Goal: Task Accomplishment & Management: Complete application form

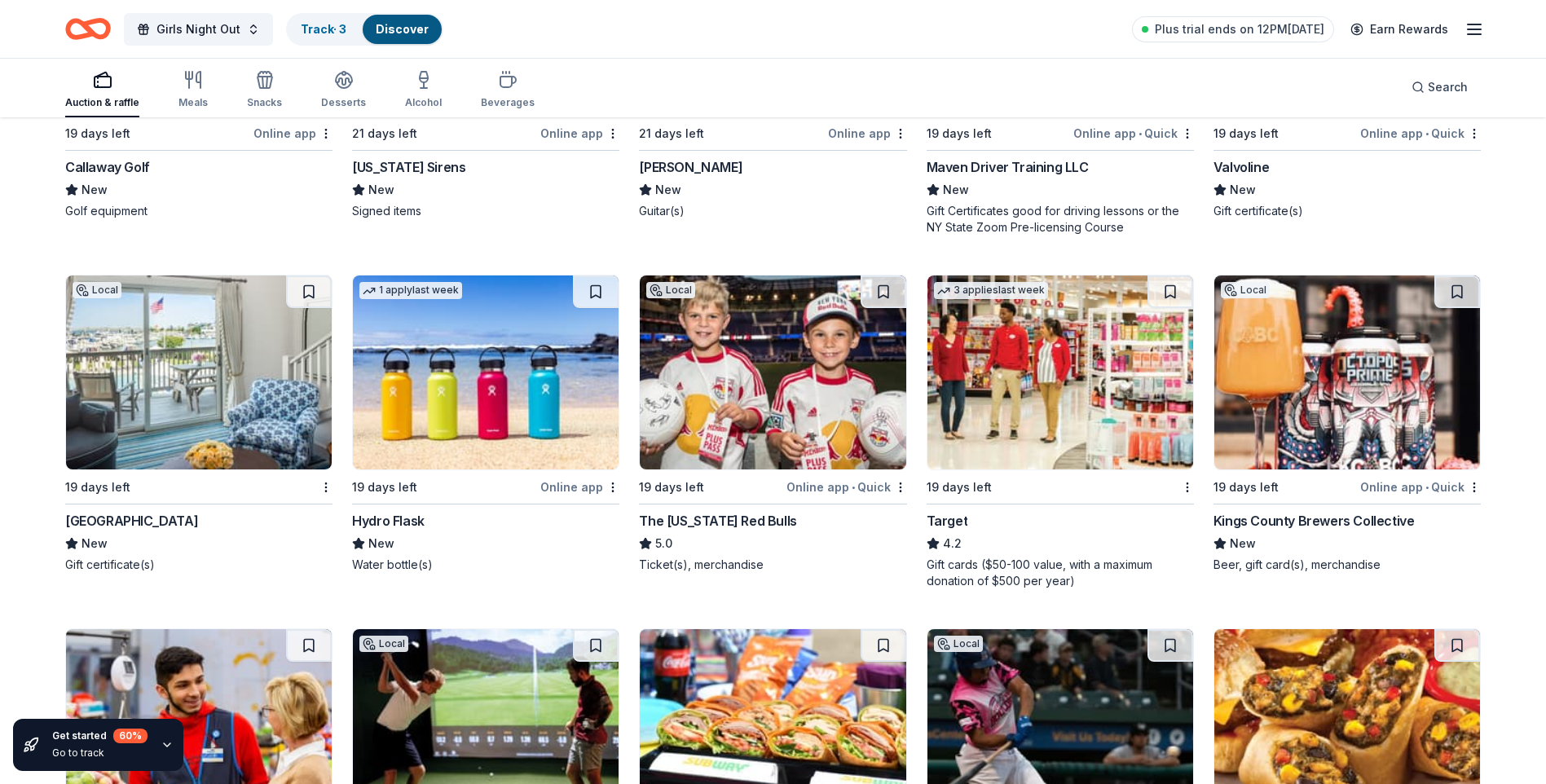
scroll to position [8425, 0]
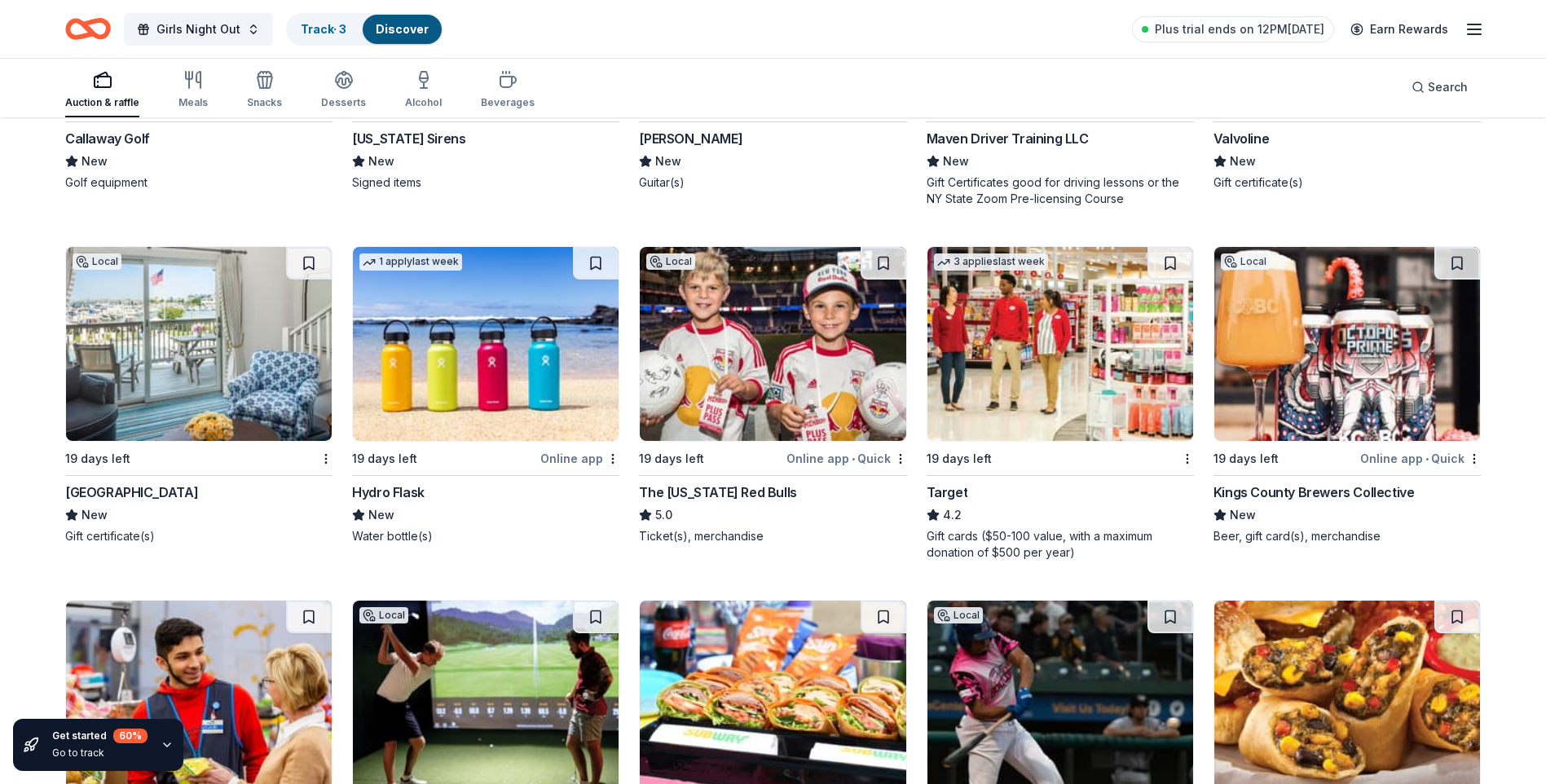
click at [172, 335] on img at bounding box center [199, 344] width 265 height 194
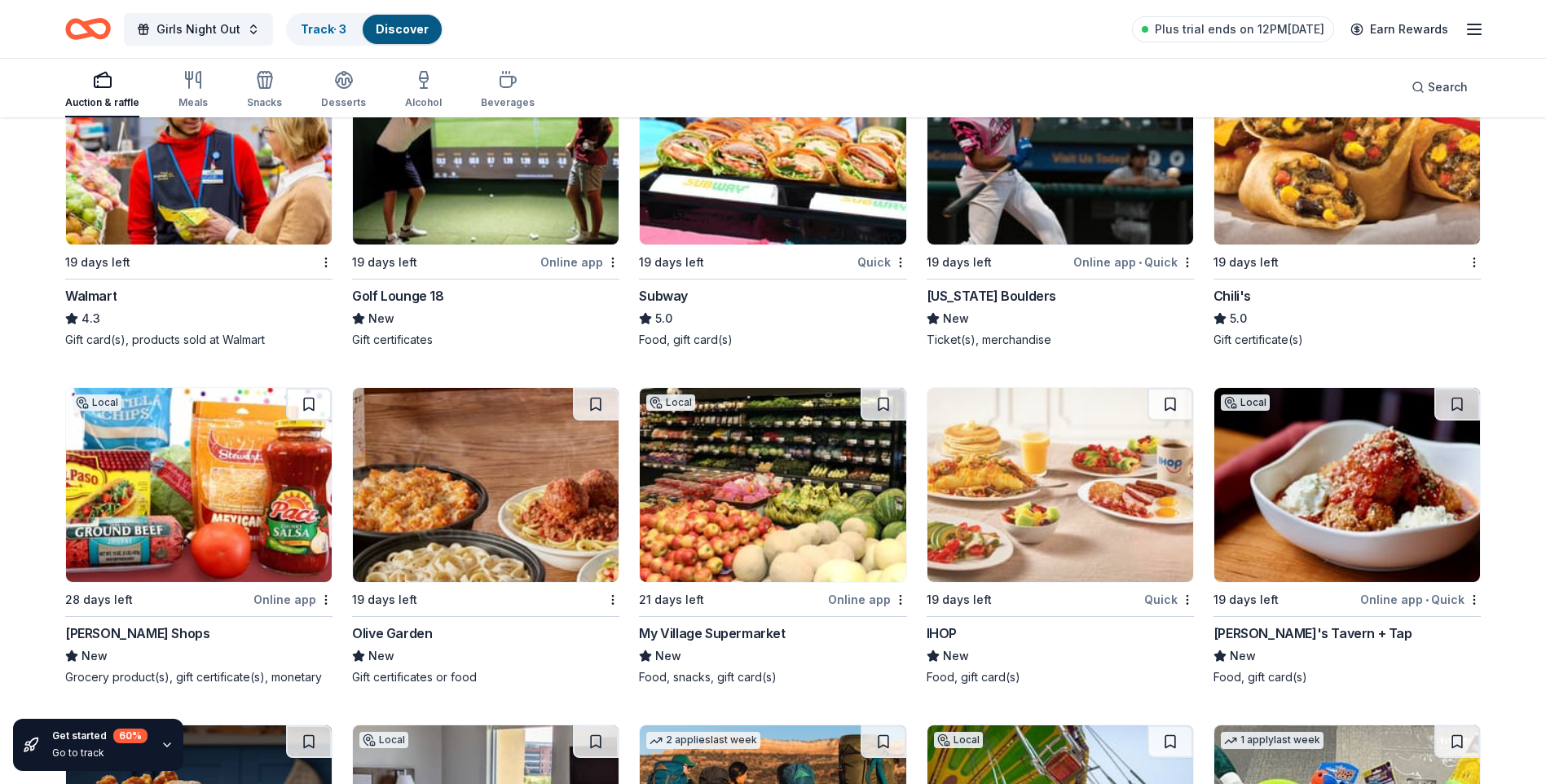
scroll to position [8995, 0]
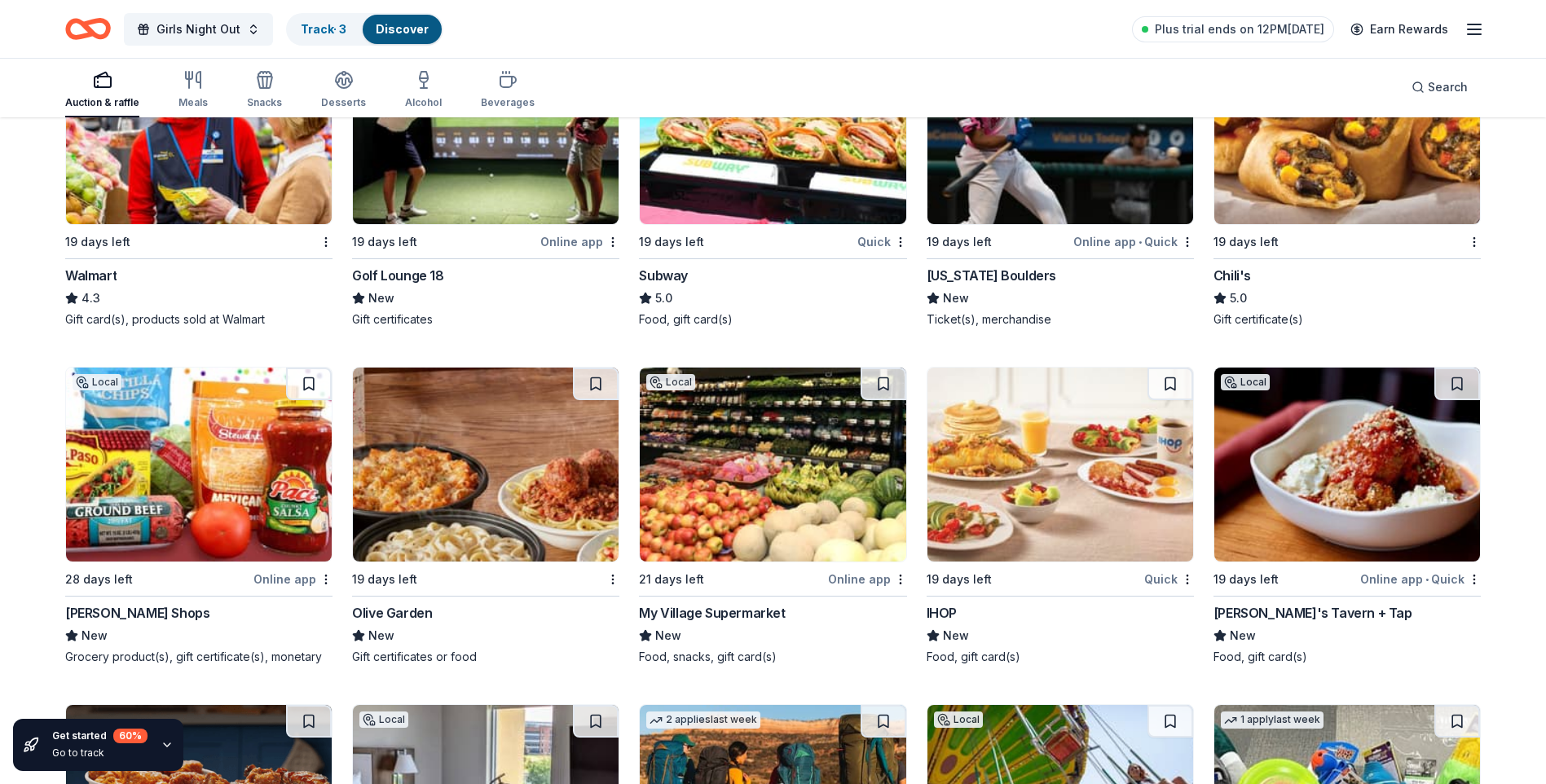
click at [1404, 173] on img at bounding box center [1347, 127] width 265 height 194
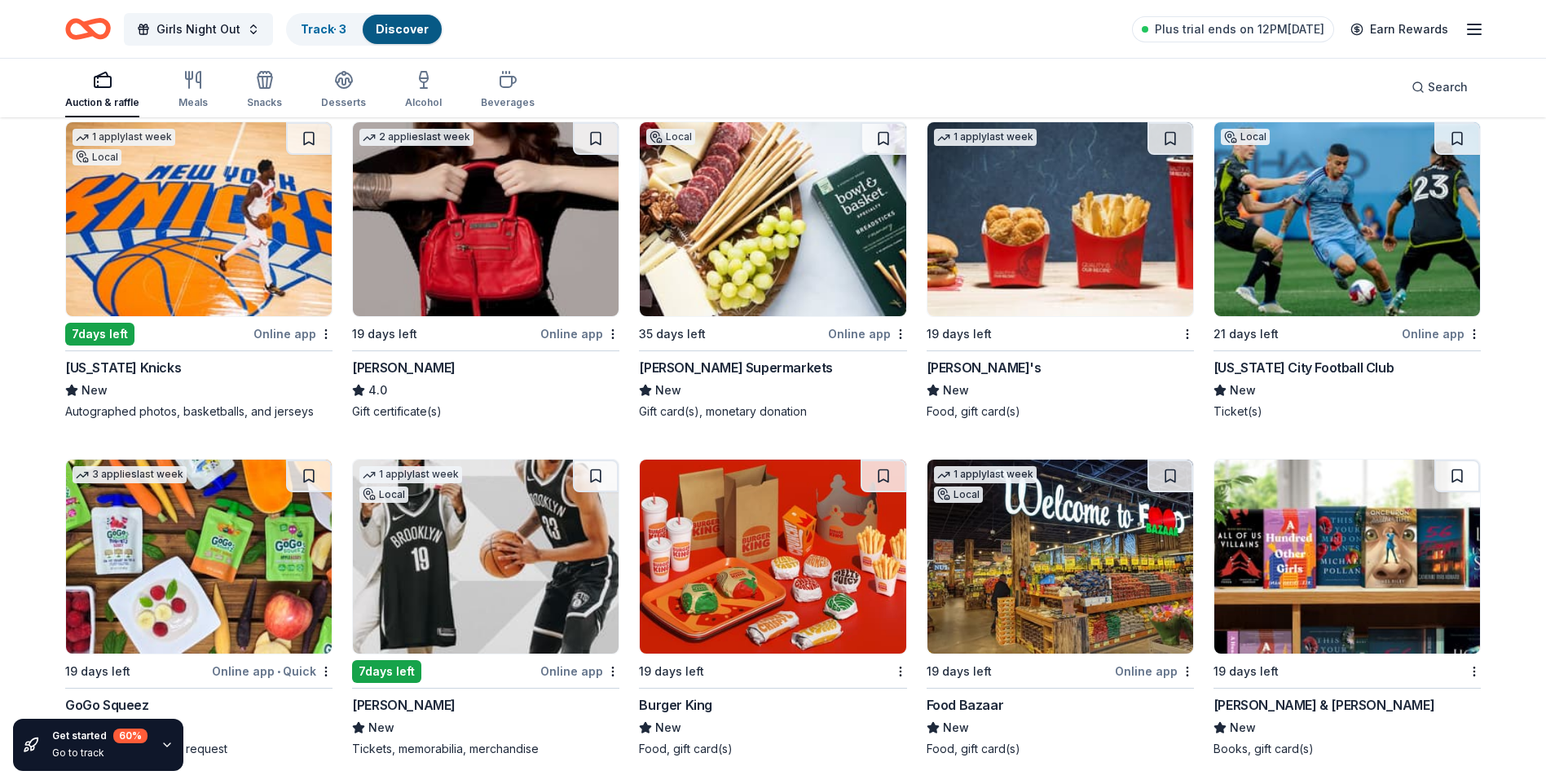
scroll to position [10019, 0]
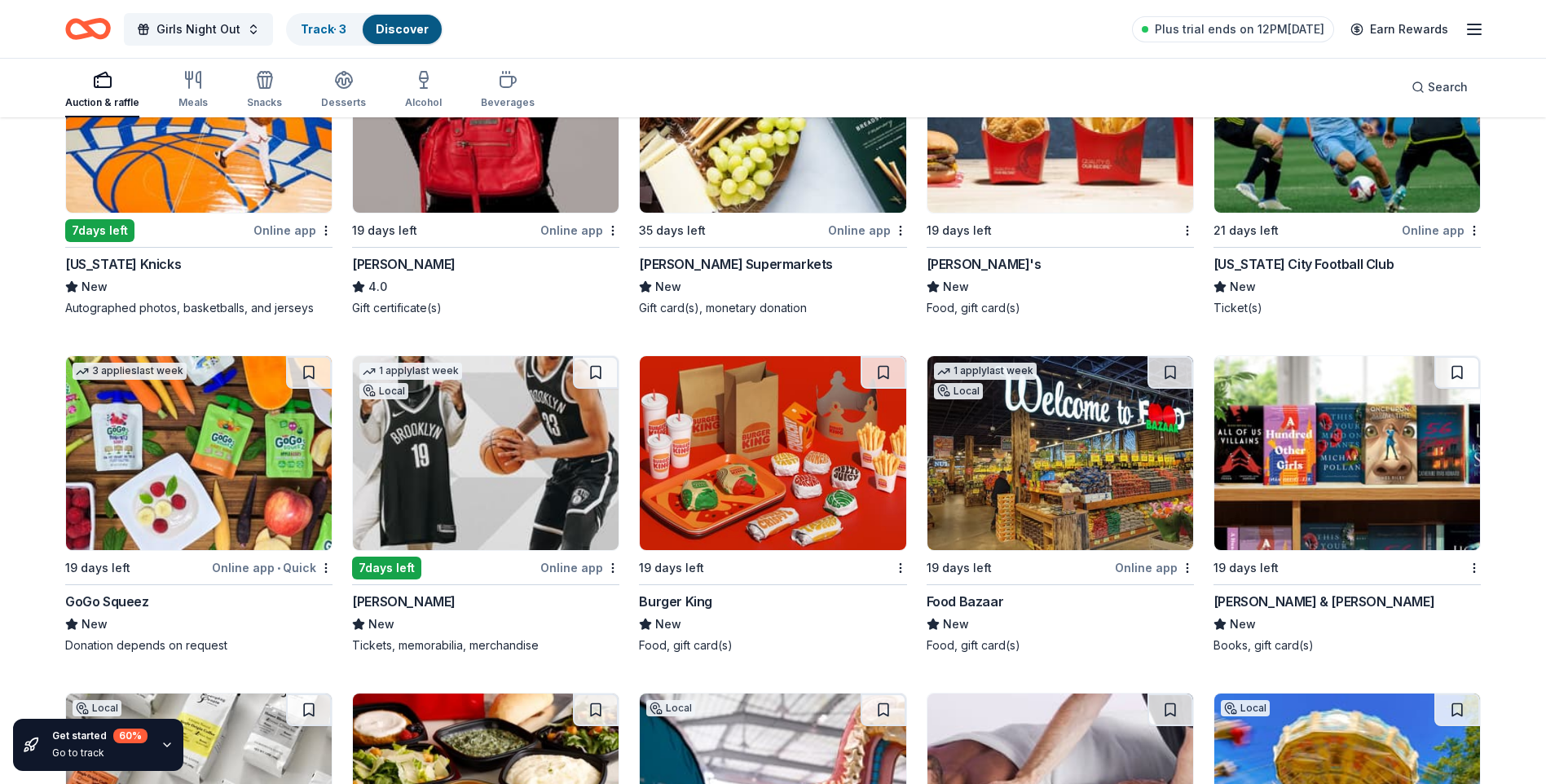
click at [1356, 489] on img at bounding box center [1347, 453] width 265 height 194
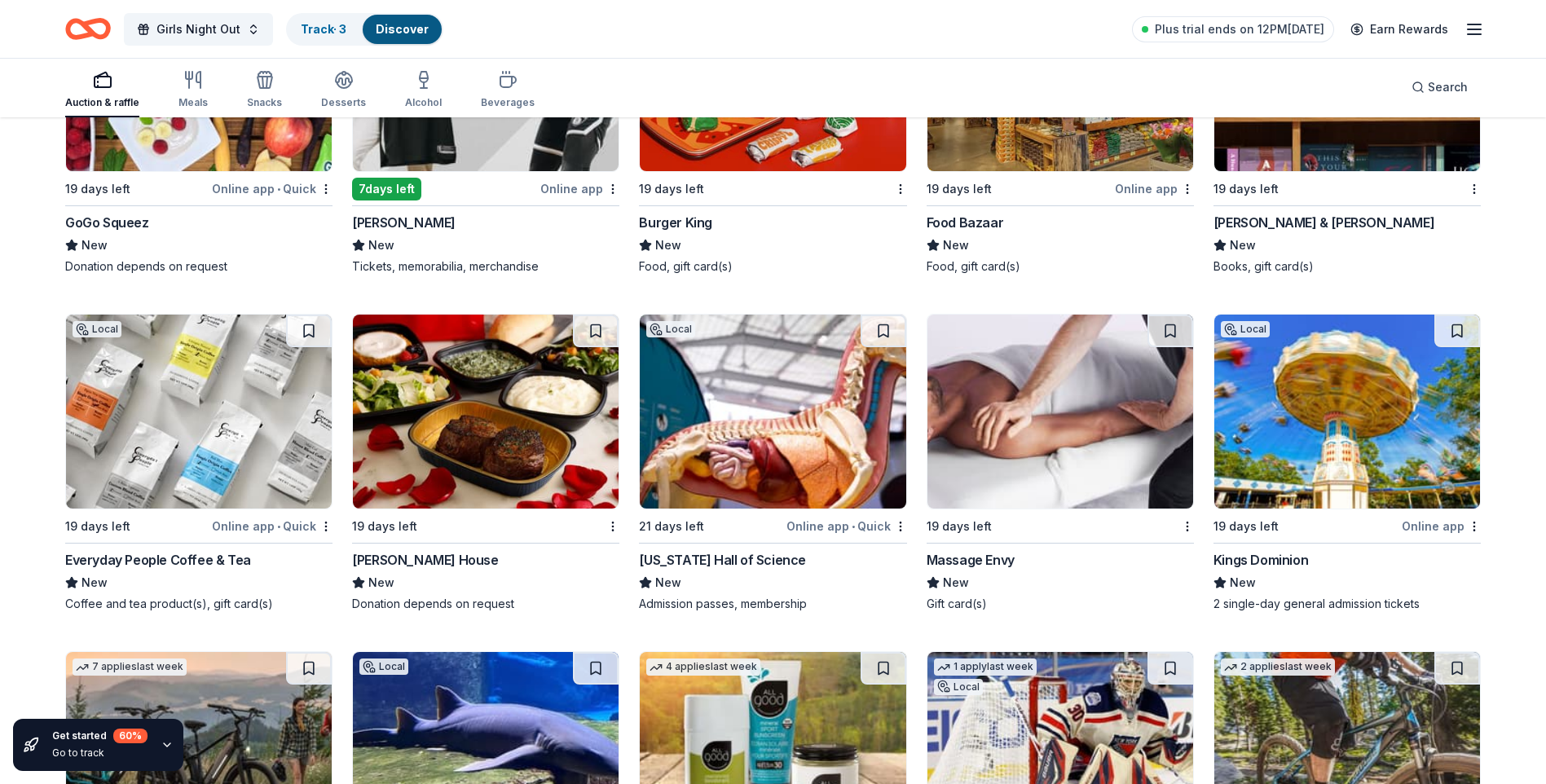
scroll to position [10426, 0]
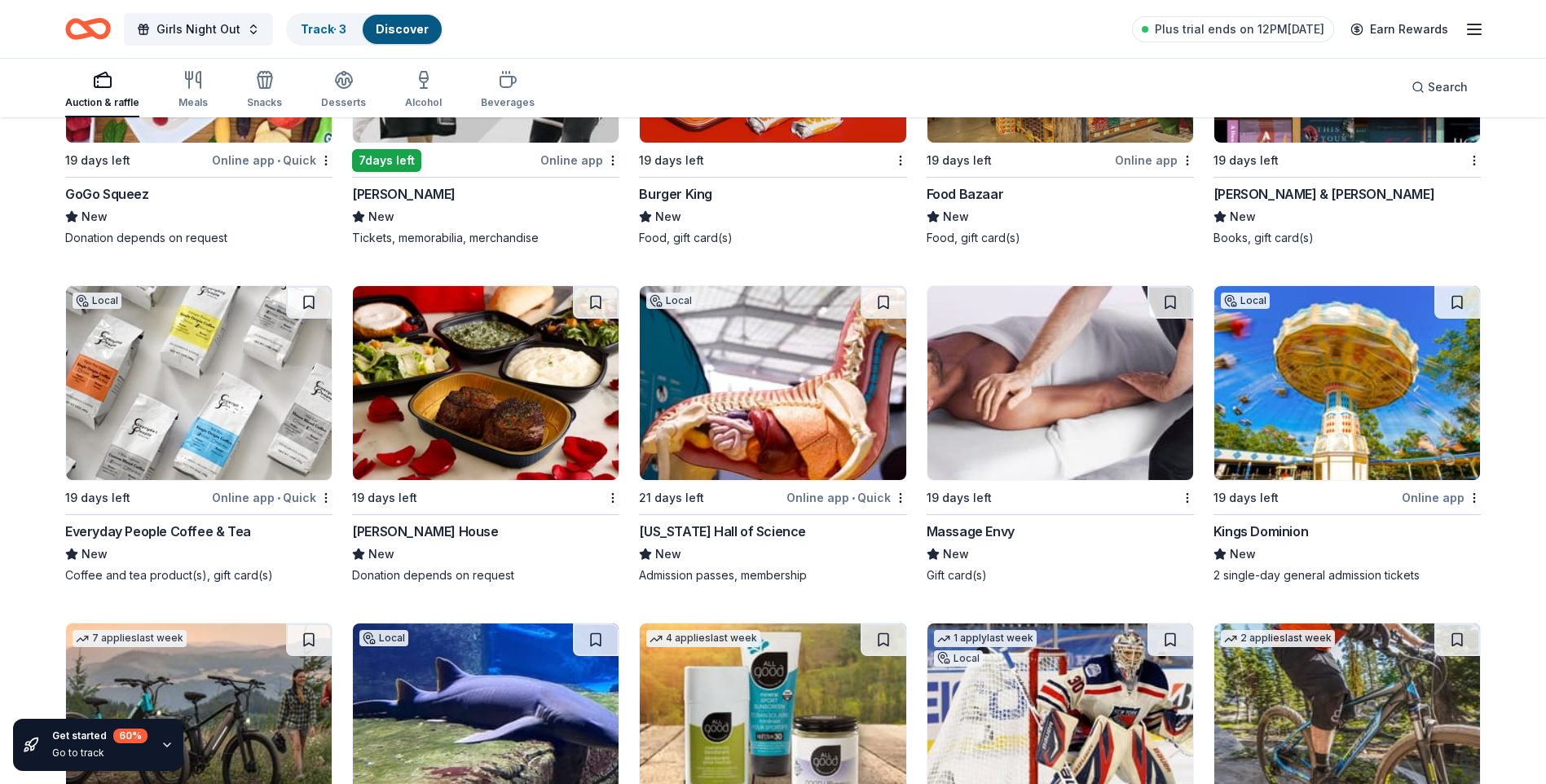
click at [176, 420] on img at bounding box center [199, 383] width 265 height 194
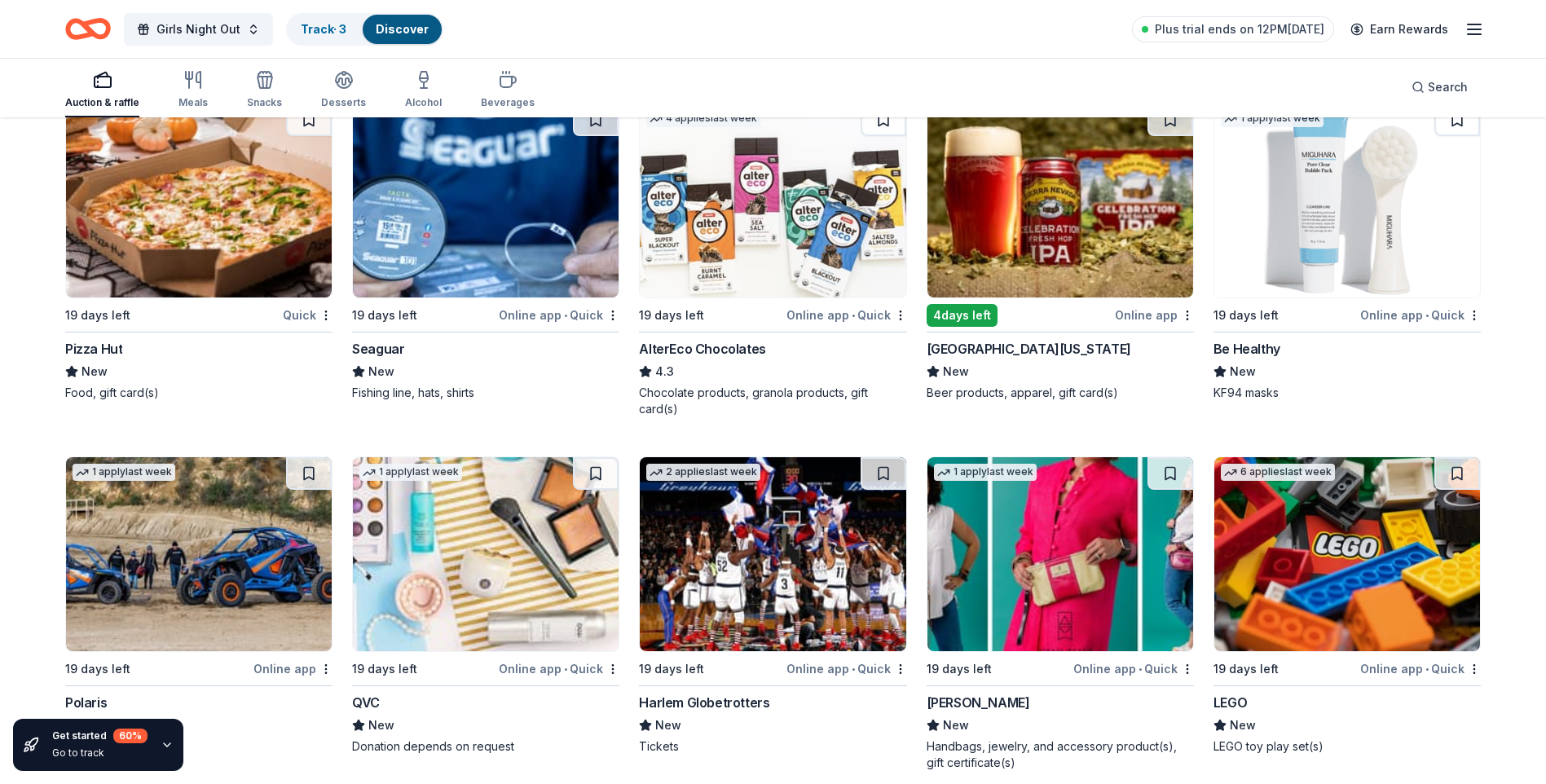
scroll to position [11873, 0]
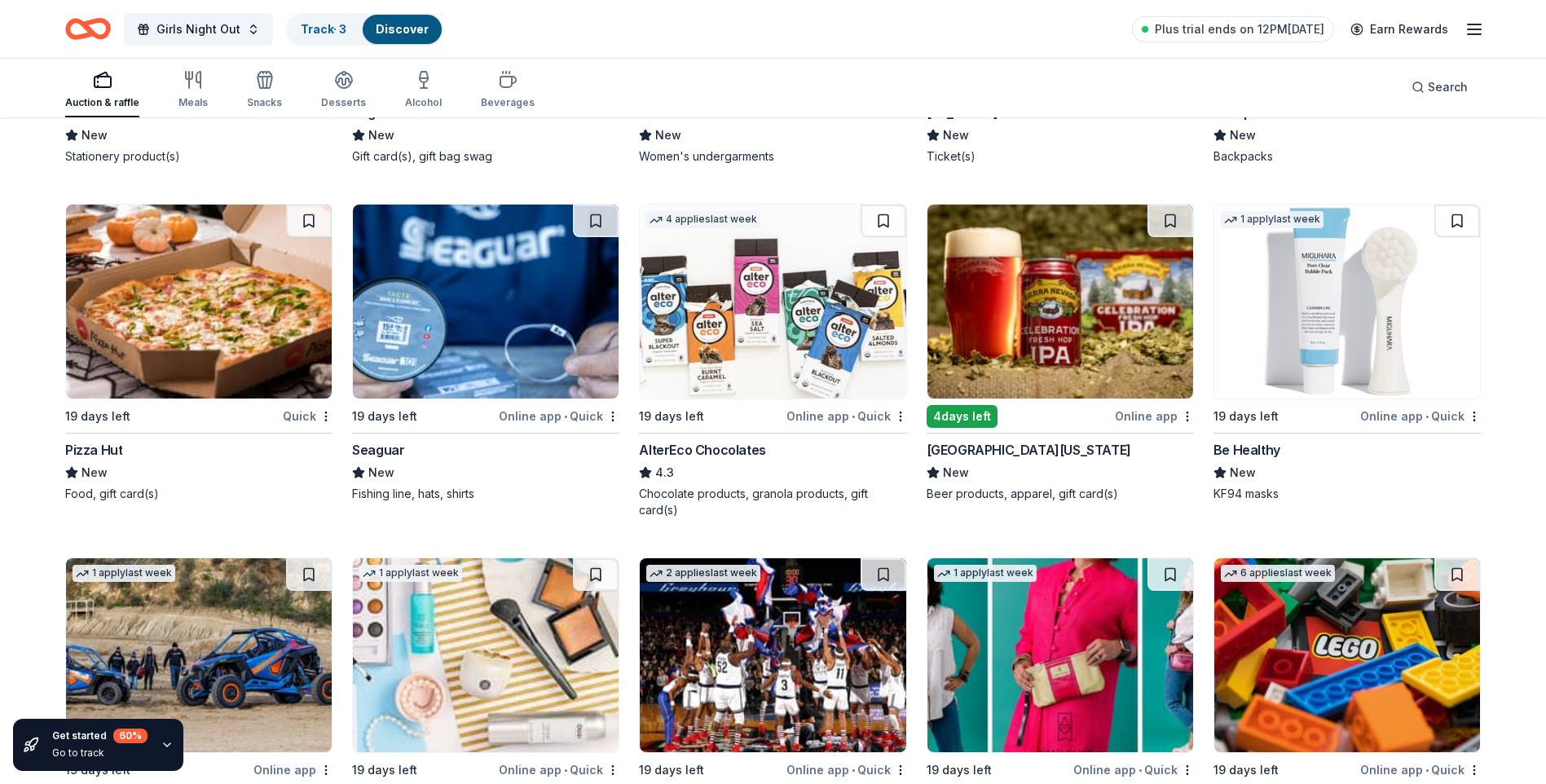
click at [740, 382] on img at bounding box center [773, 302] width 265 height 194
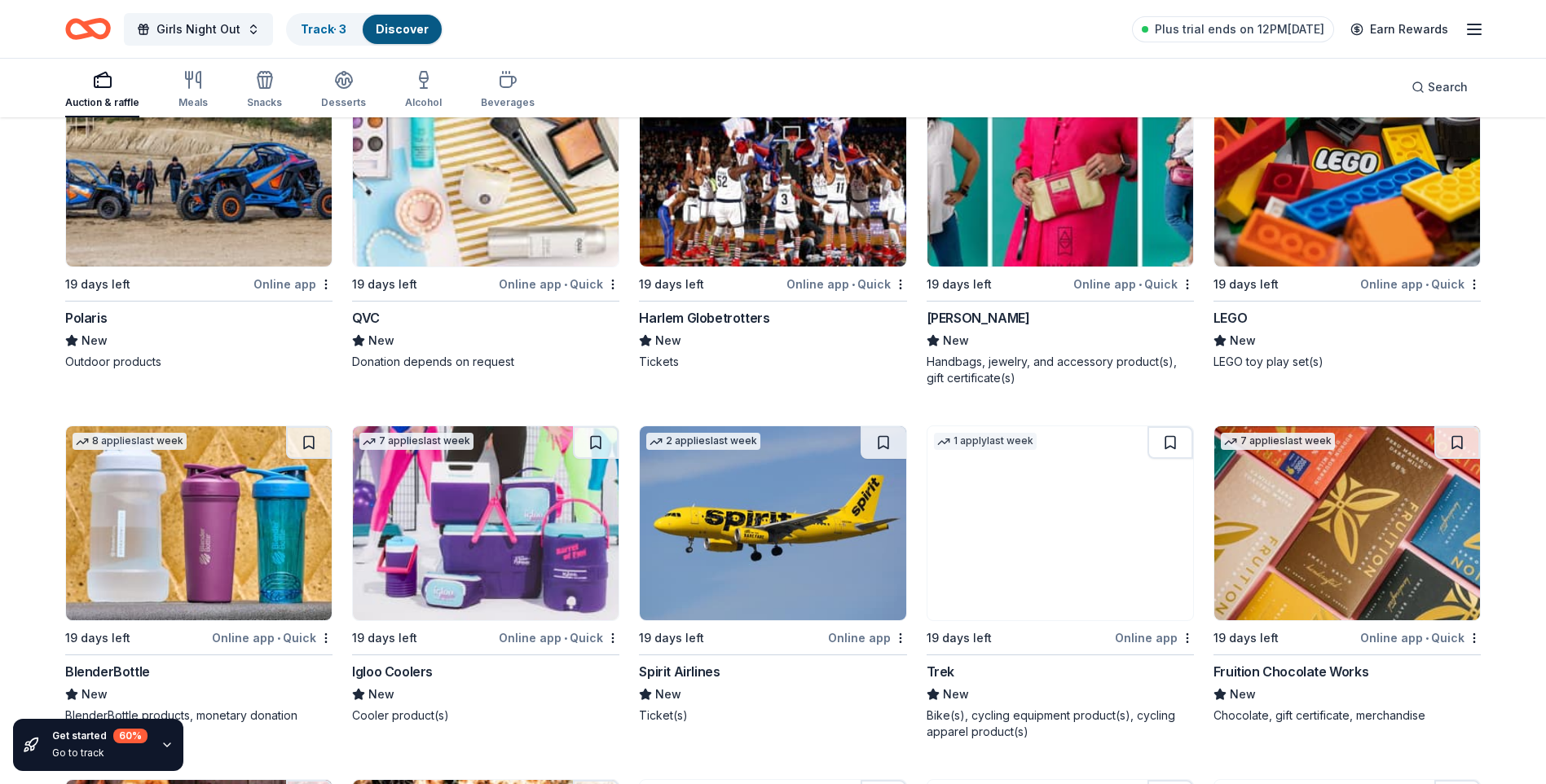
scroll to position [12362, 0]
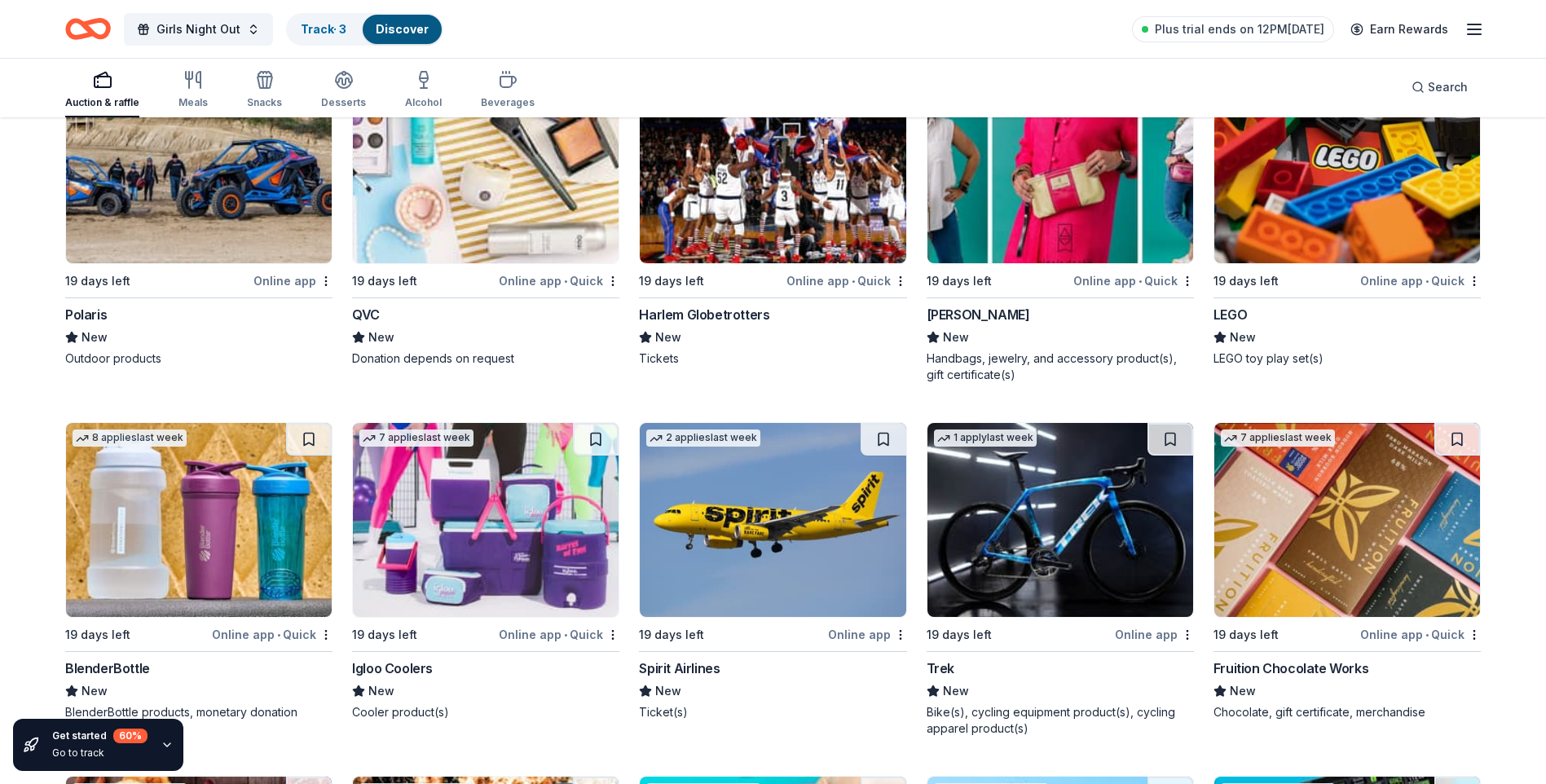
click at [438, 525] on img at bounding box center [486, 520] width 265 height 194
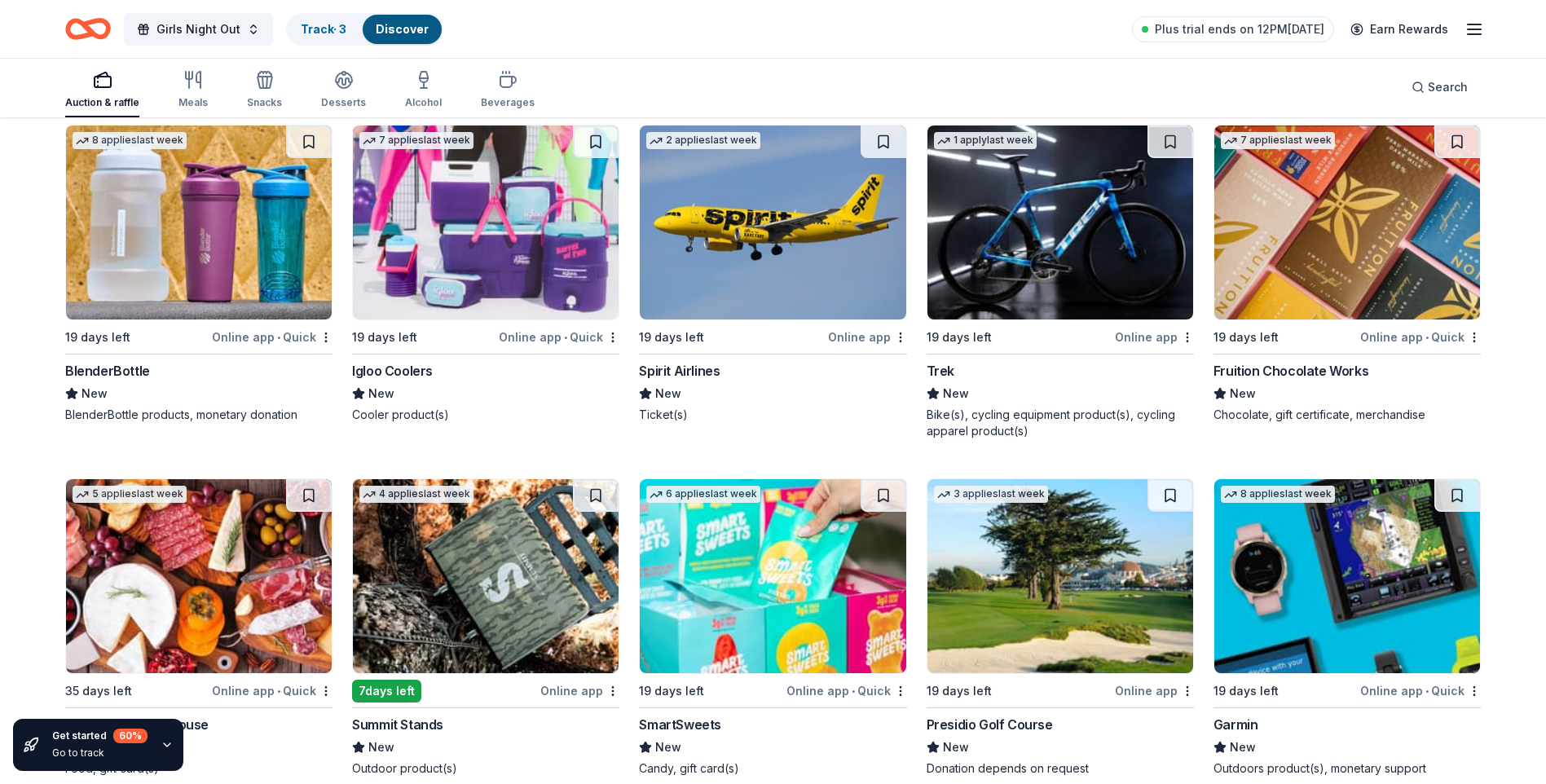
scroll to position [12688, 0]
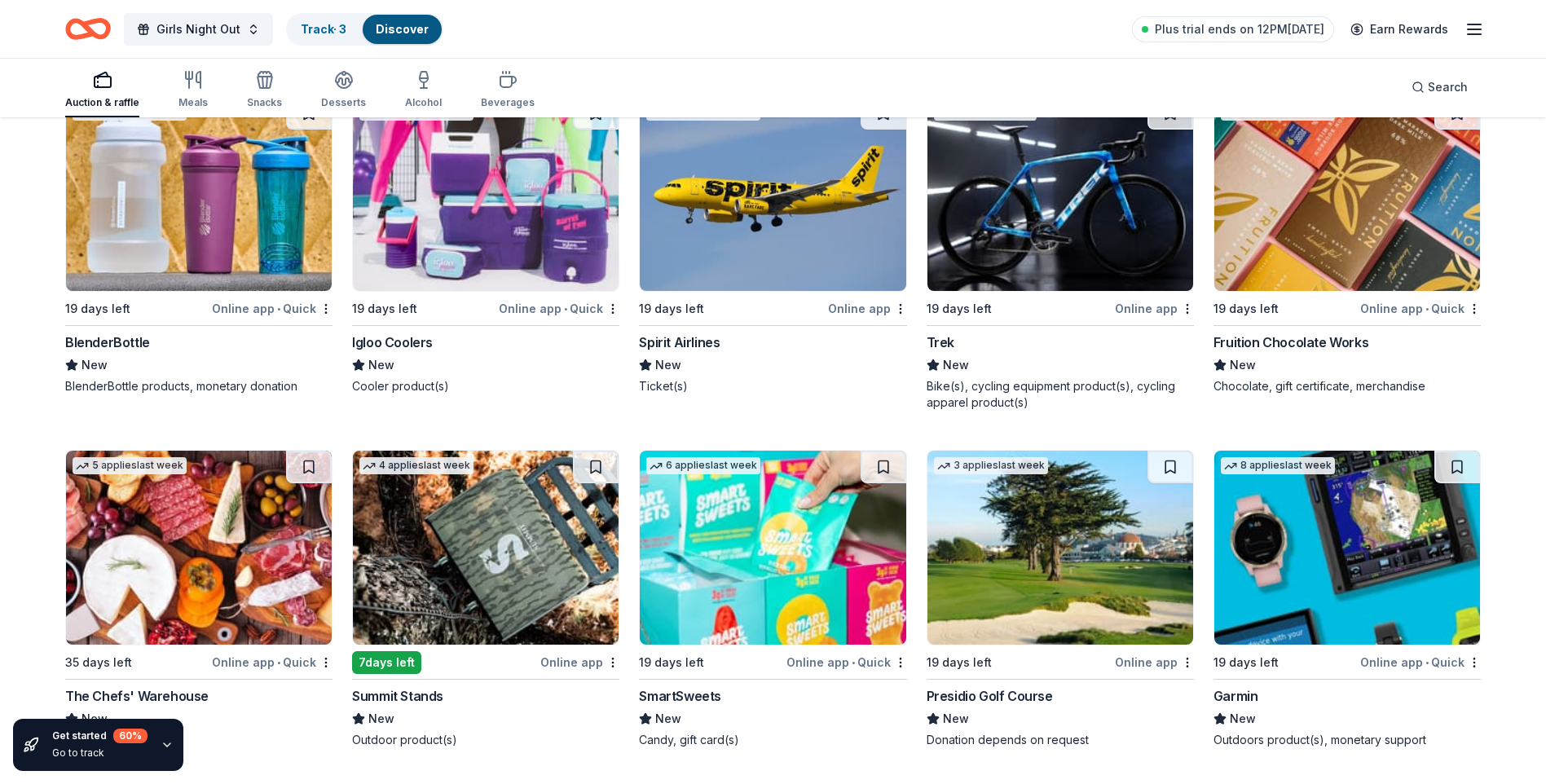
click at [1050, 188] on img at bounding box center [1060, 194] width 265 height 194
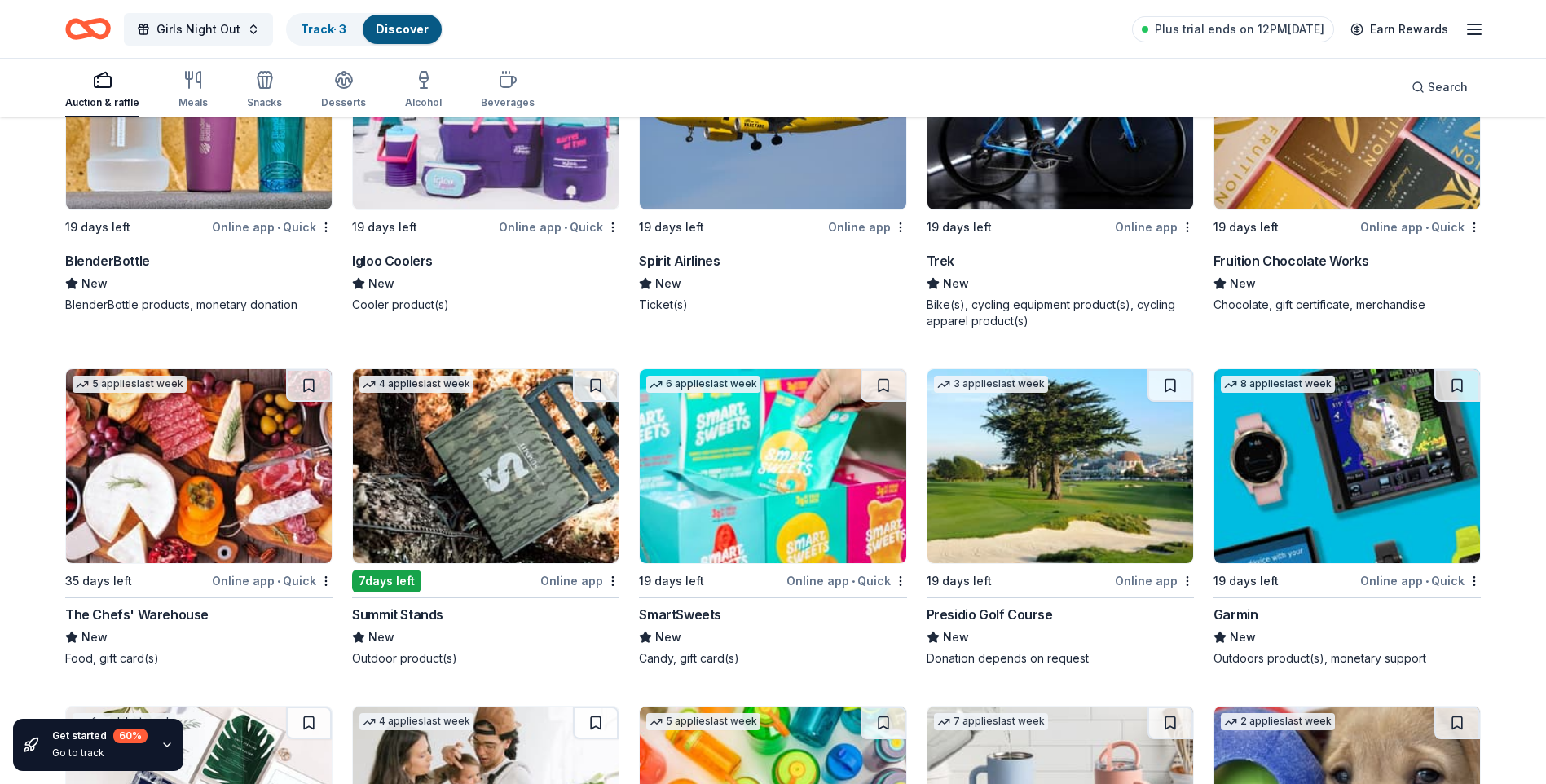
scroll to position [12851, 0]
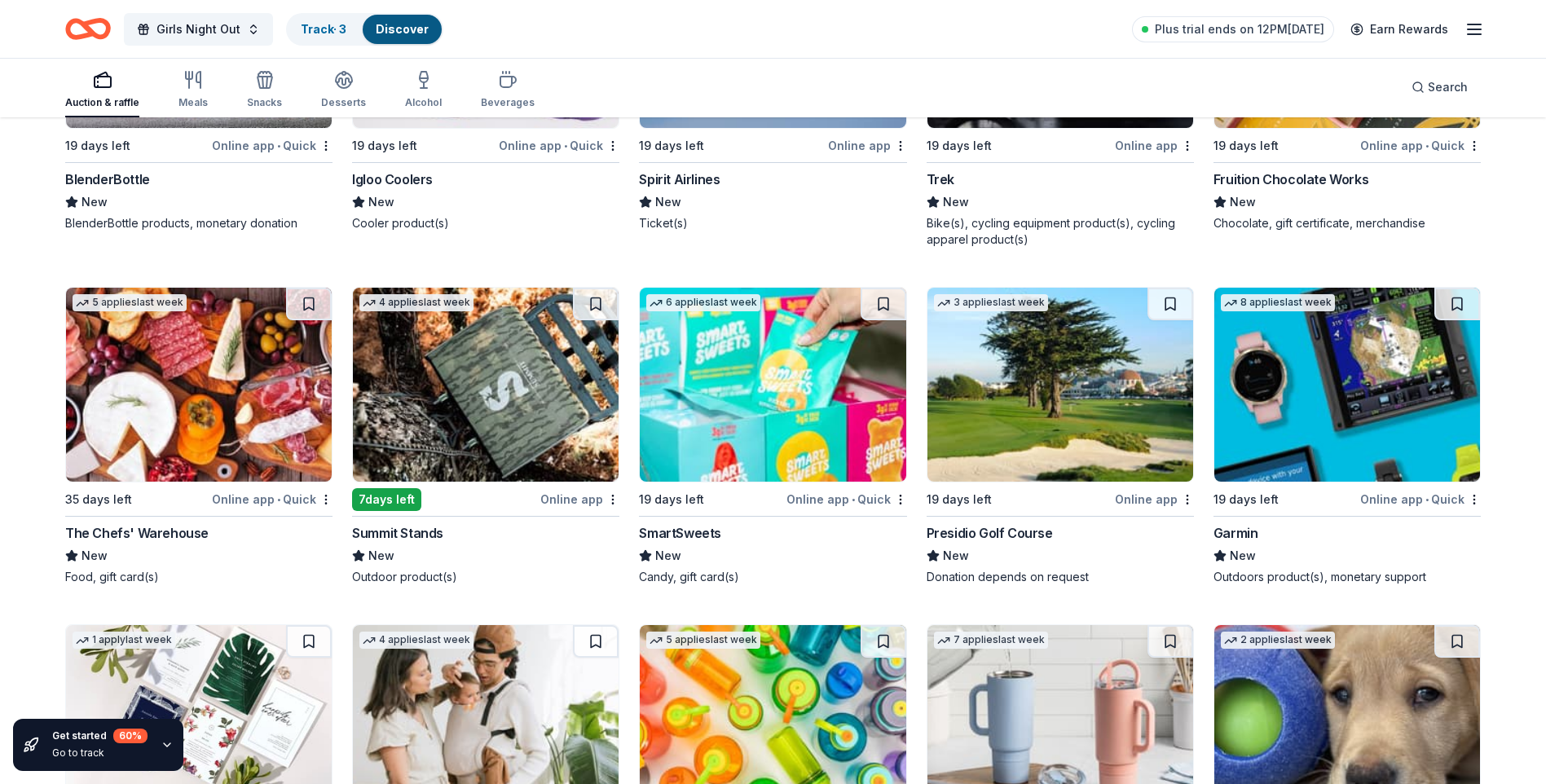
click at [285, 402] on img at bounding box center [199, 384] width 265 height 194
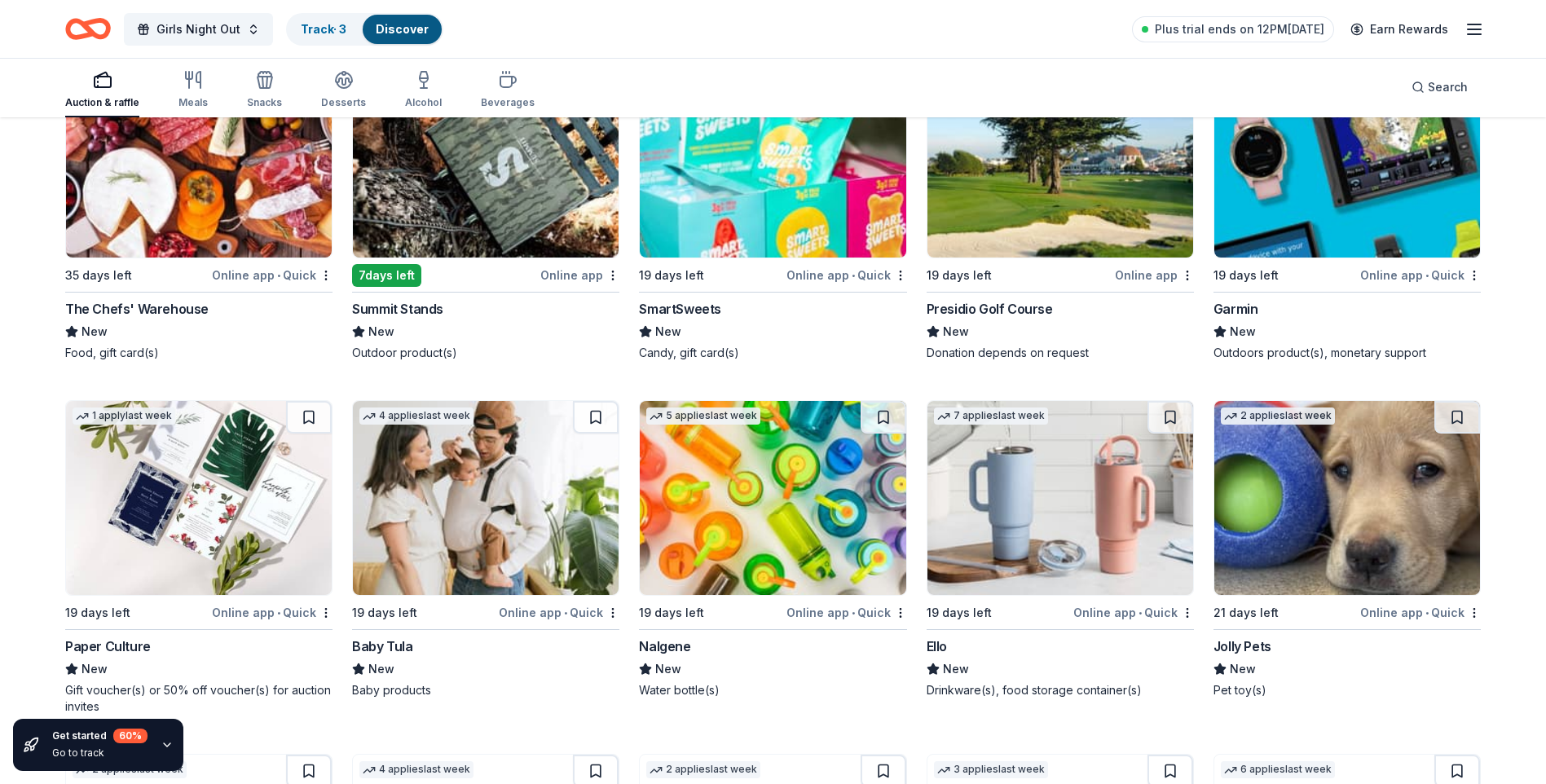
scroll to position [13096, 0]
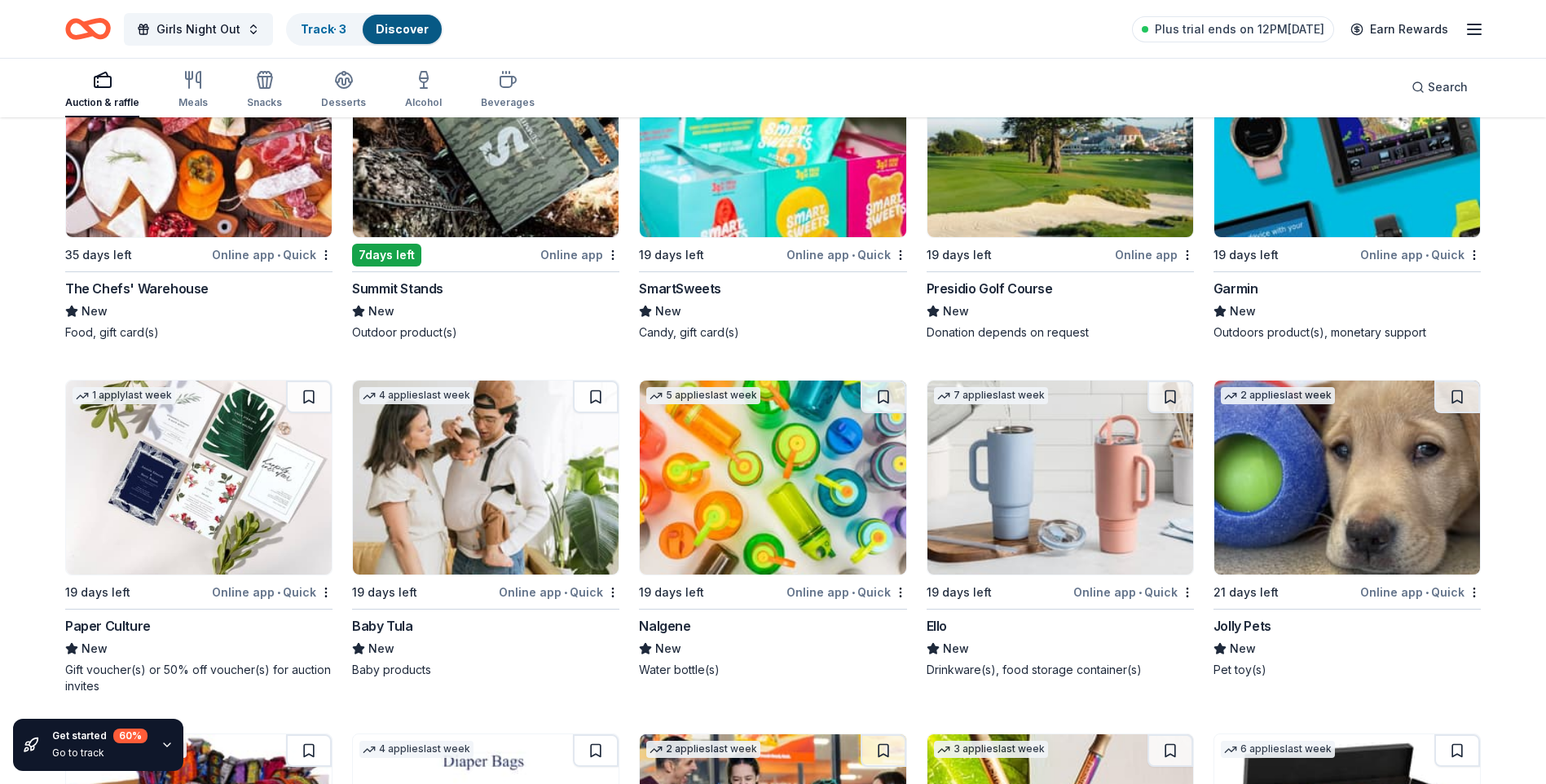
click at [768, 212] on img at bounding box center [773, 140] width 265 height 194
click at [520, 480] on img at bounding box center [486, 478] width 265 height 194
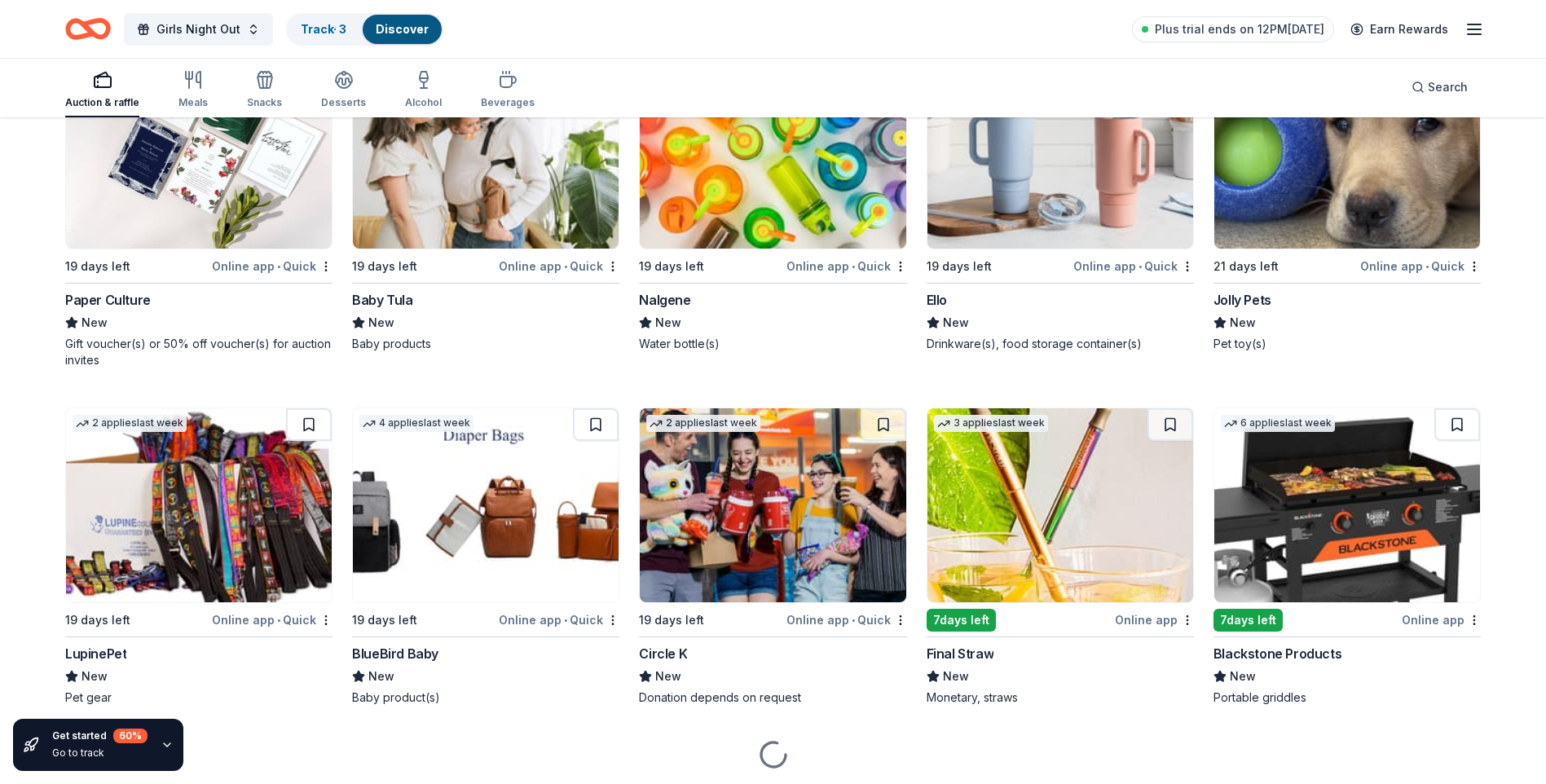
scroll to position [13473, 0]
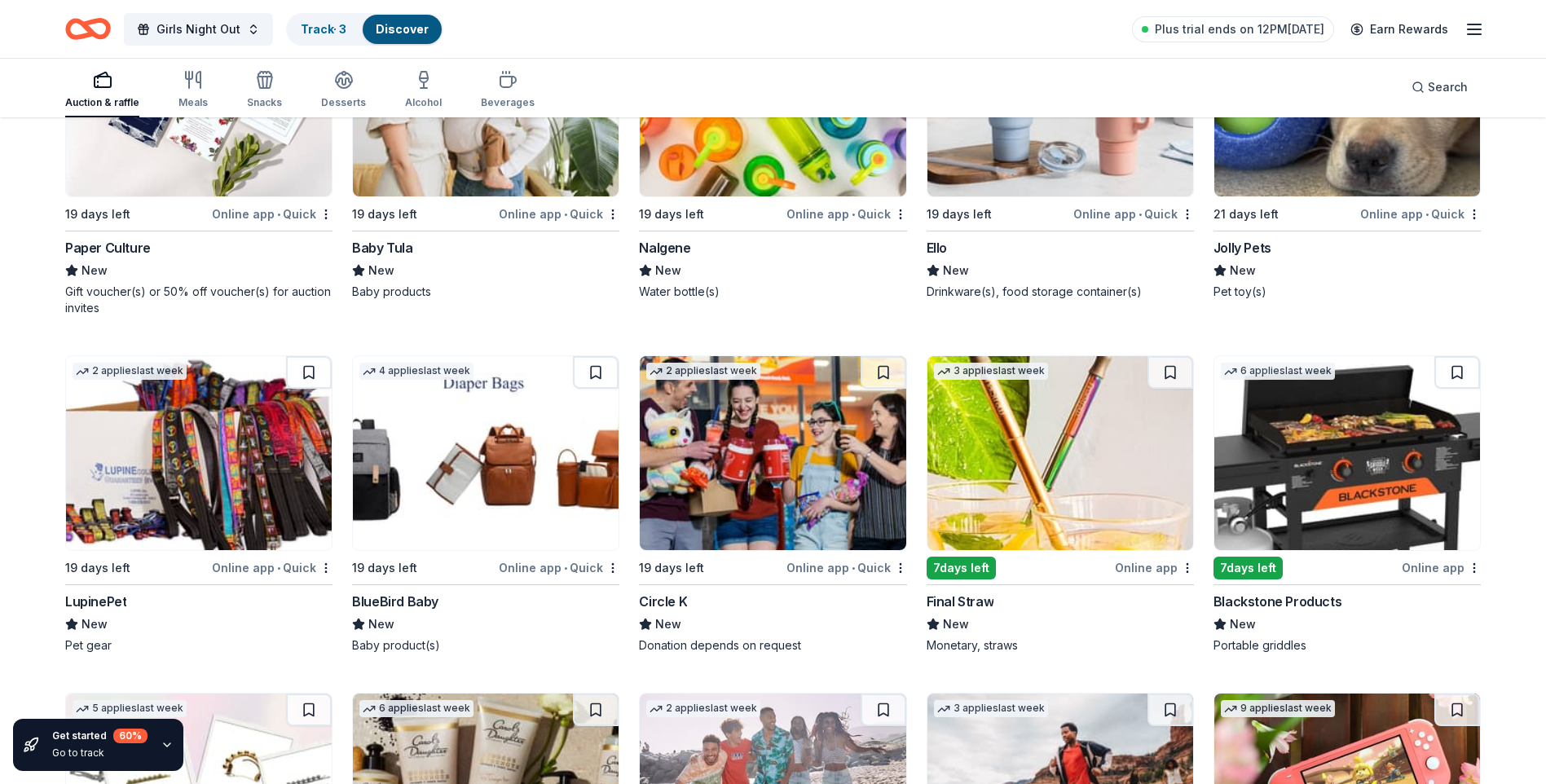
click at [465, 510] on img at bounding box center [486, 453] width 265 height 194
click at [1391, 487] on img at bounding box center [1347, 453] width 265 height 194
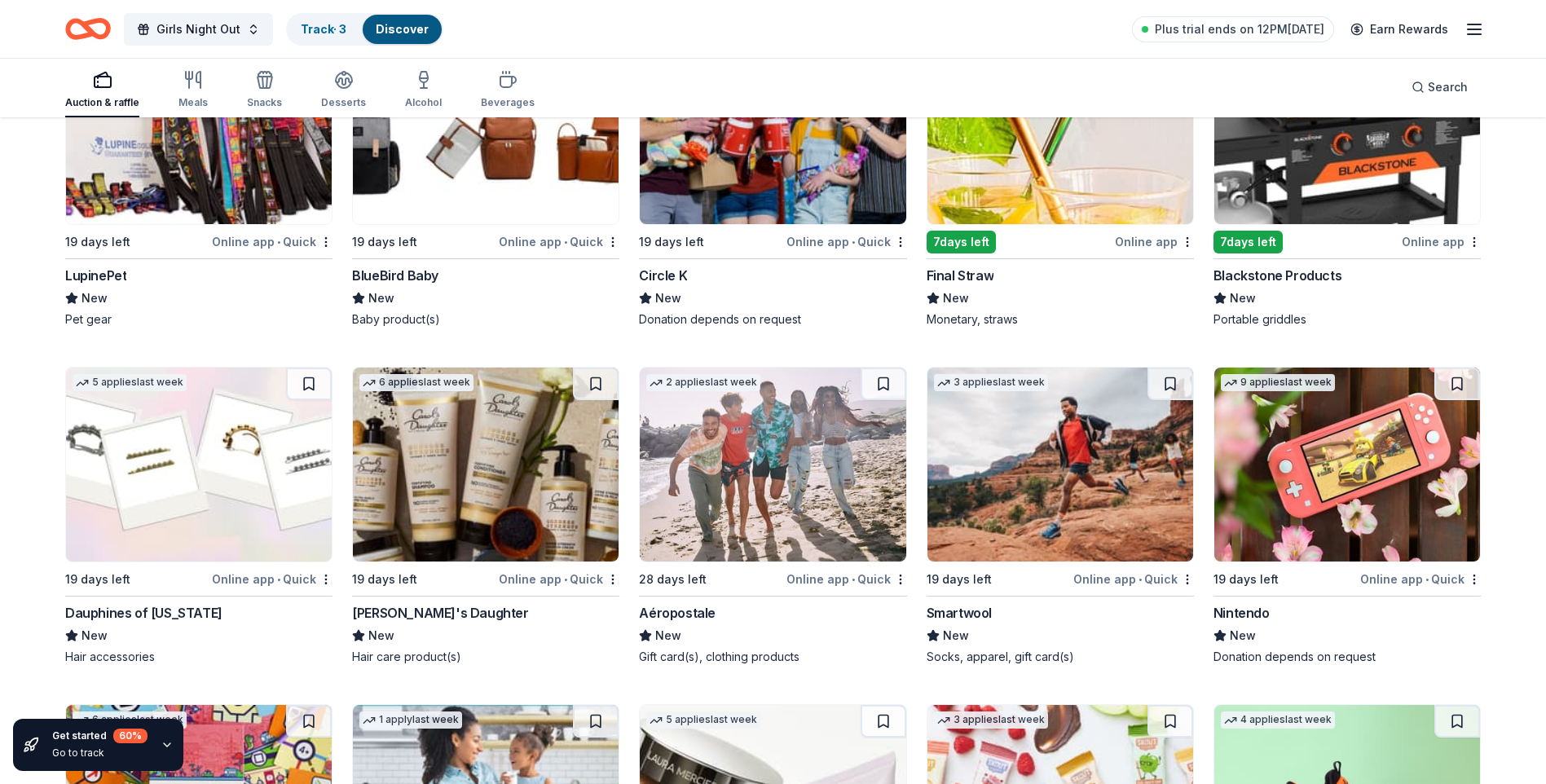
click at [446, 498] on img at bounding box center [486, 465] width 265 height 194
click at [242, 471] on img at bounding box center [199, 465] width 265 height 194
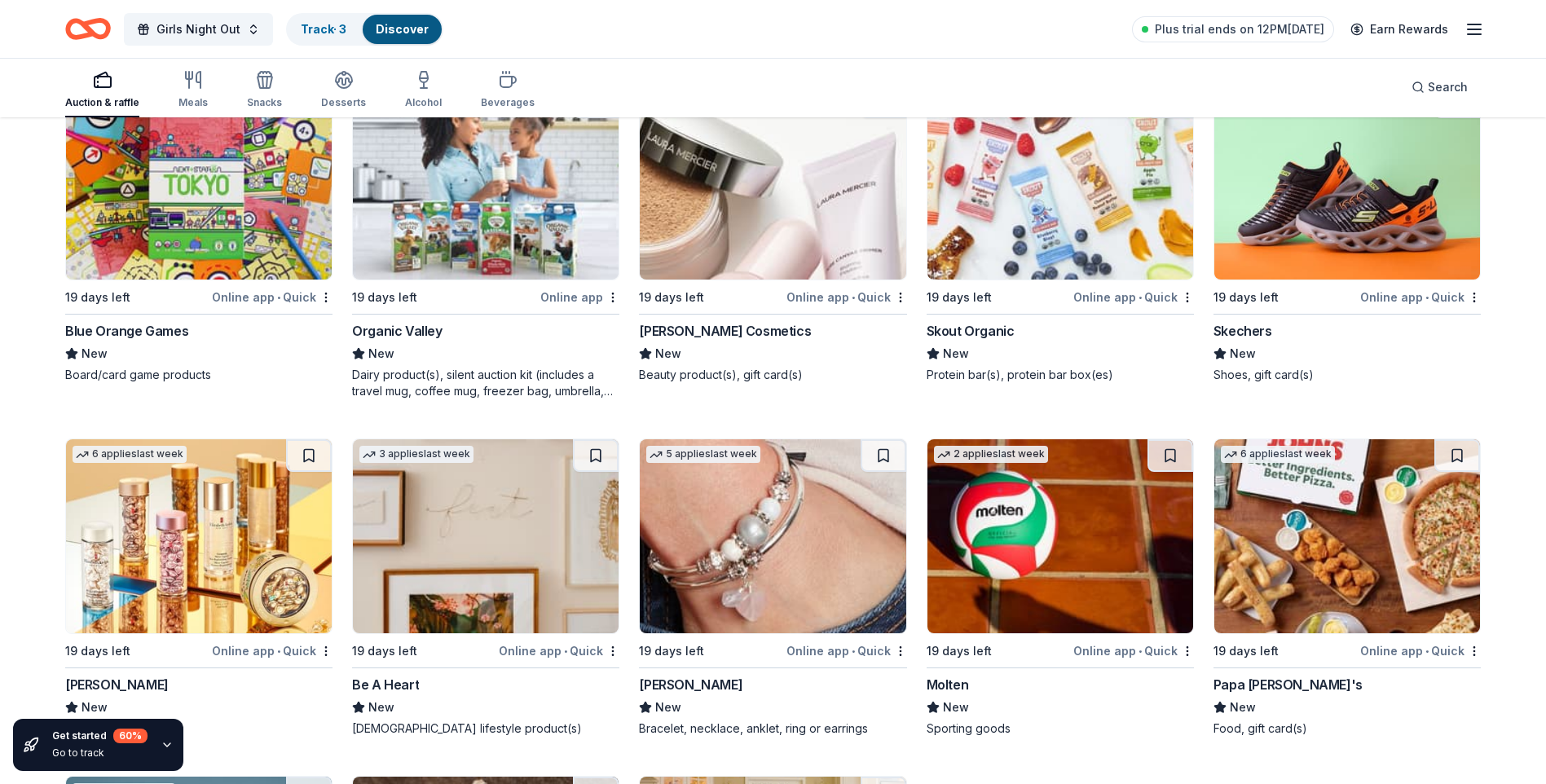
scroll to position [14533, 0]
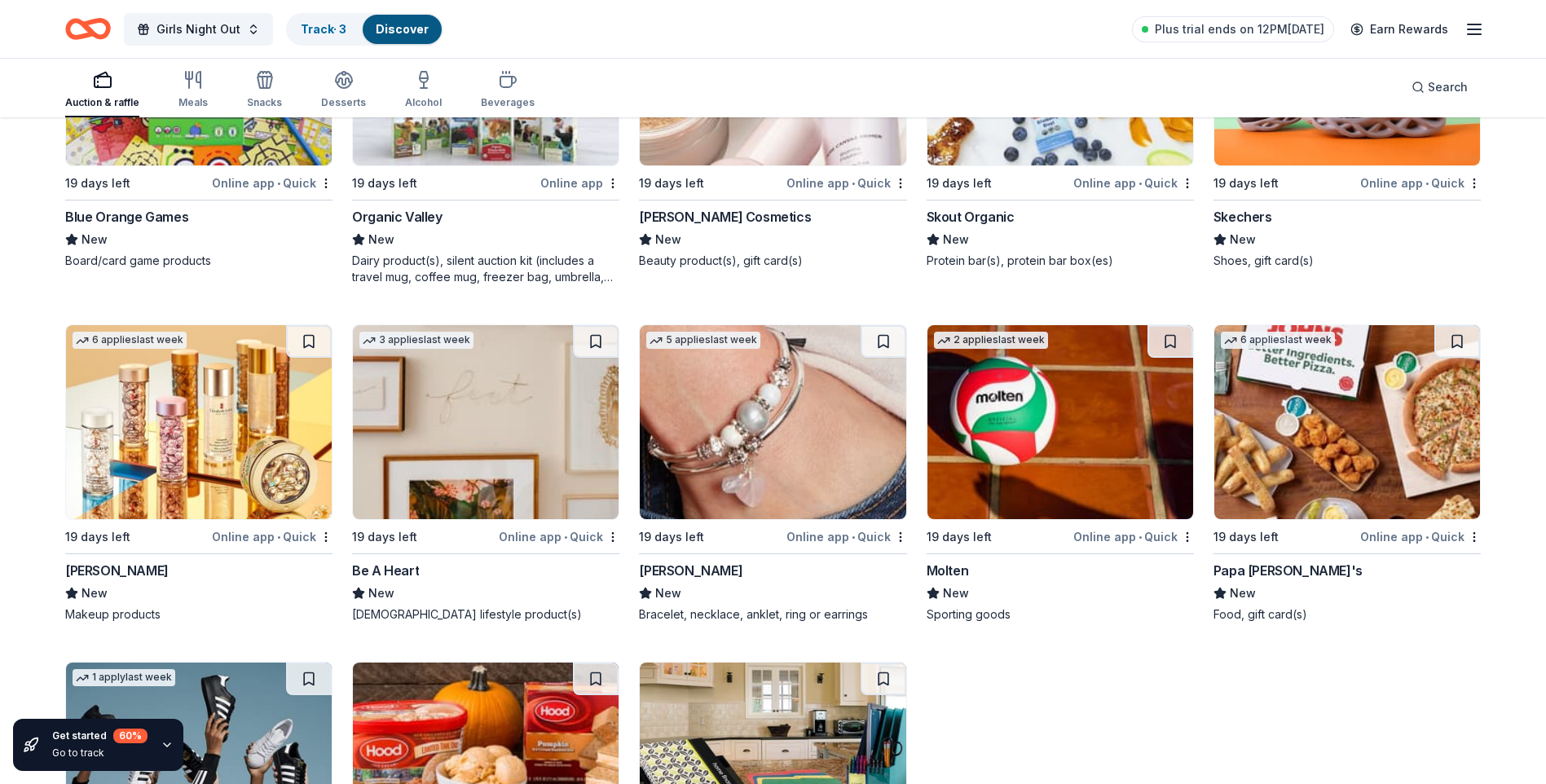
click at [161, 441] on img at bounding box center [199, 422] width 265 height 194
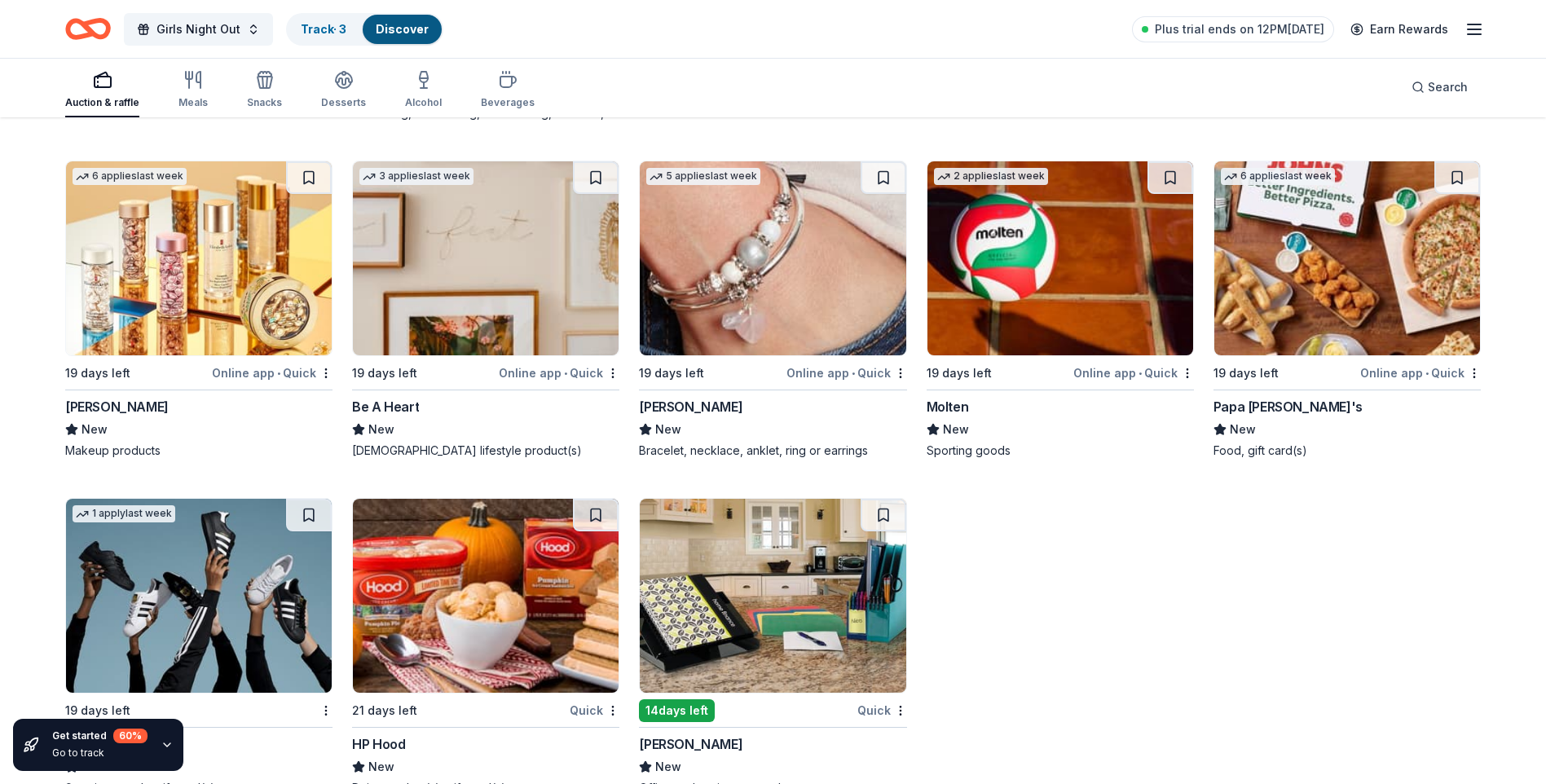
scroll to position [14741, 0]
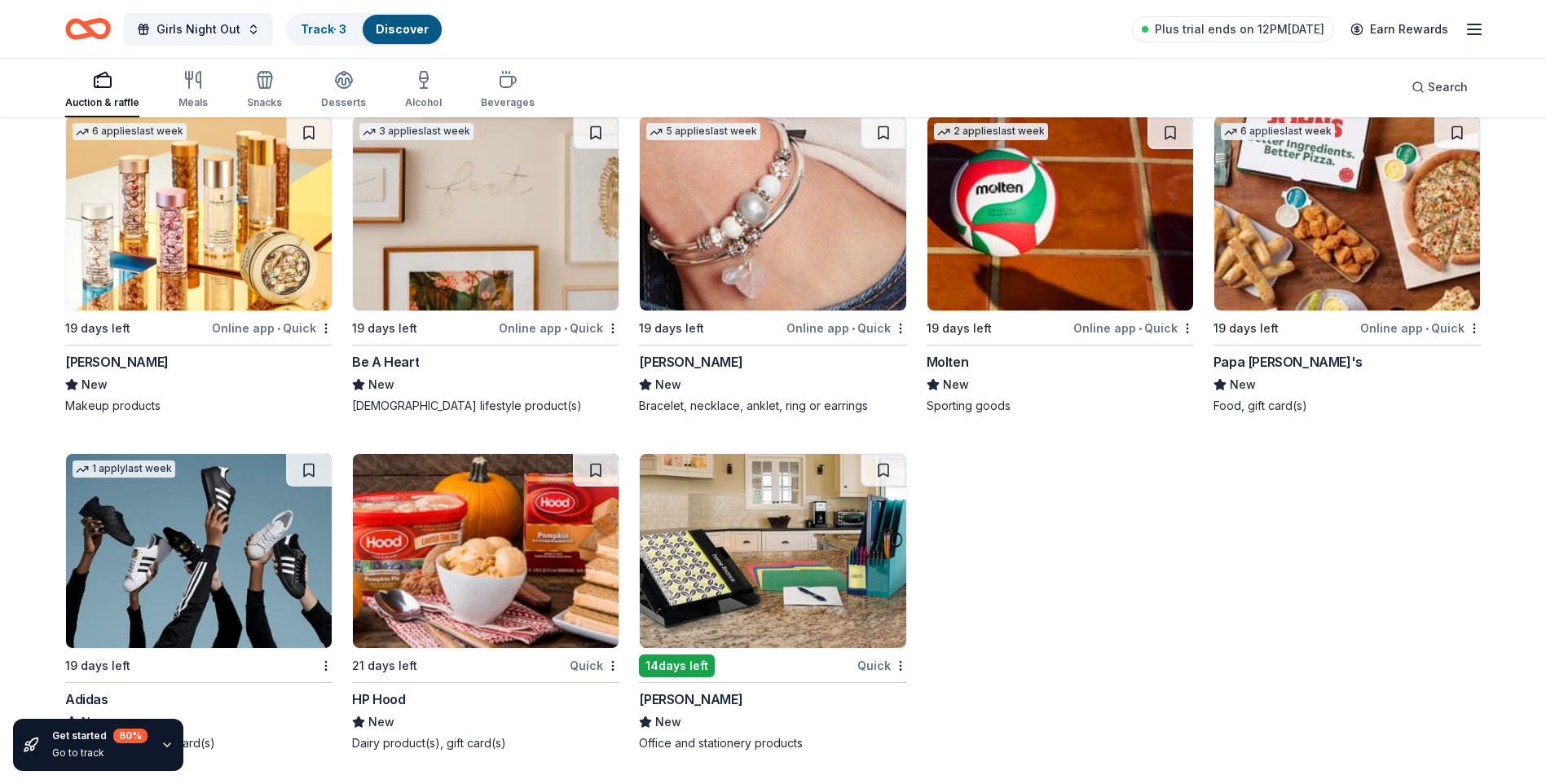
click at [132, 547] on img at bounding box center [199, 551] width 265 height 194
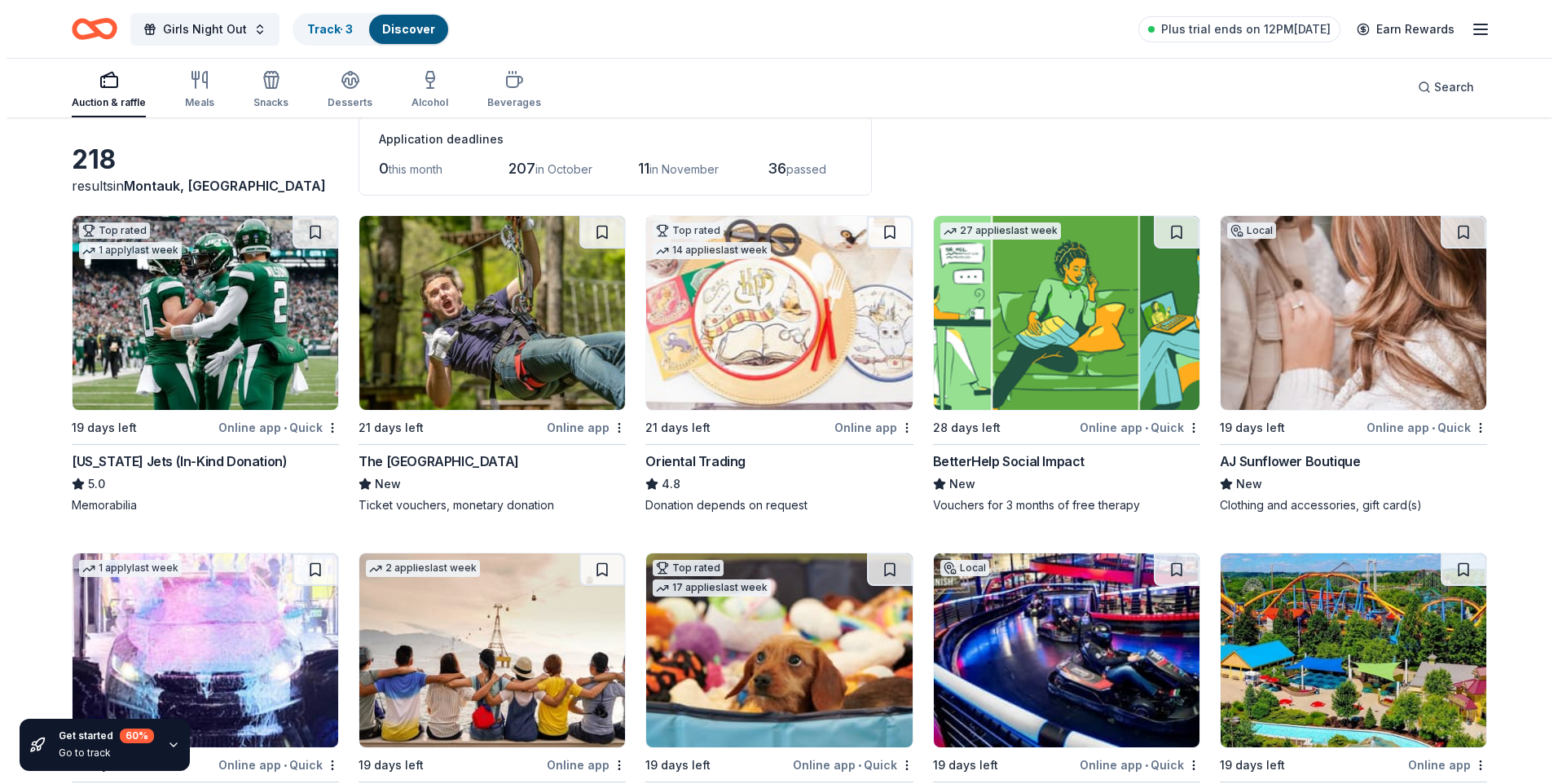
scroll to position [0, 0]
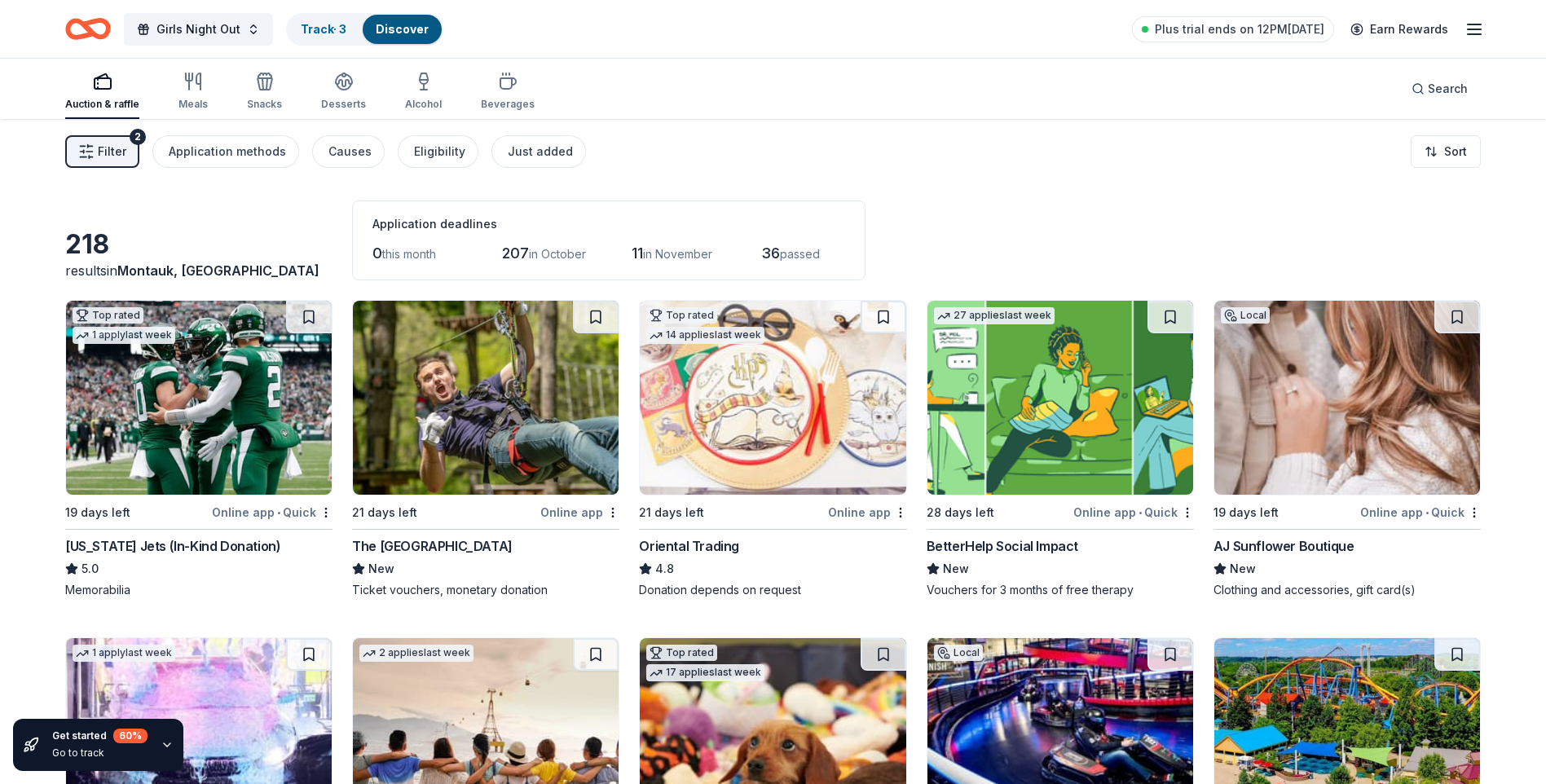
click at [102, 161] on button "Filter 2" at bounding box center [102, 152] width 74 height 33
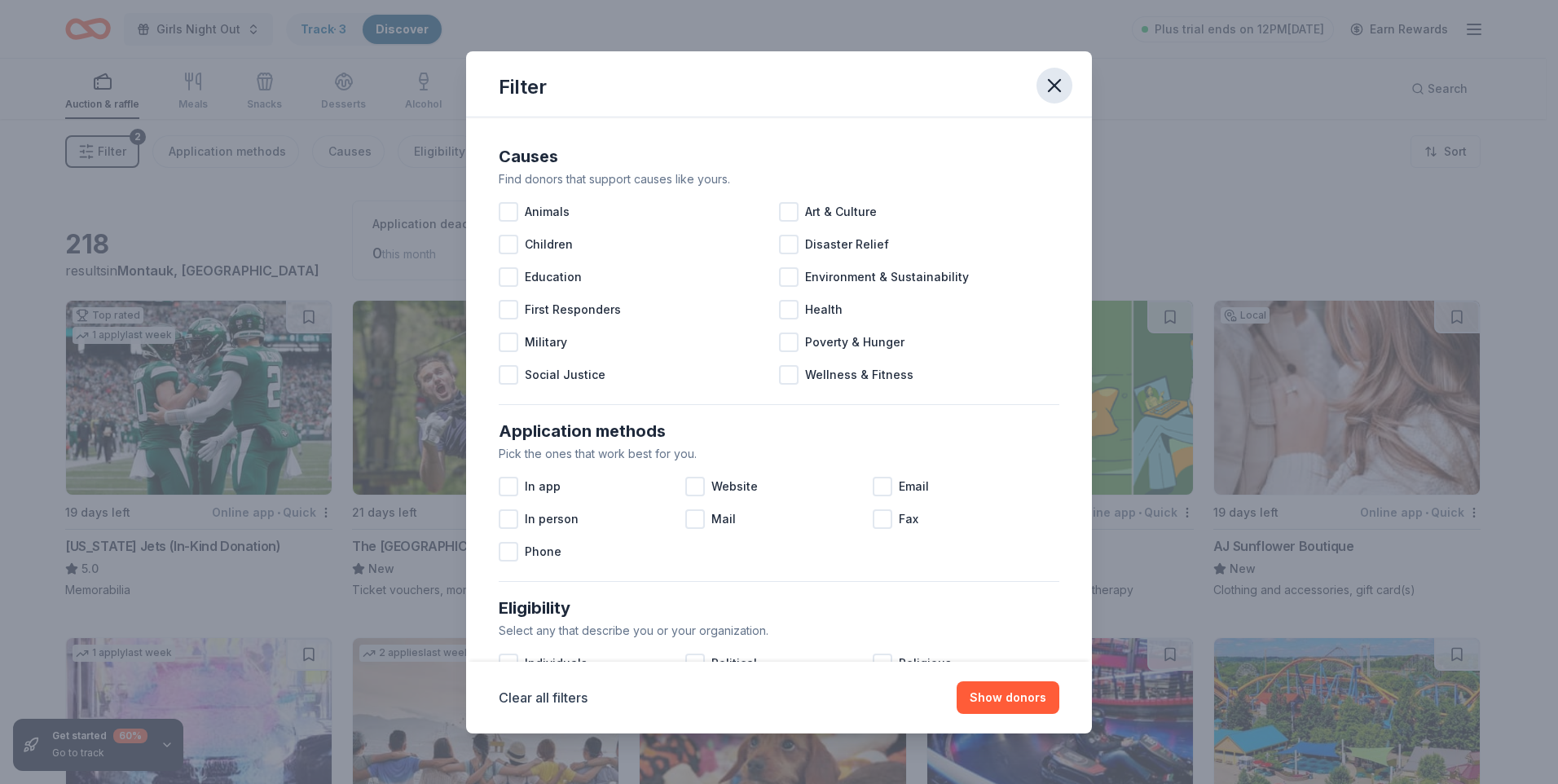
click at [1052, 81] on icon "button" at bounding box center [1054, 85] width 23 height 23
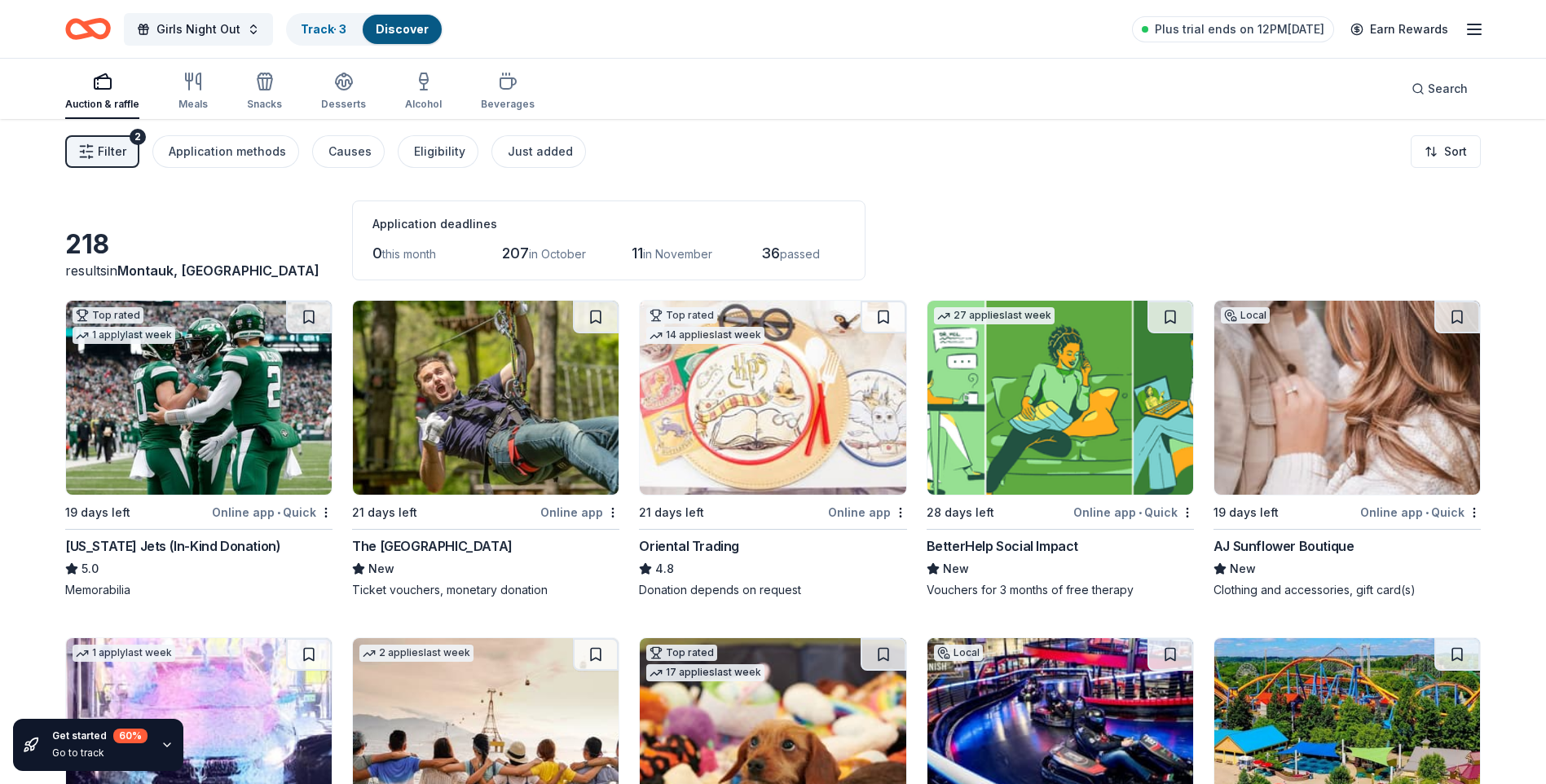
click at [115, 142] on span "Filter" at bounding box center [112, 151] width 28 height 19
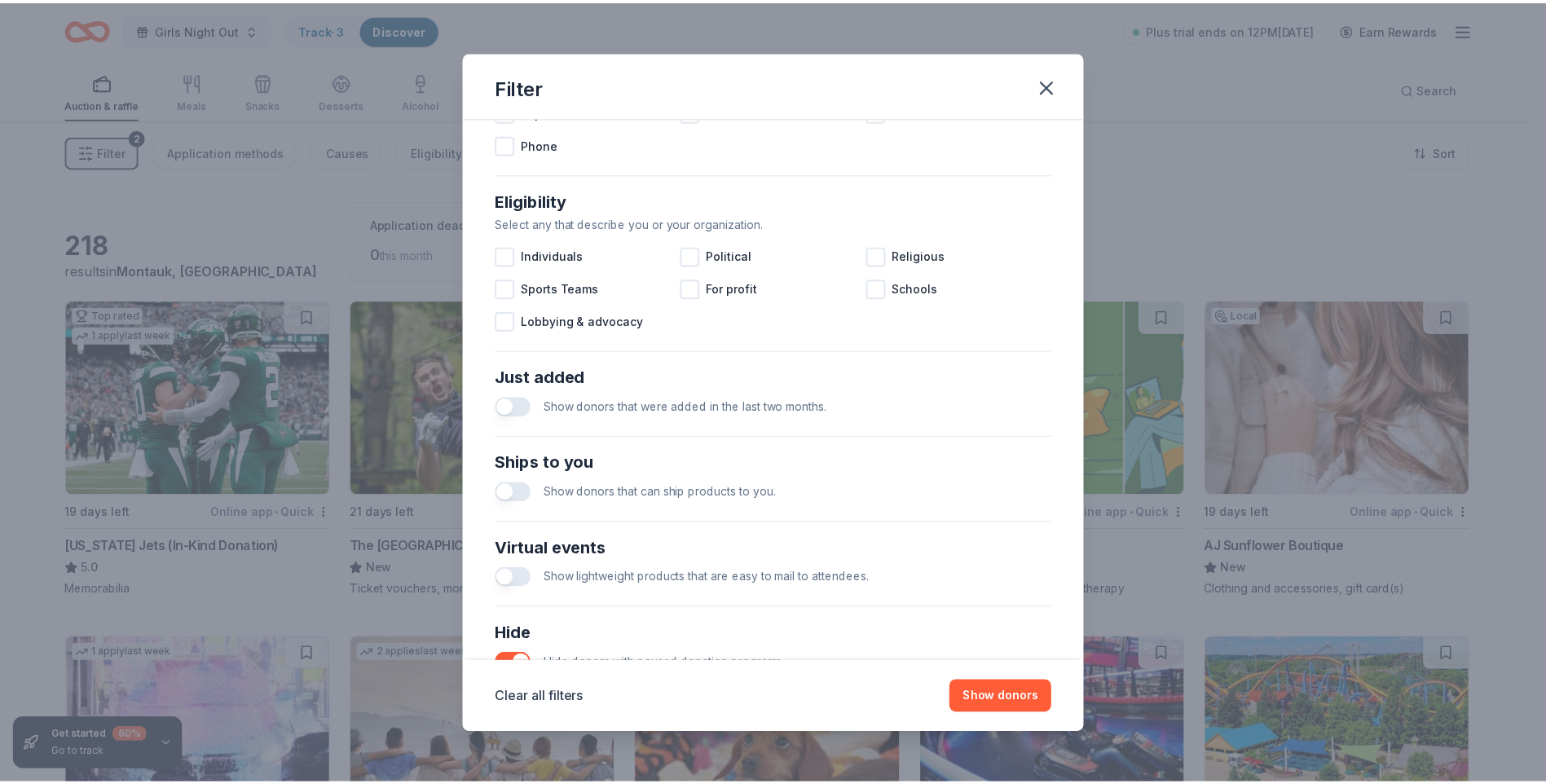
scroll to position [530, 0]
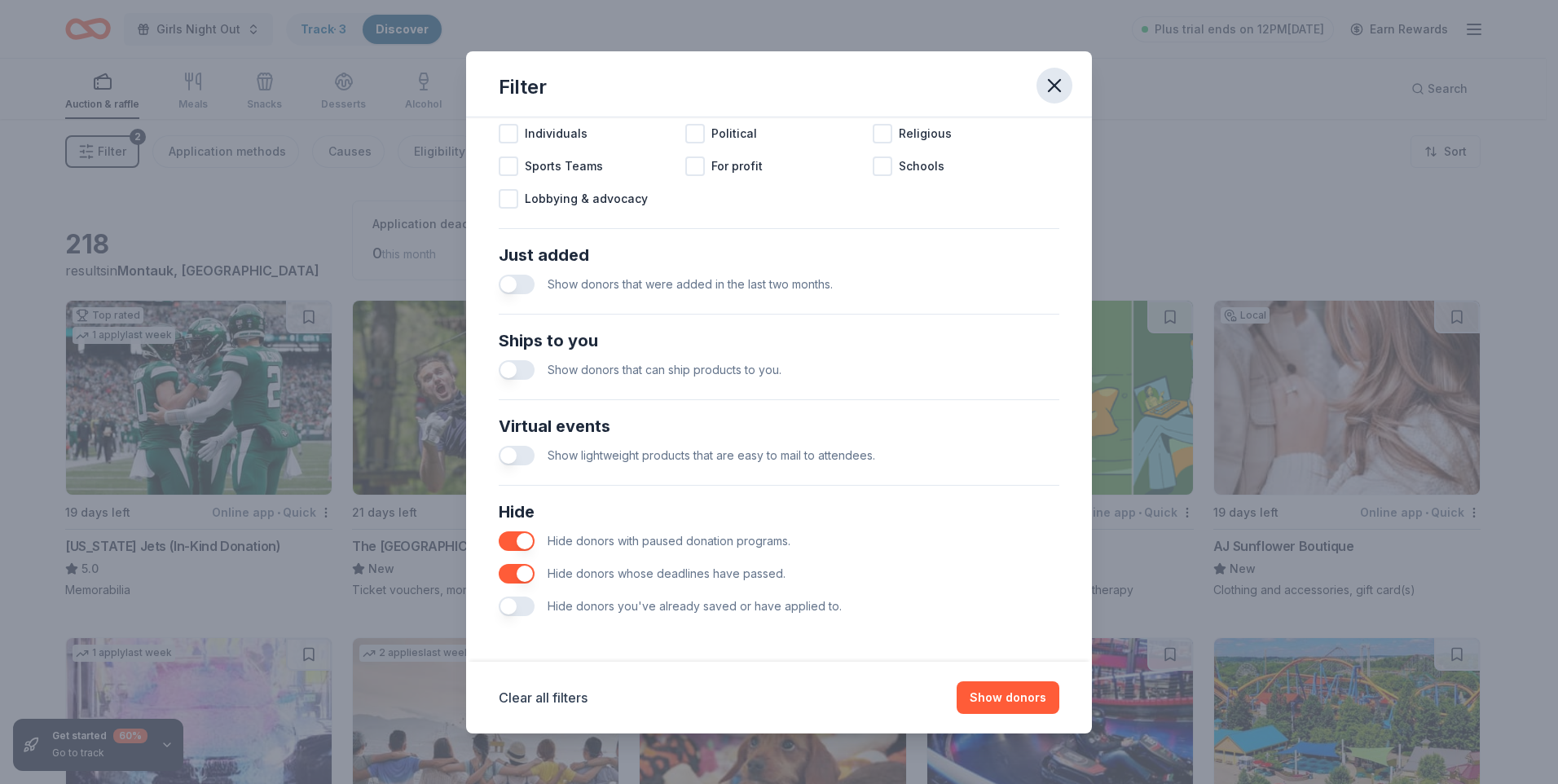
click at [1056, 87] on icon "button" at bounding box center [1054, 85] width 11 height 11
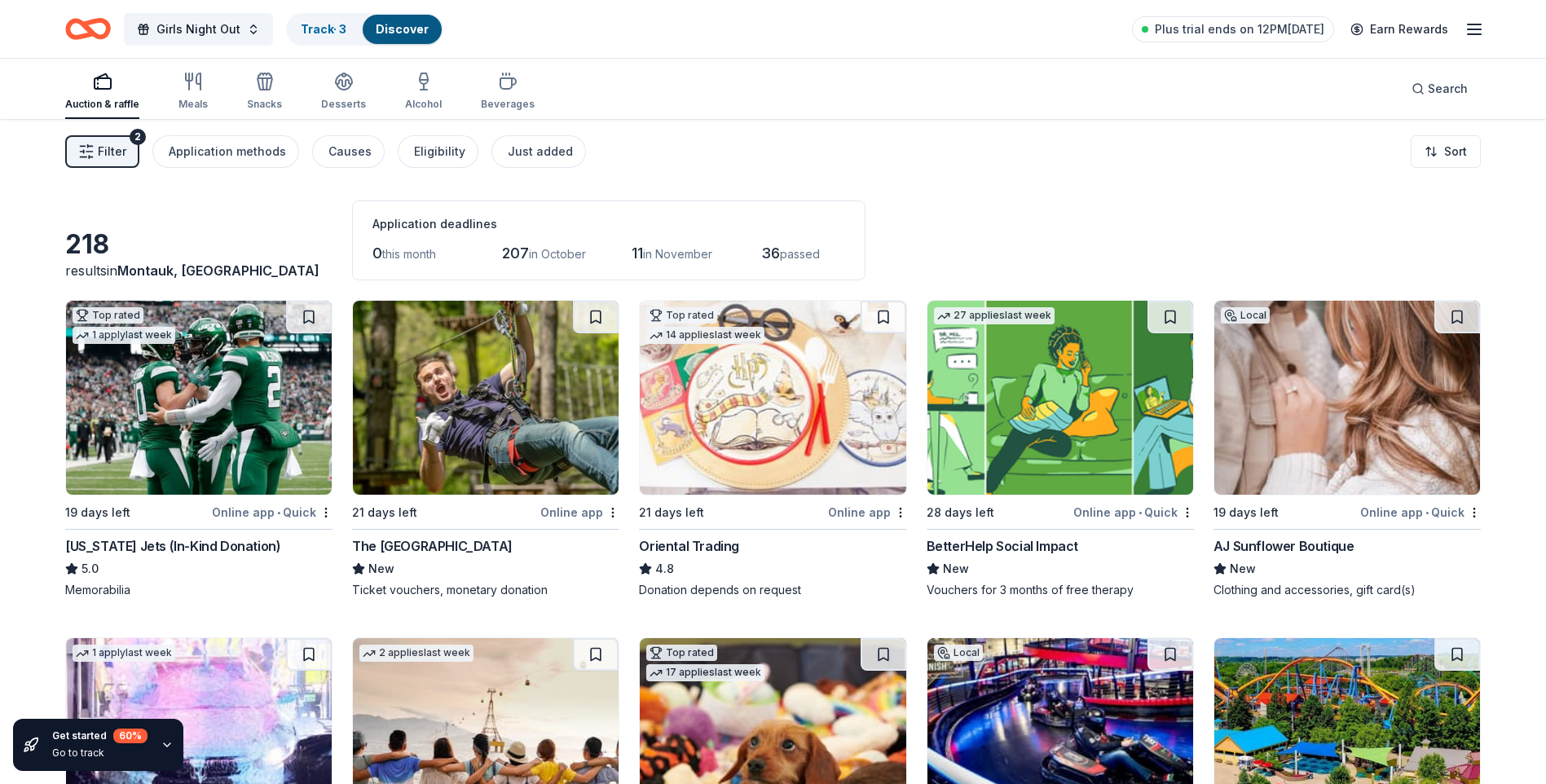
scroll to position [0, 0]
click at [390, 26] on link "Discover" at bounding box center [403, 28] width 53 height 14
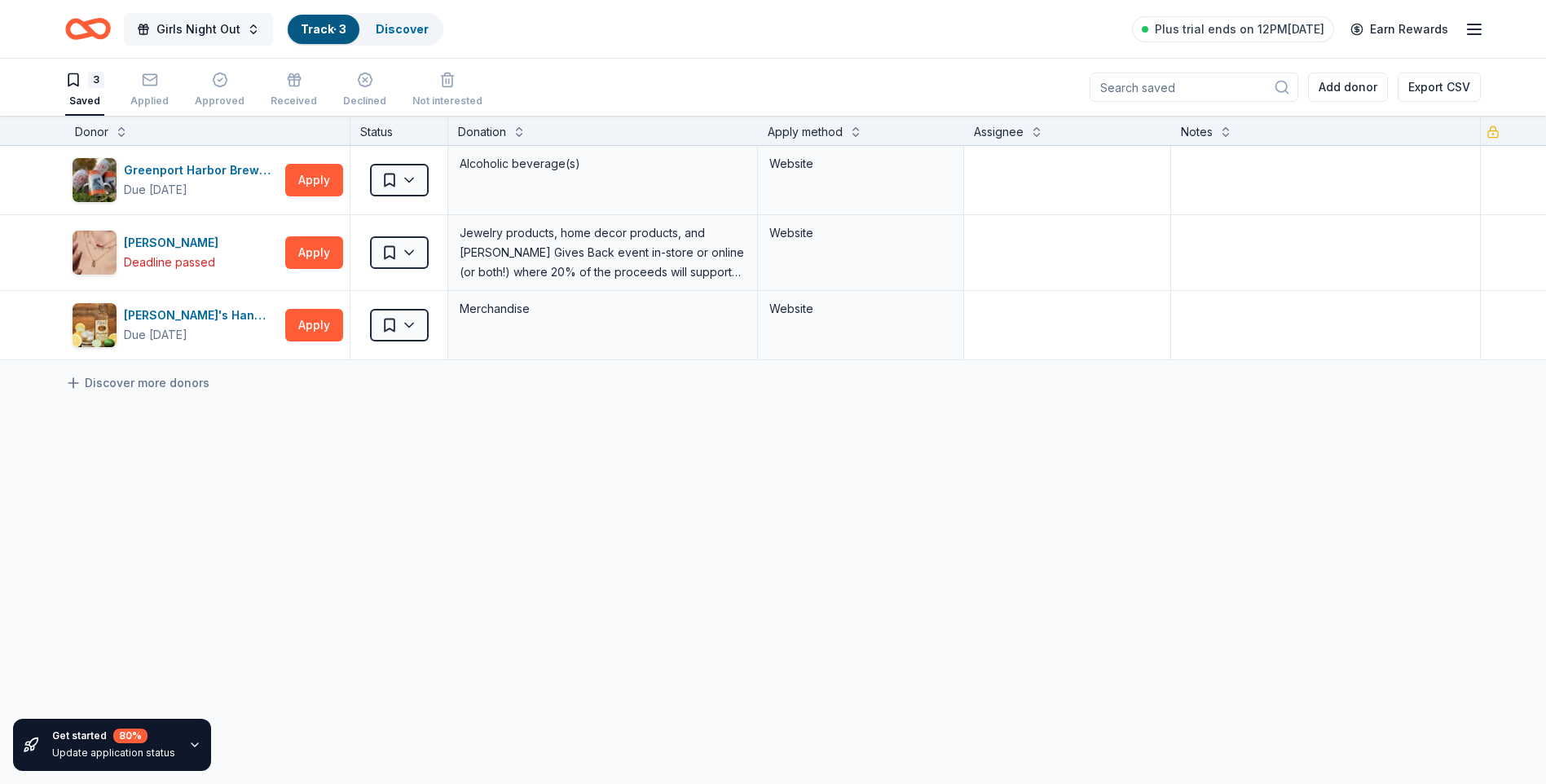
click at [181, 16] on button "Girls Night Out" at bounding box center [198, 29] width 149 height 33
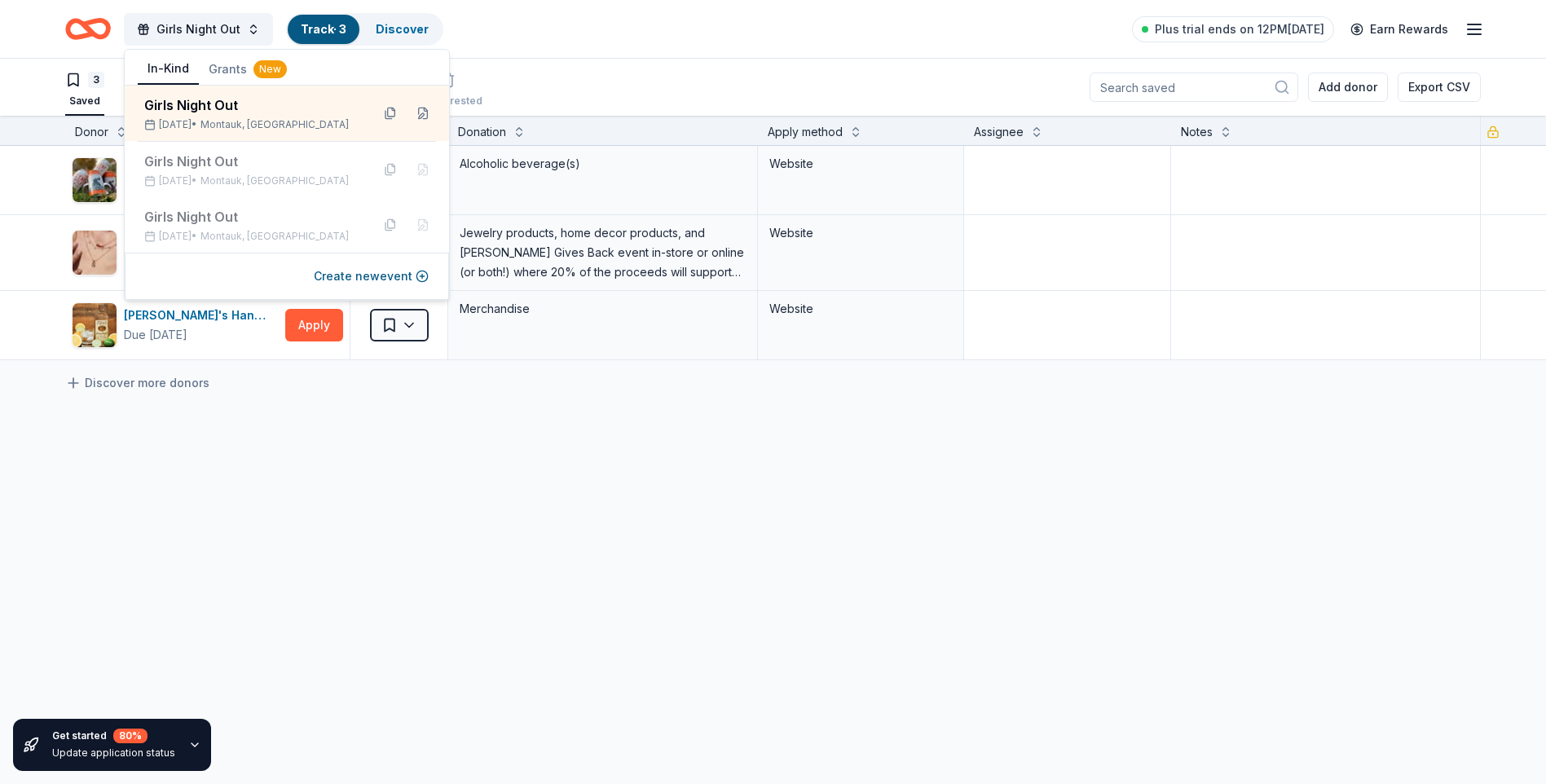
click at [101, 26] on icon "Home" at bounding box center [88, 29] width 46 height 38
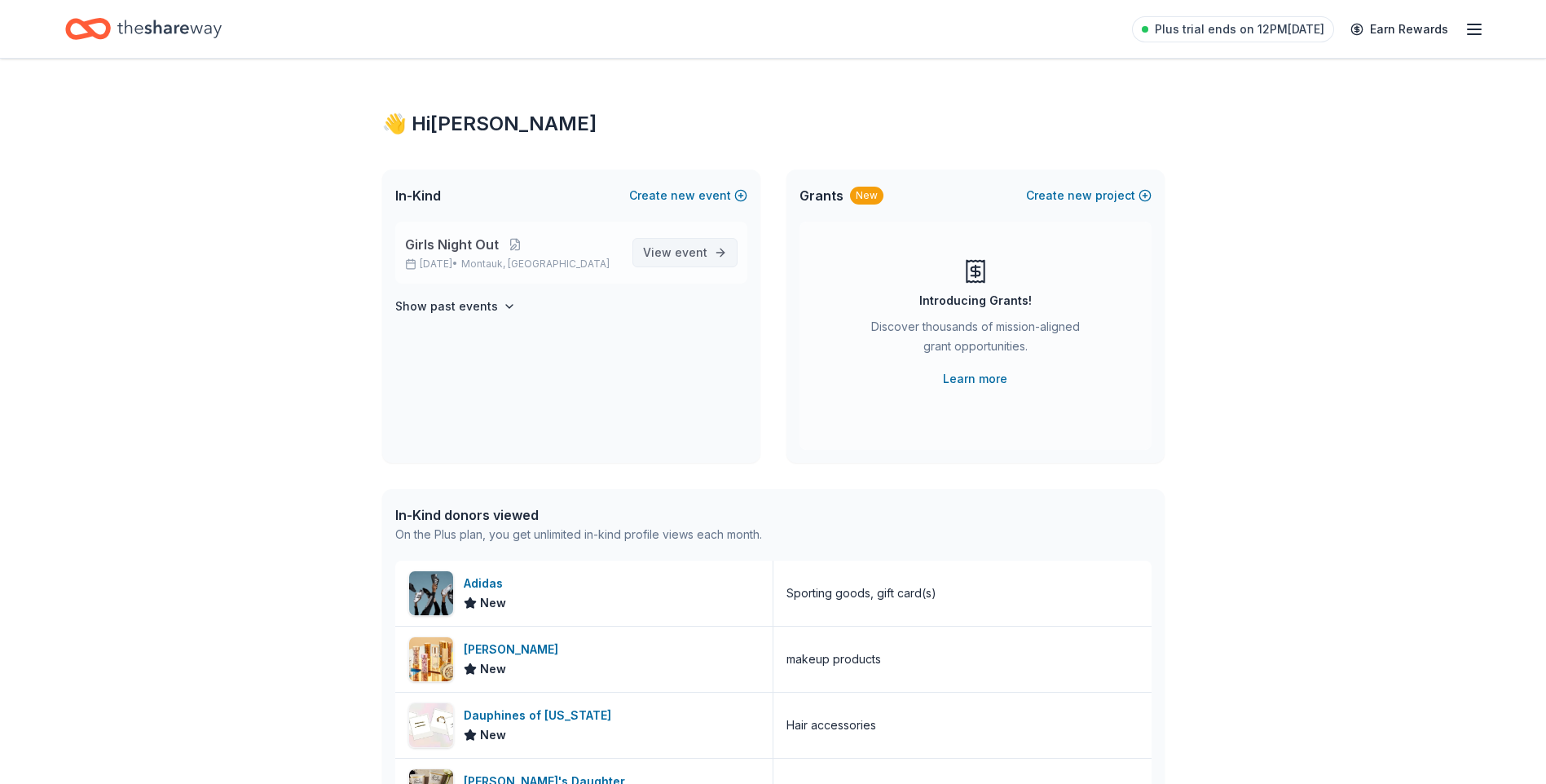
click at [697, 263] on link "View event" at bounding box center [685, 252] width 105 height 29
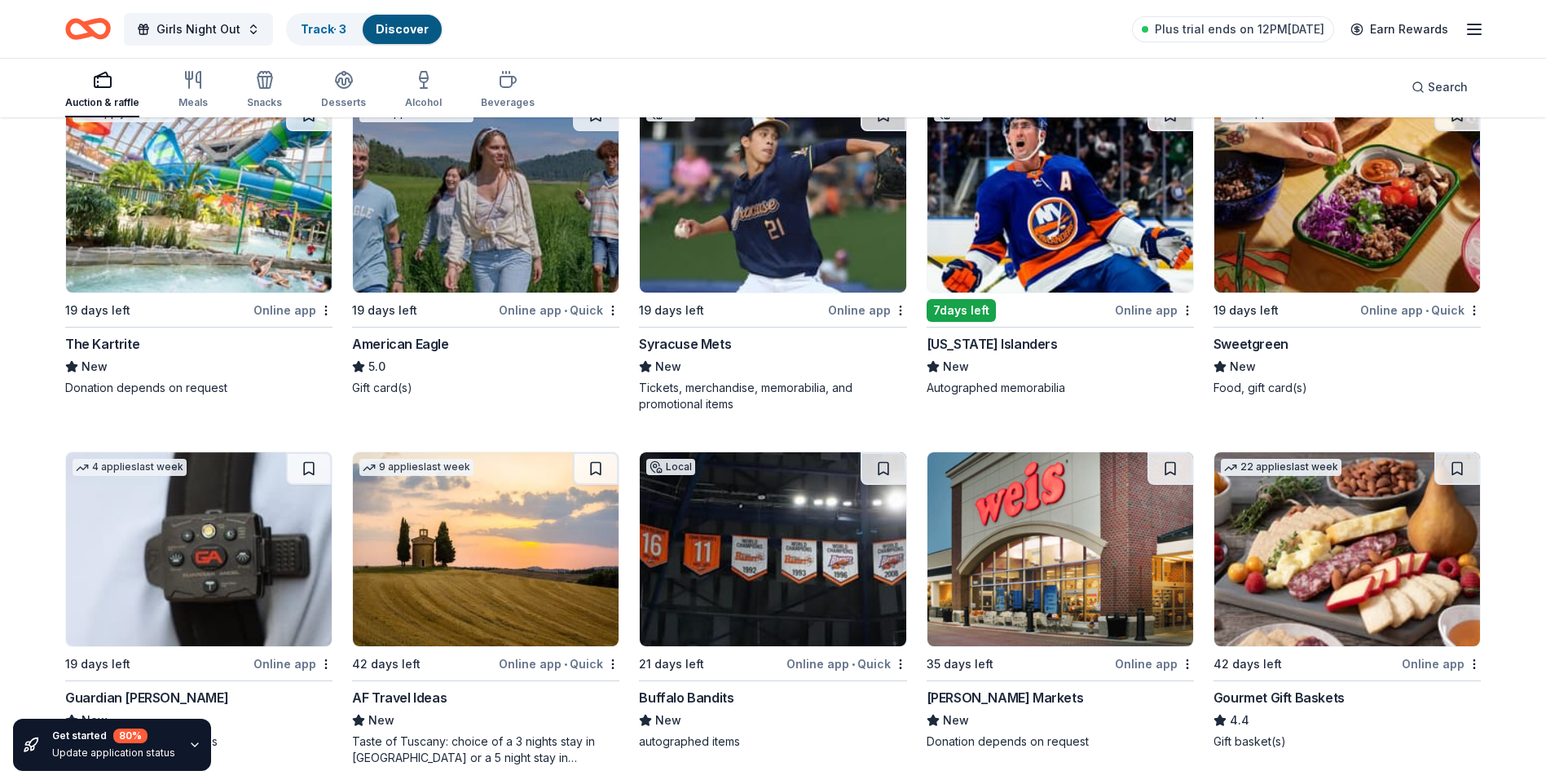
scroll to position [1955, 0]
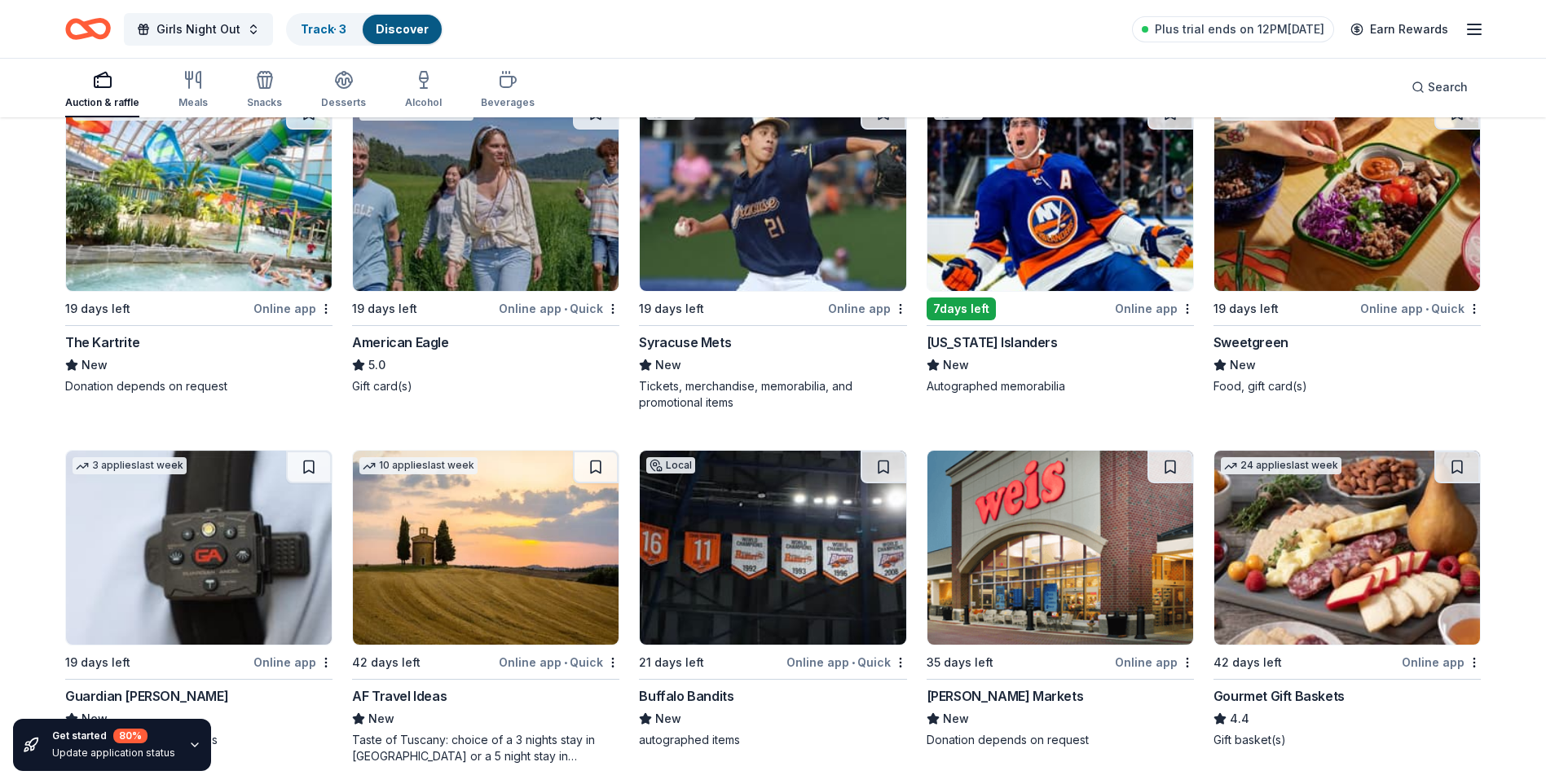
click at [566, 211] on img at bounding box center [486, 194] width 265 height 194
click at [997, 219] on img at bounding box center [1060, 194] width 265 height 194
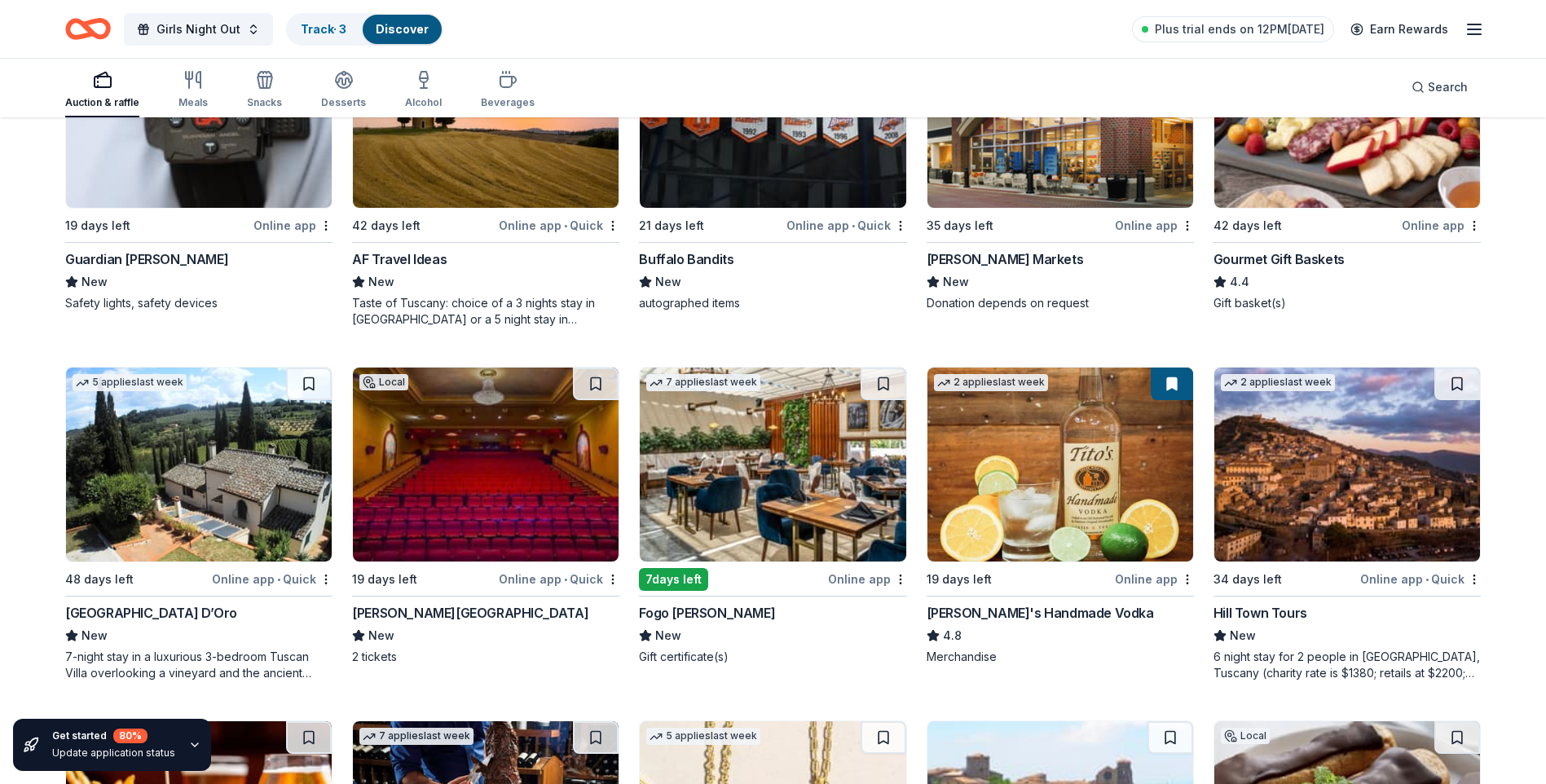
scroll to position [2607, 0]
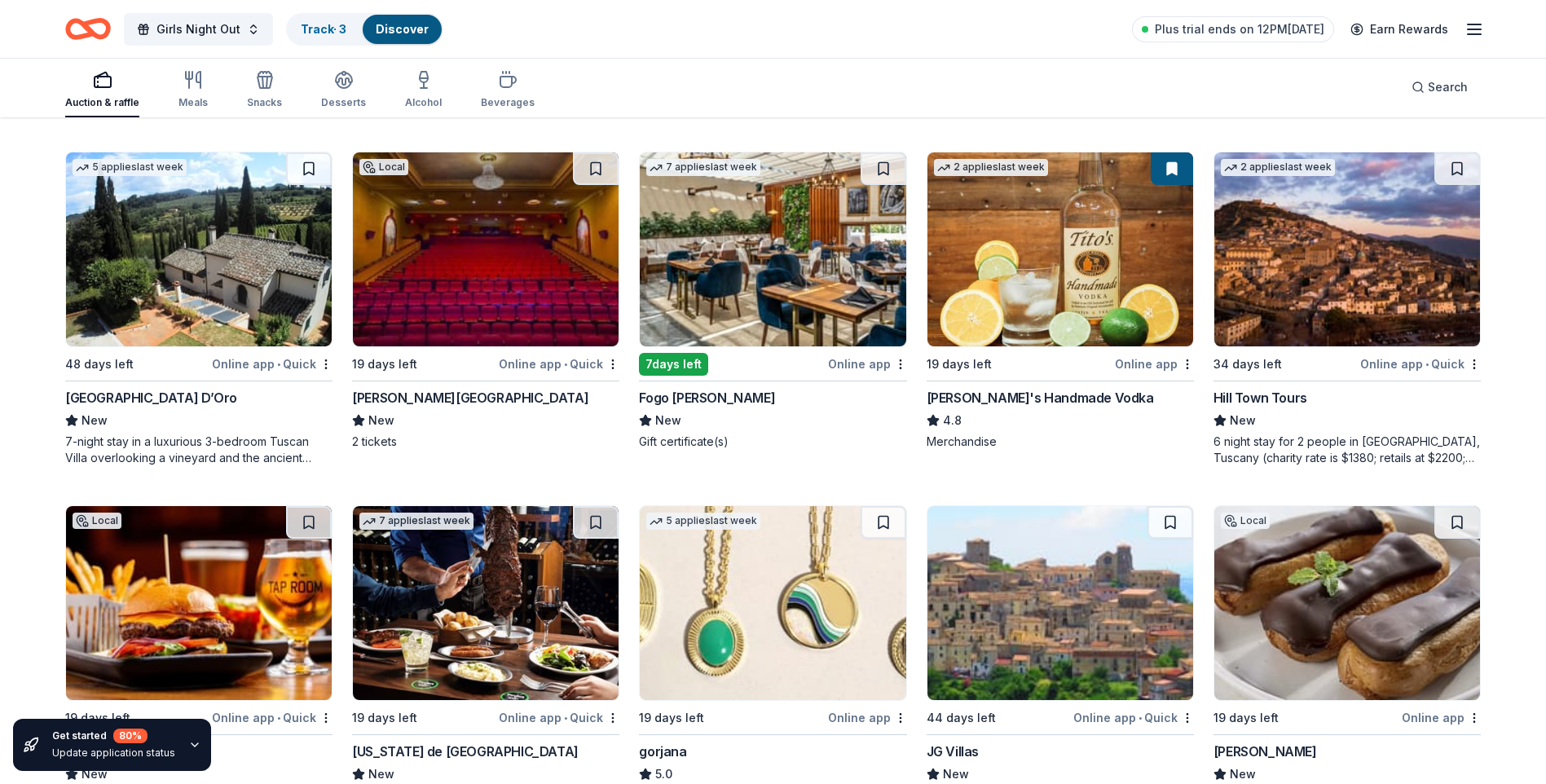
click at [216, 304] on img at bounding box center [199, 250] width 265 height 194
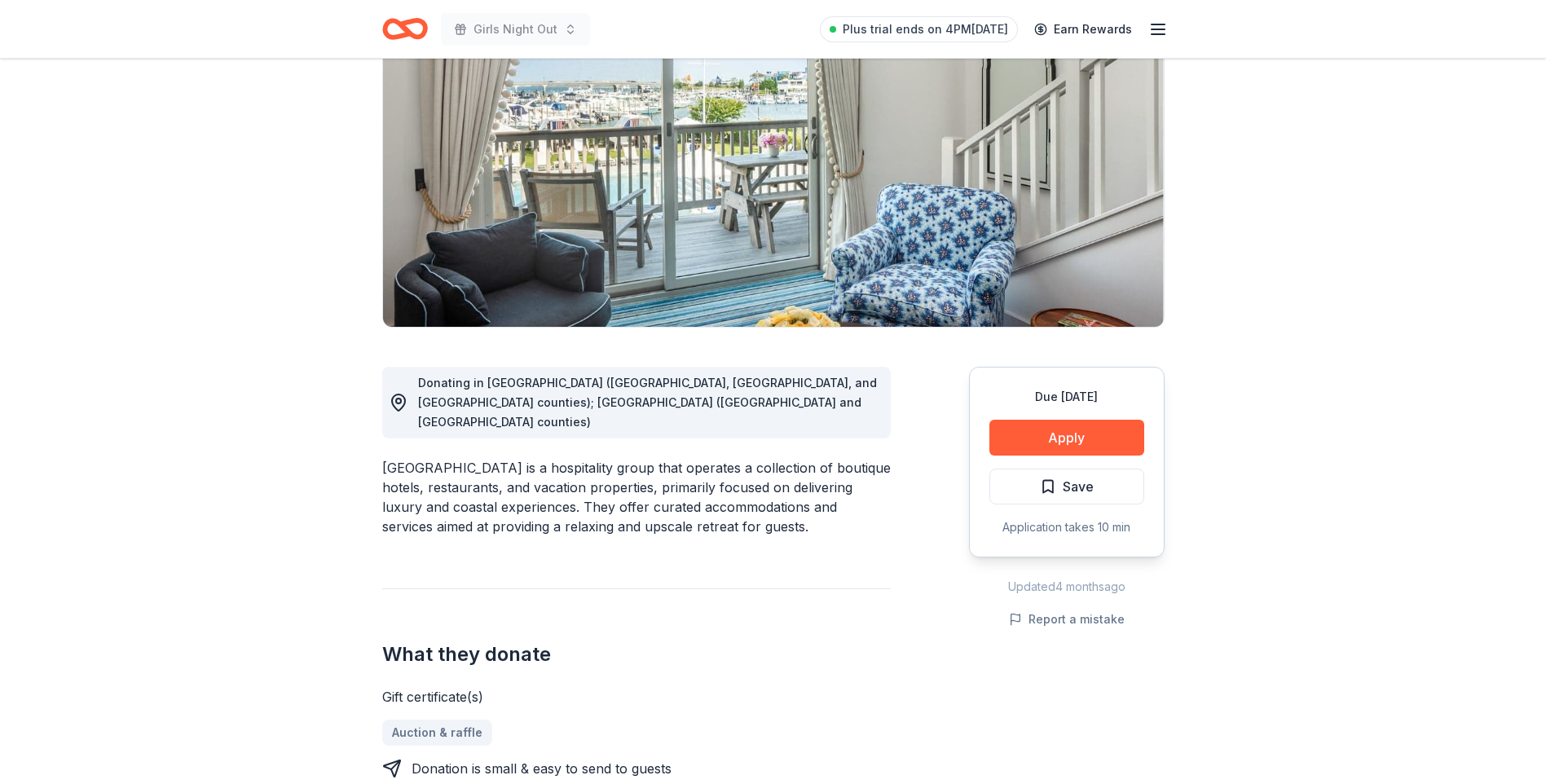
scroll to position [163, 0]
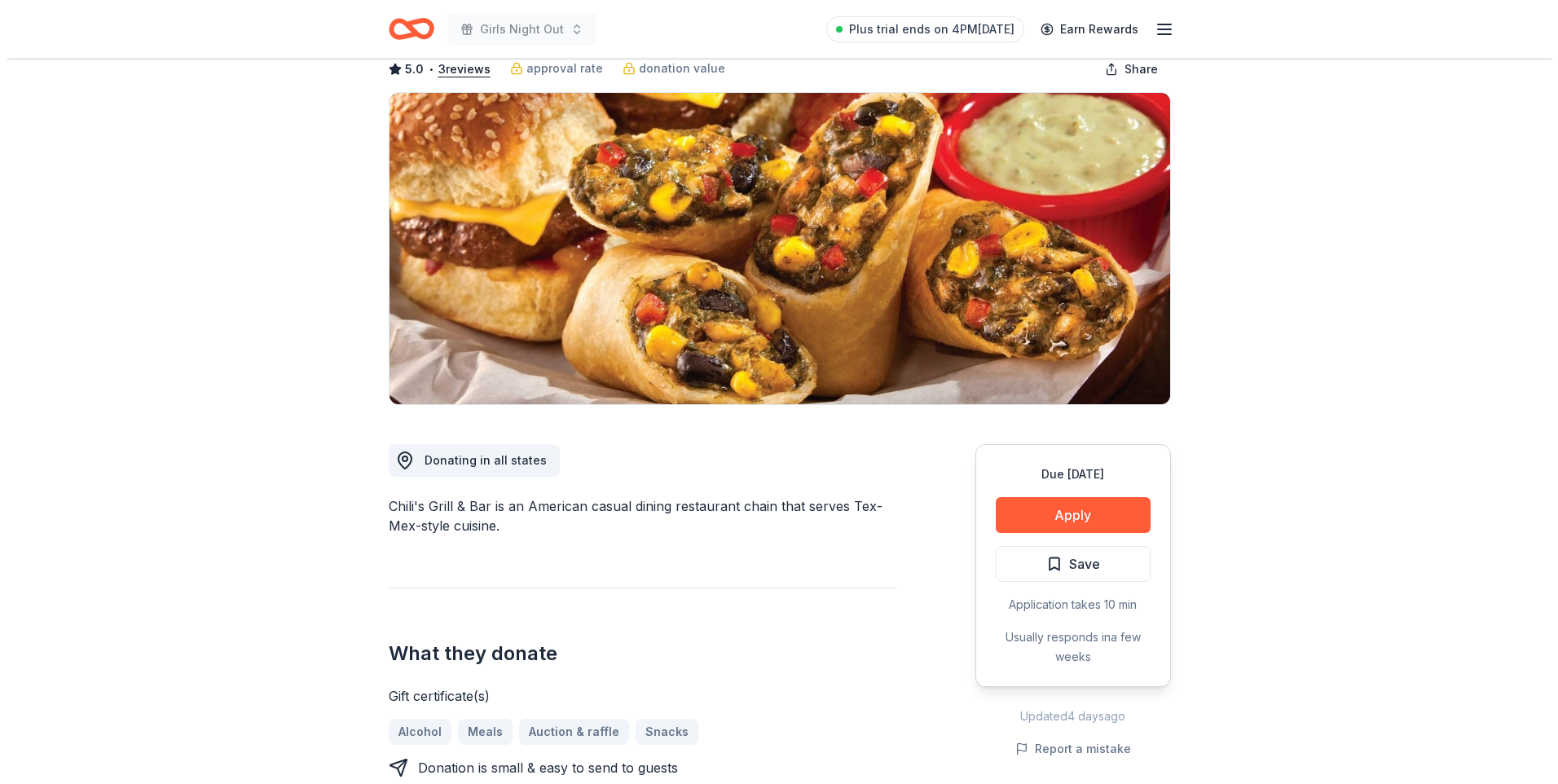
scroll to position [163, 0]
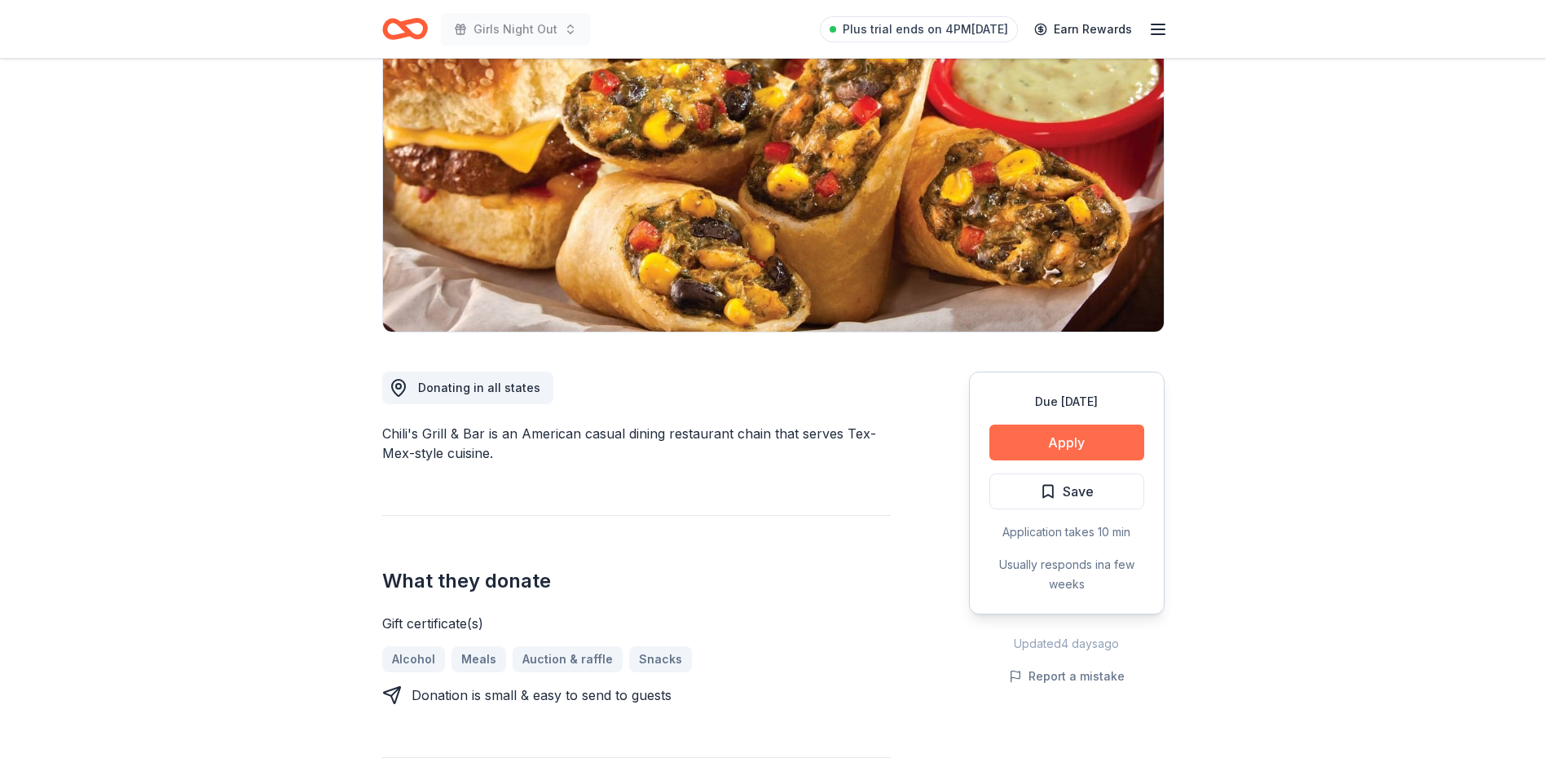
click at [1041, 447] on button "Apply" at bounding box center [1066, 442] width 155 height 36
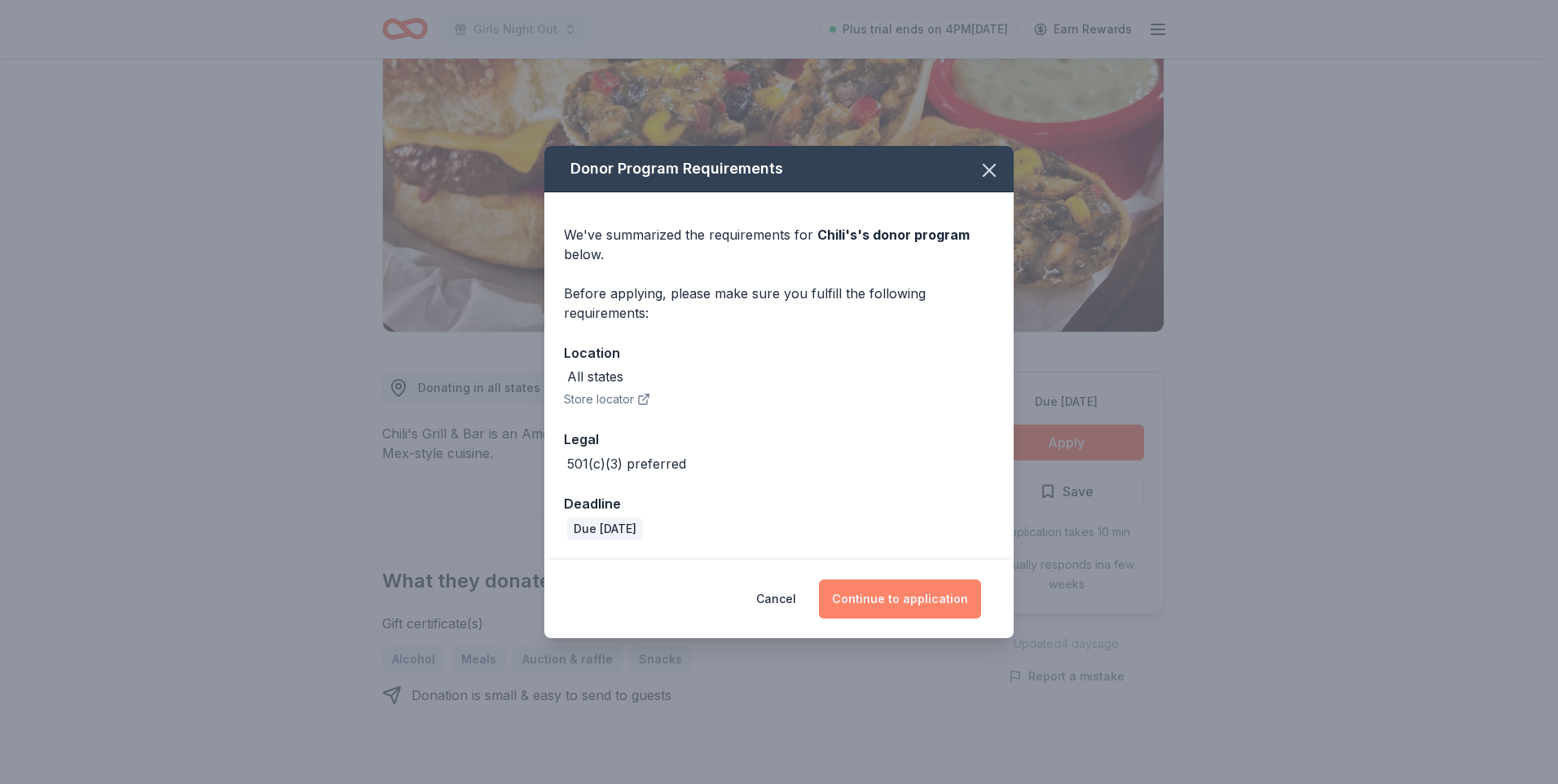
click at [929, 611] on button "Continue to application" at bounding box center [899, 598] width 162 height 39
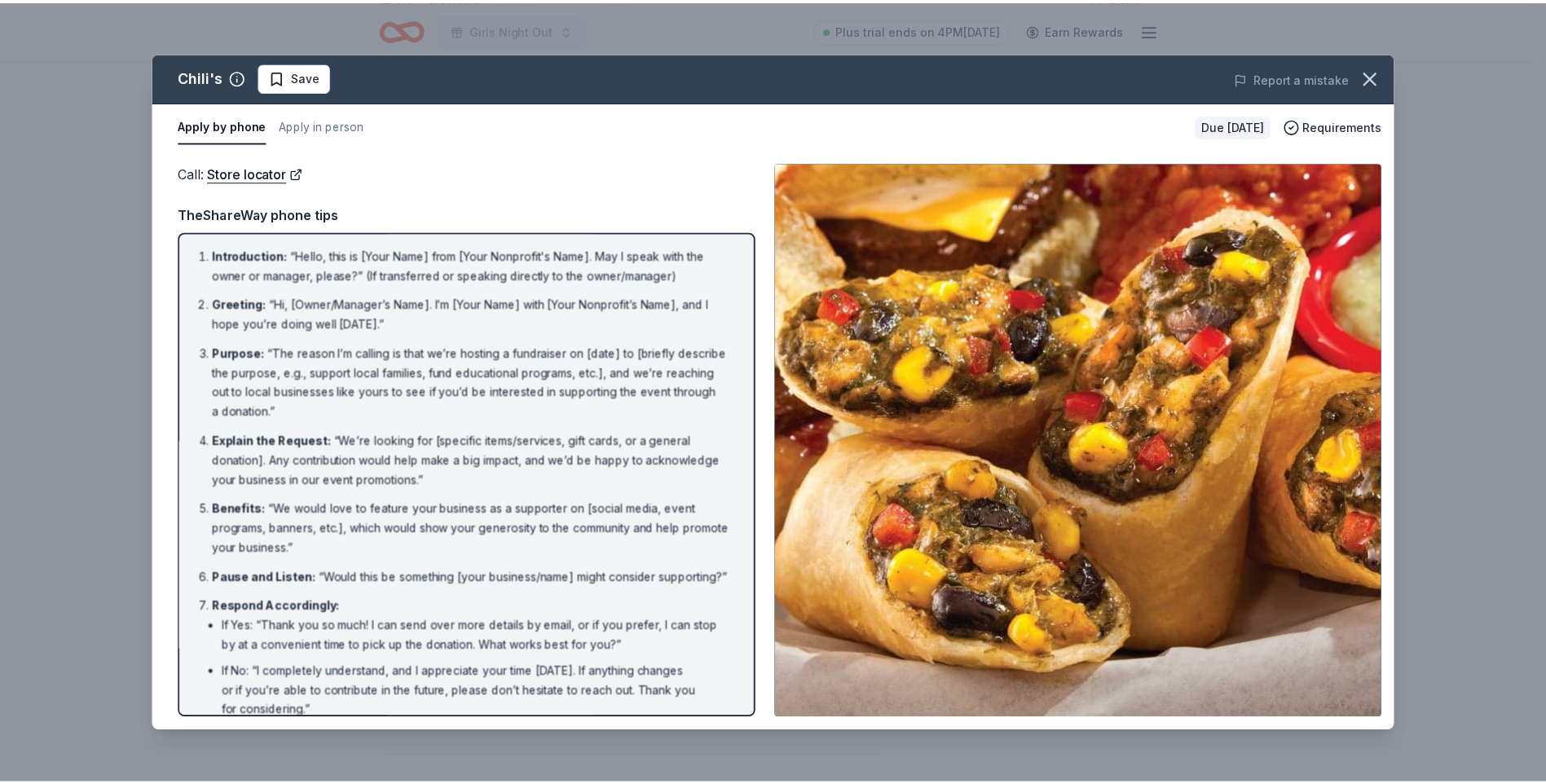
scroll to position [0, 0]
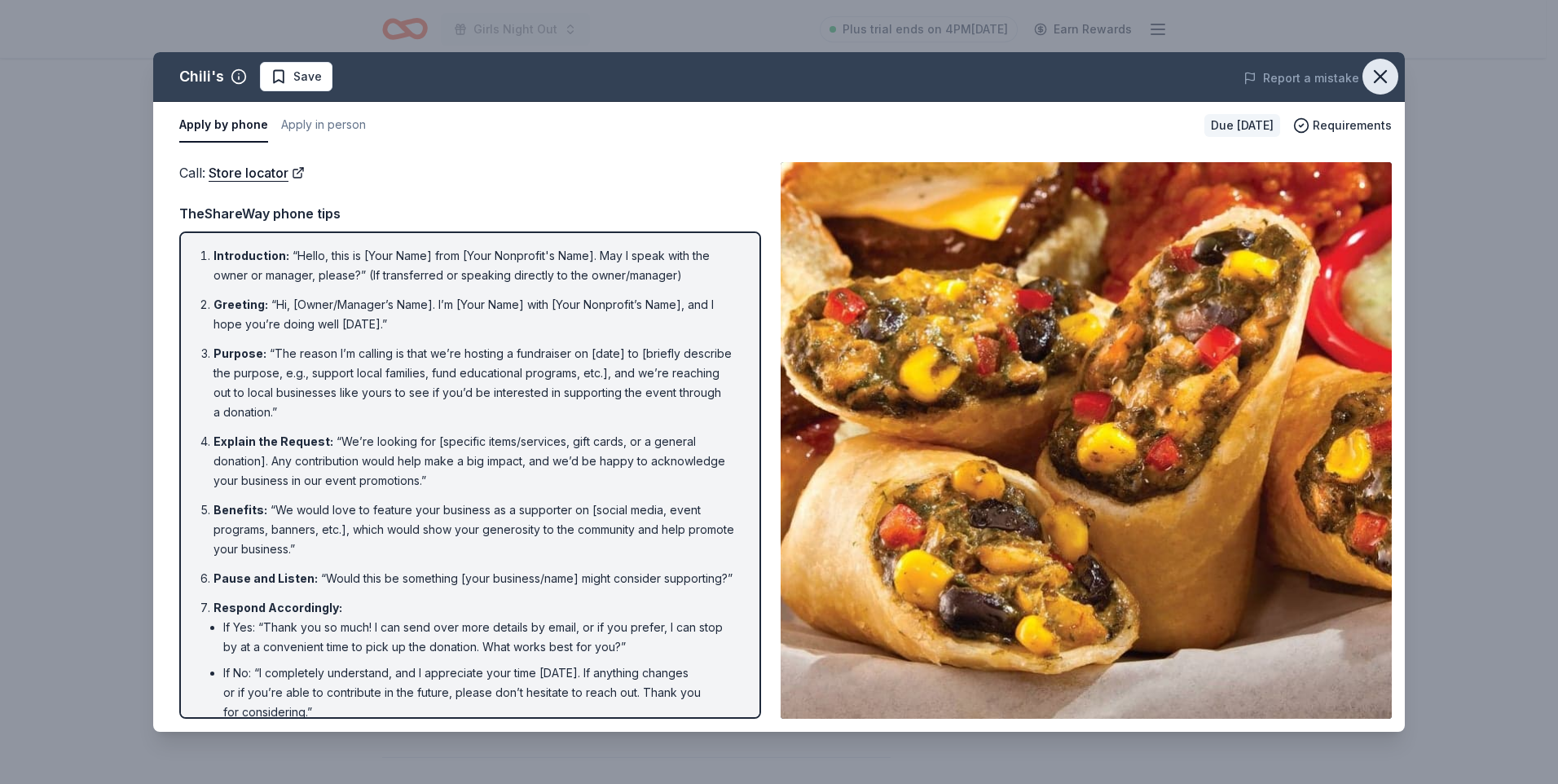
click at [1382, 75] on icon "button" at bounding box center [1380, 76] width 11 height 11
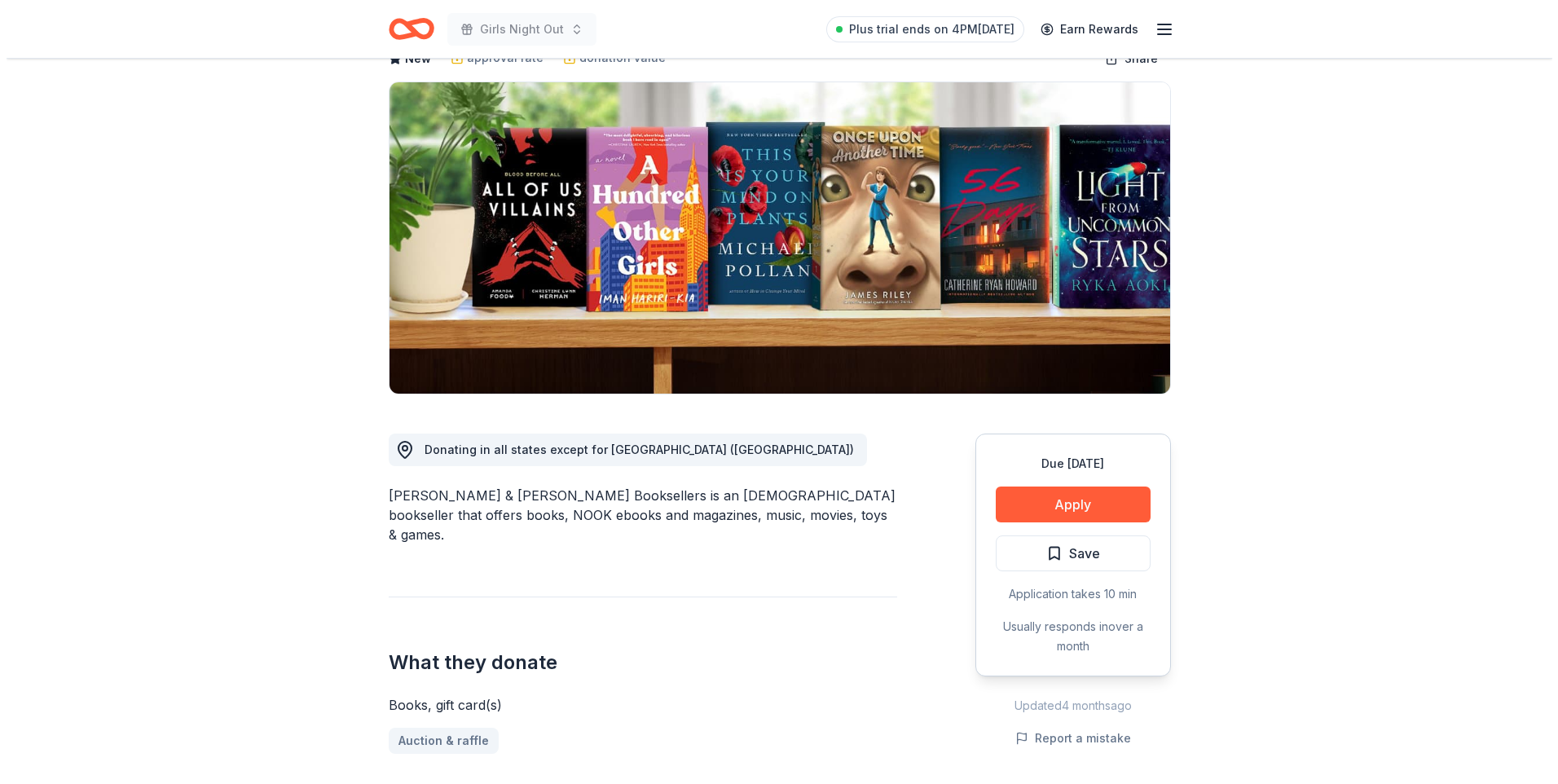
scroll to position [244, 0]
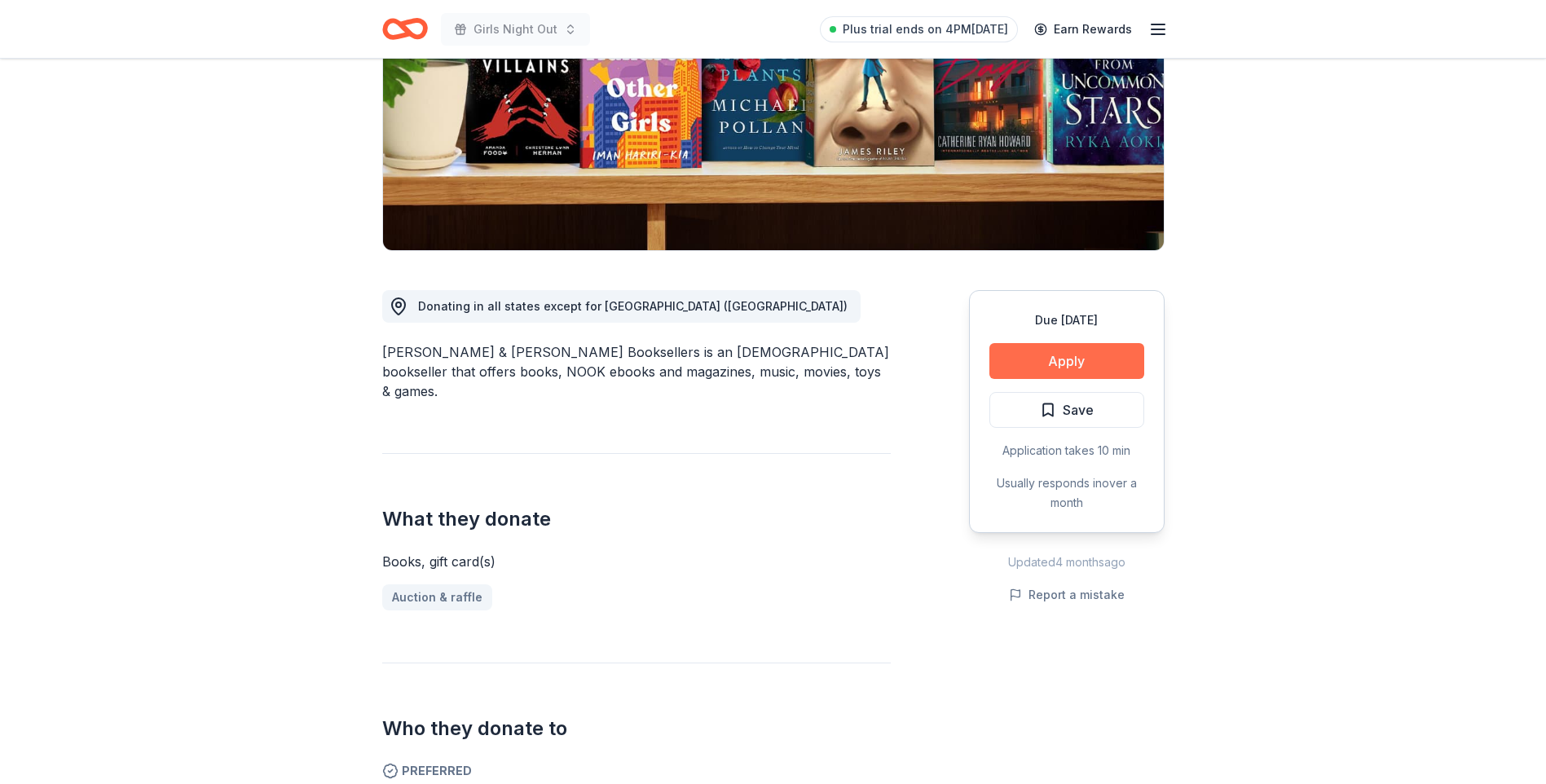
click at [1034, 350] on button "Apply" at bounding box center [1066, 360] width 155 height 36
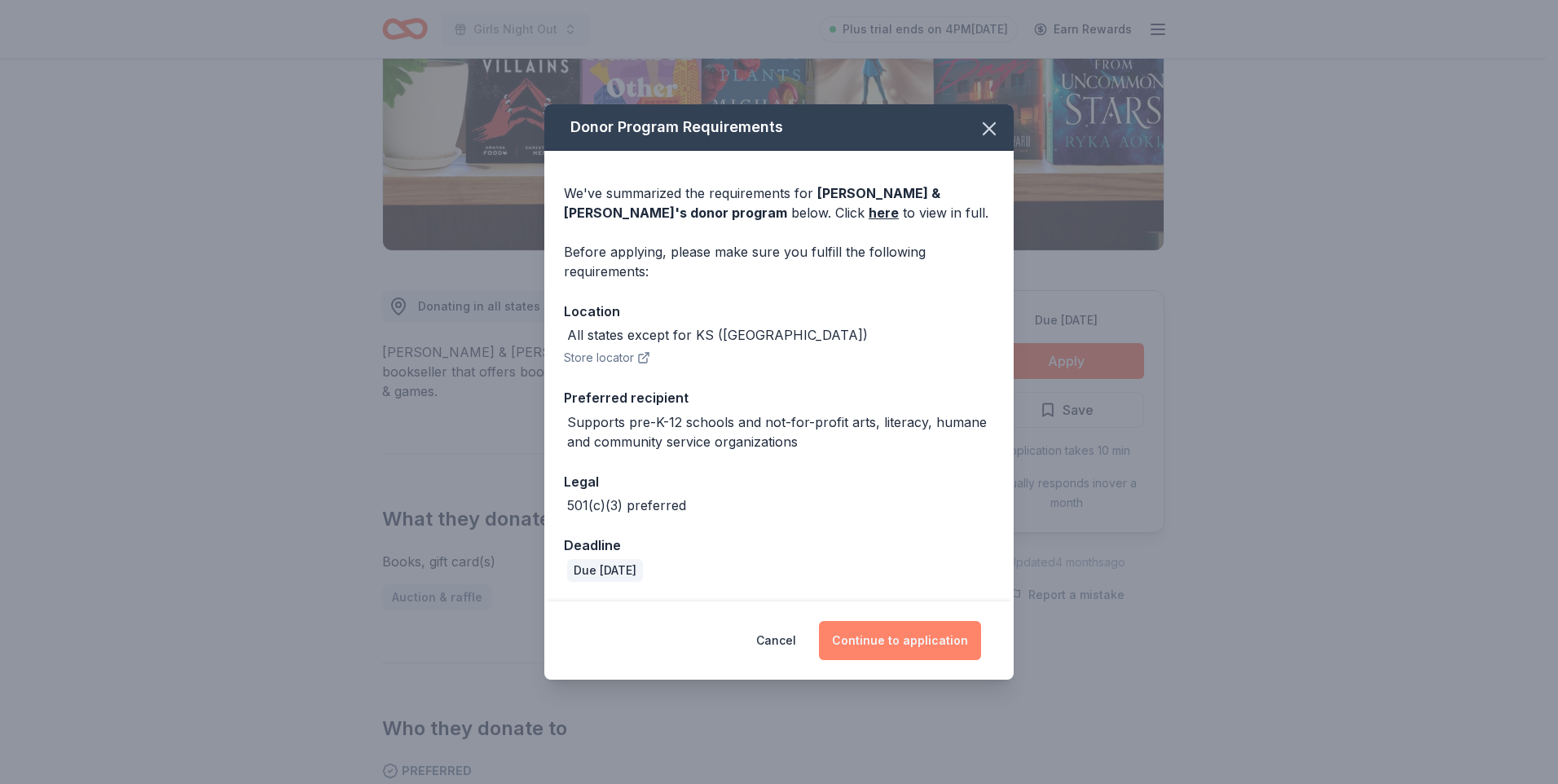
click at [917, 638] on button "Continue to application" at bounding box center [899, 640] width 162 height 39
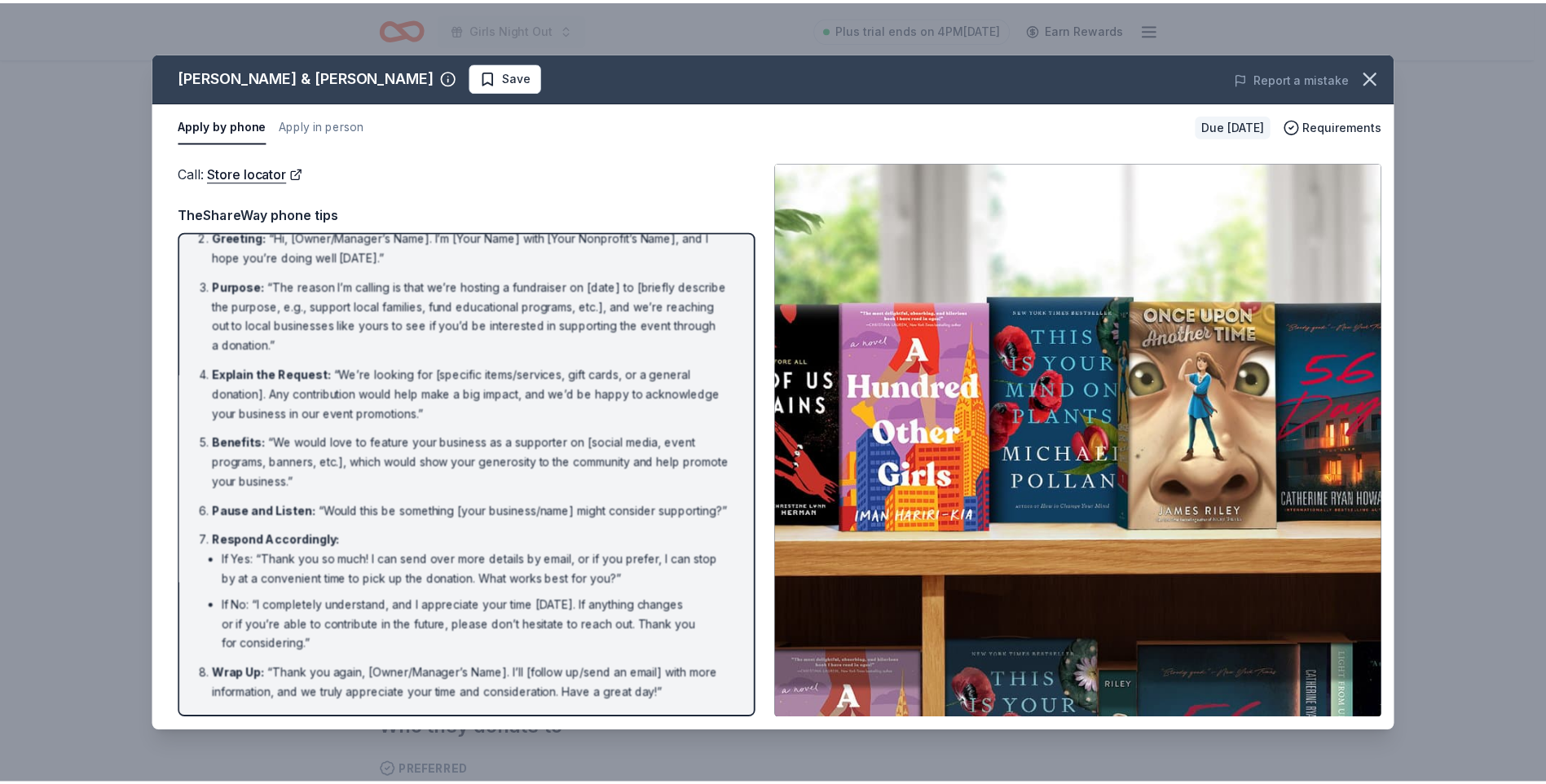
scroll to position [86, 0]
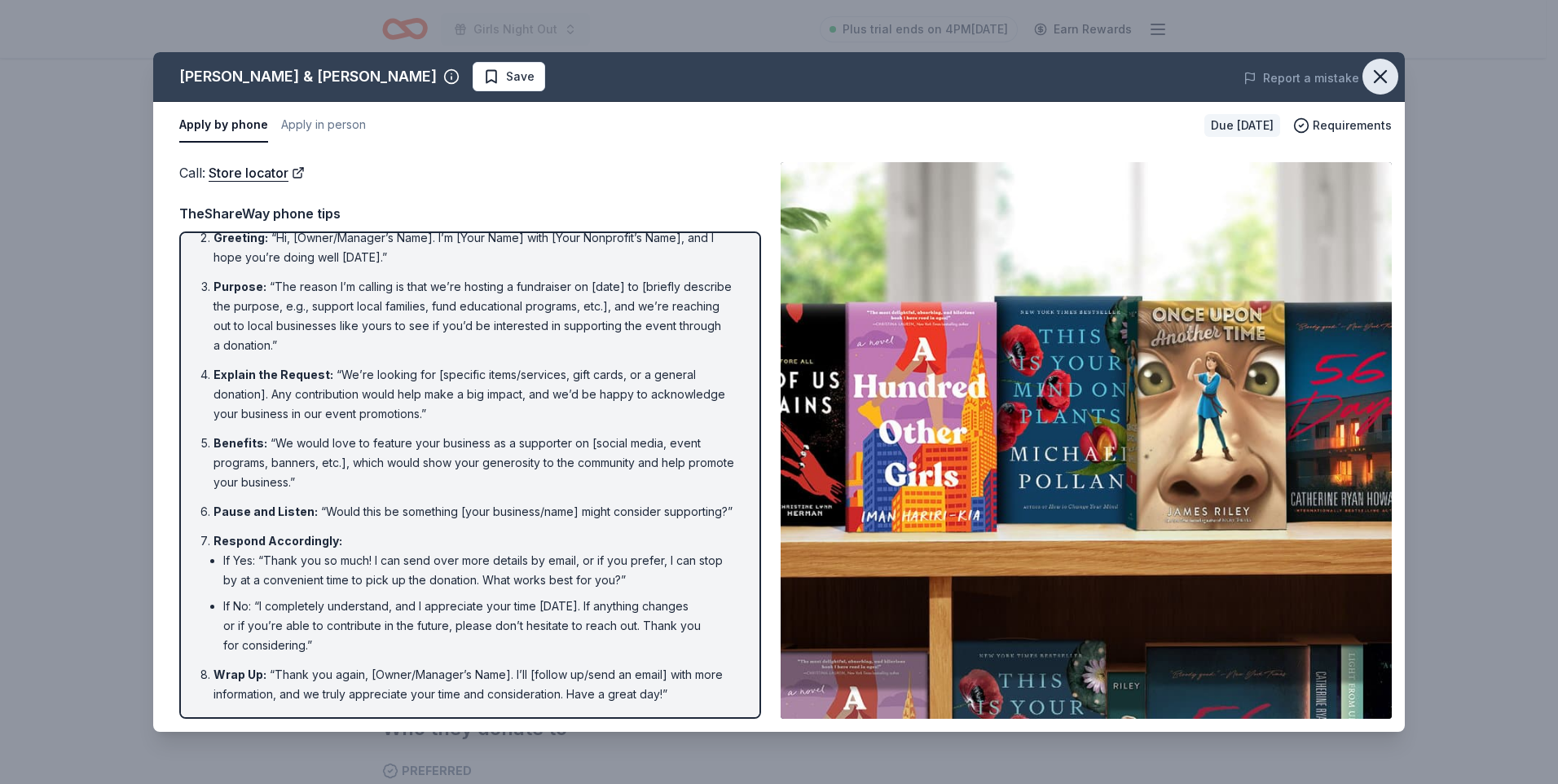
click at [1378, 78] on icon "button" at bounding box center [1380, 76] width 11 height 11
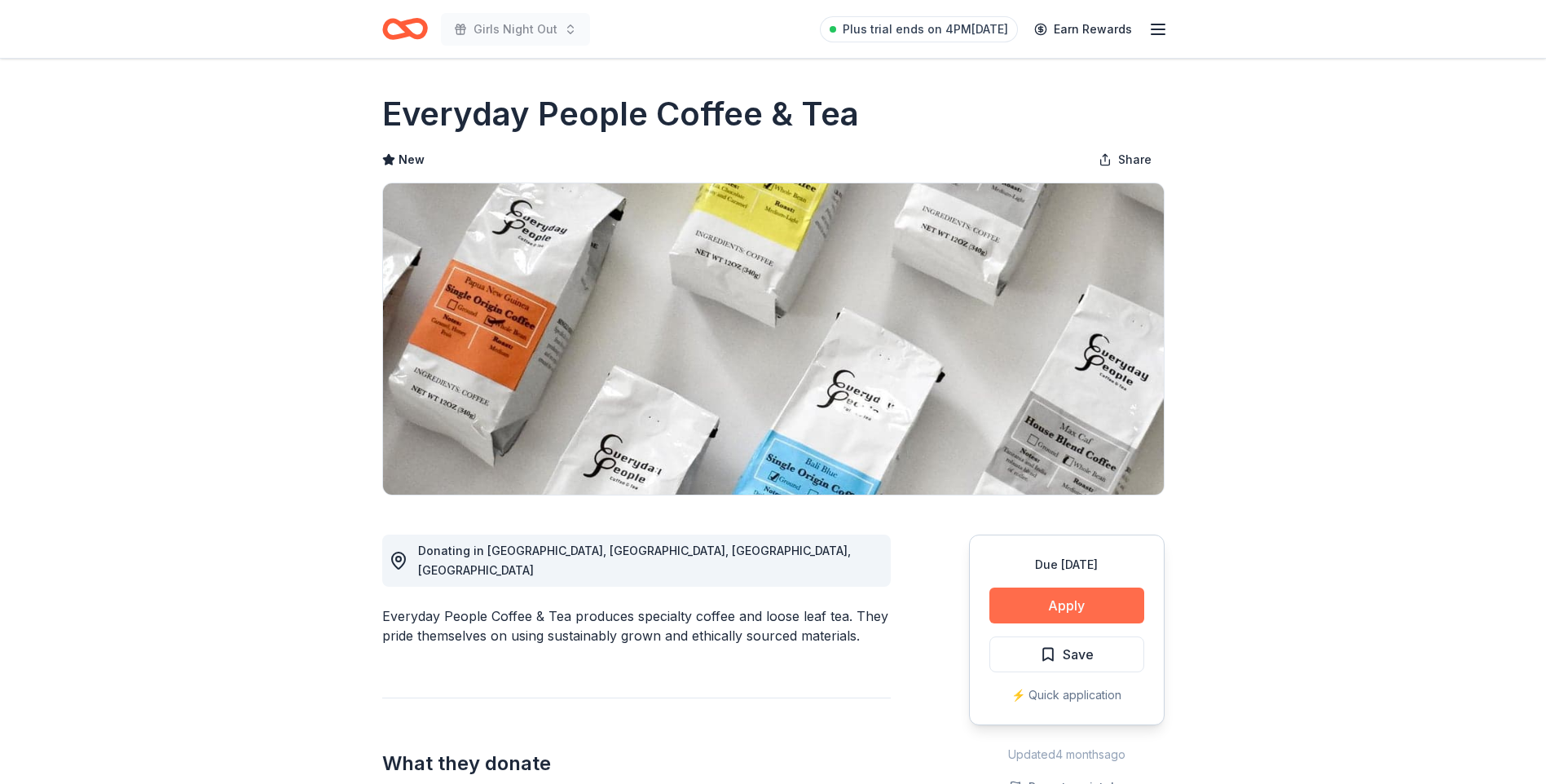
click at [1032, 608] on button "Apply" at bounding box center [1066, 605] width 155 height 36
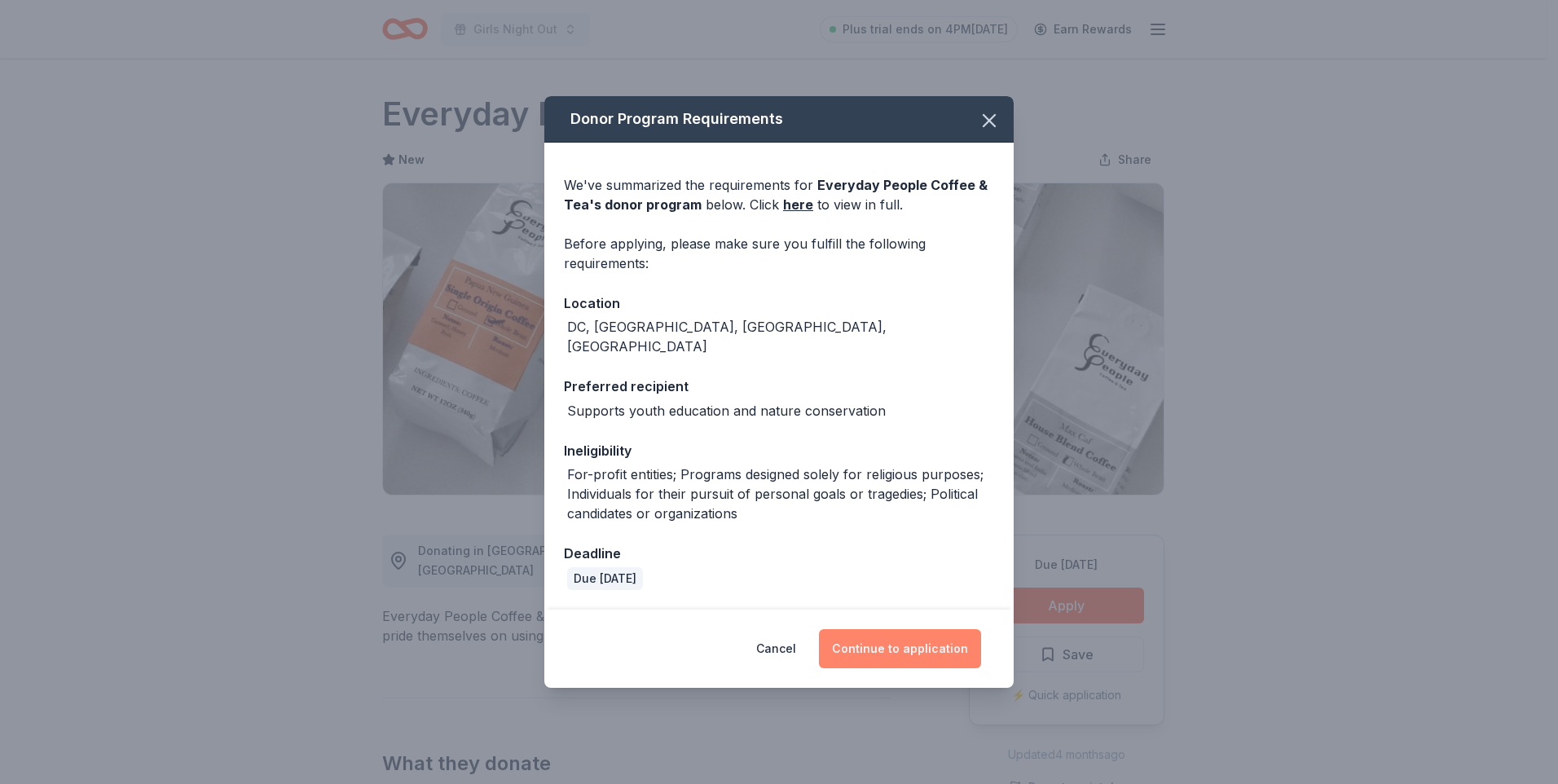
click at [940, 640] on button "Continue to application" at bounding box center [899, 649] width 162 height 39
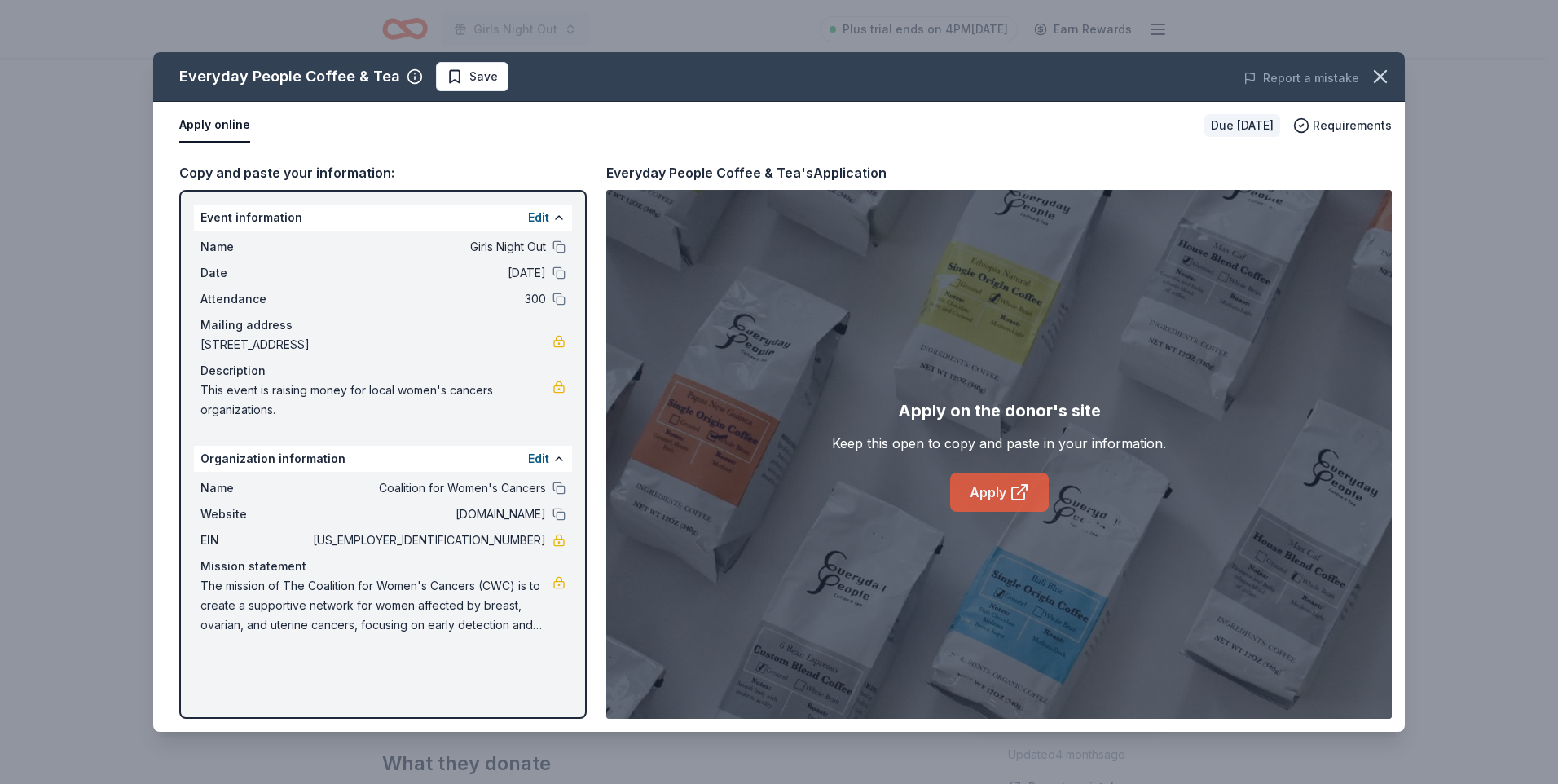
click at [1023, 491] on icon at bounding box center [1018, 491] width 19 height 19
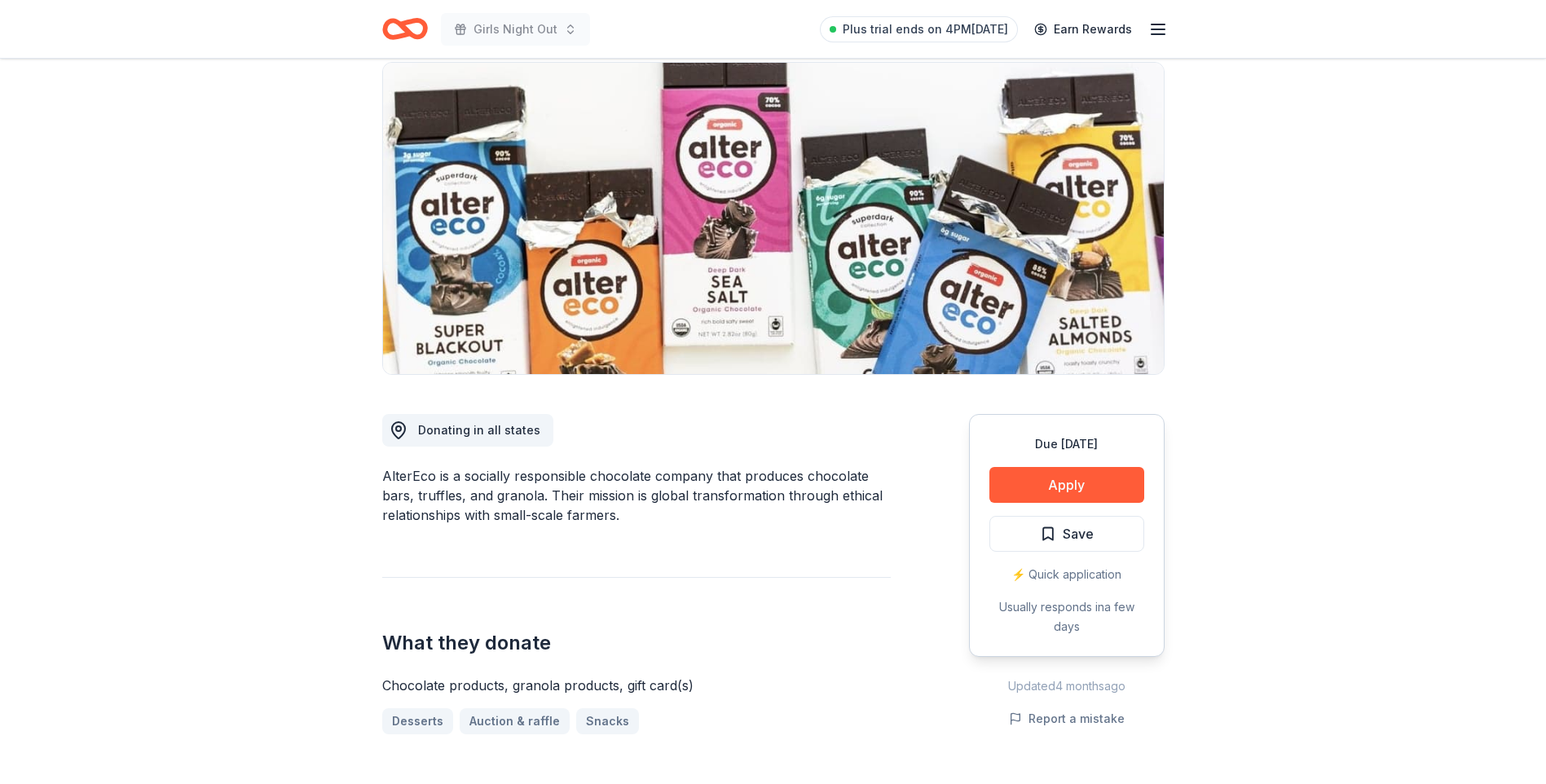
scroll to position [326, 0]
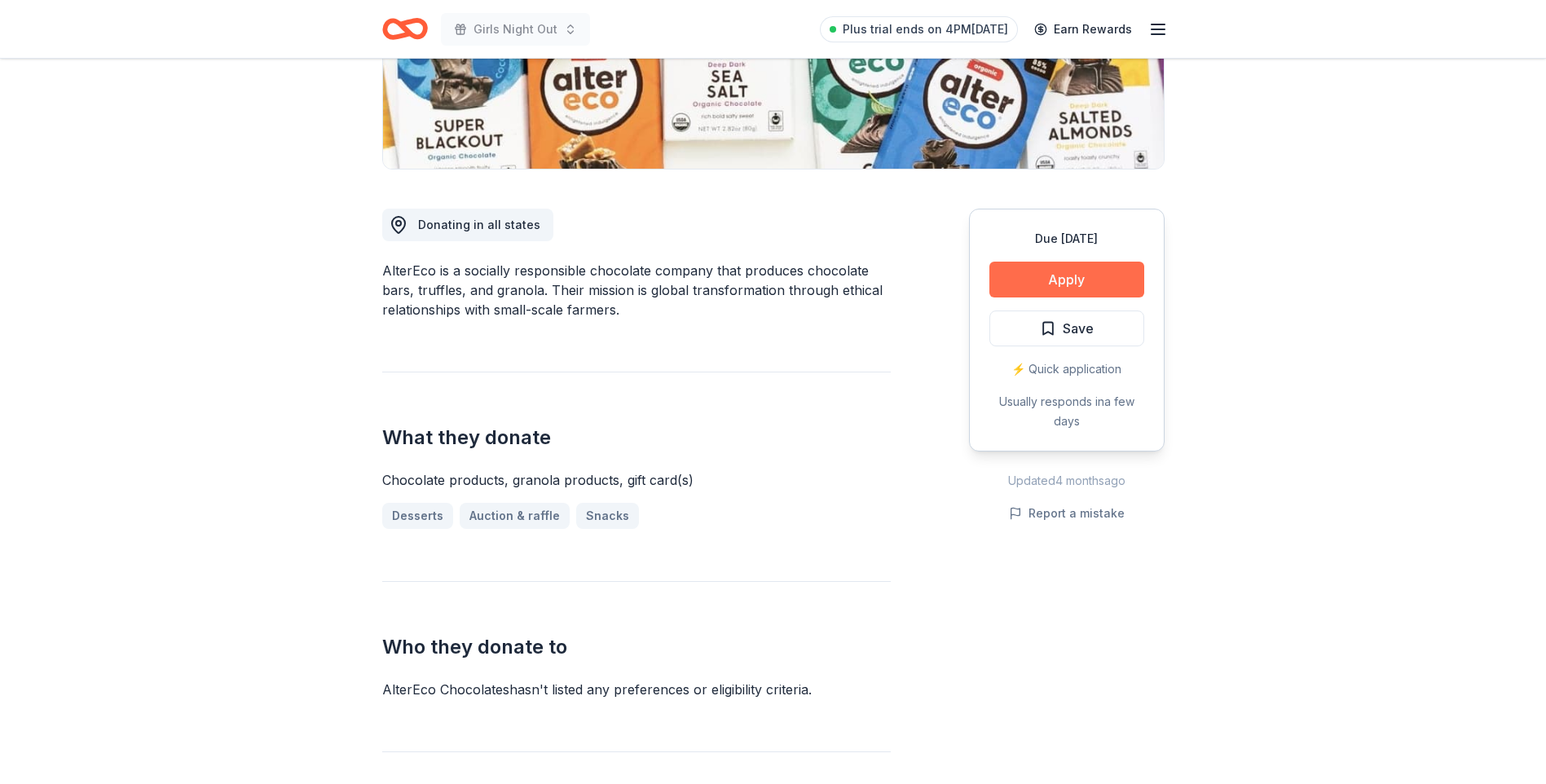
click at [1046, 282] on button "Apply" at bounding box center [1066, 279] width 155 height 36
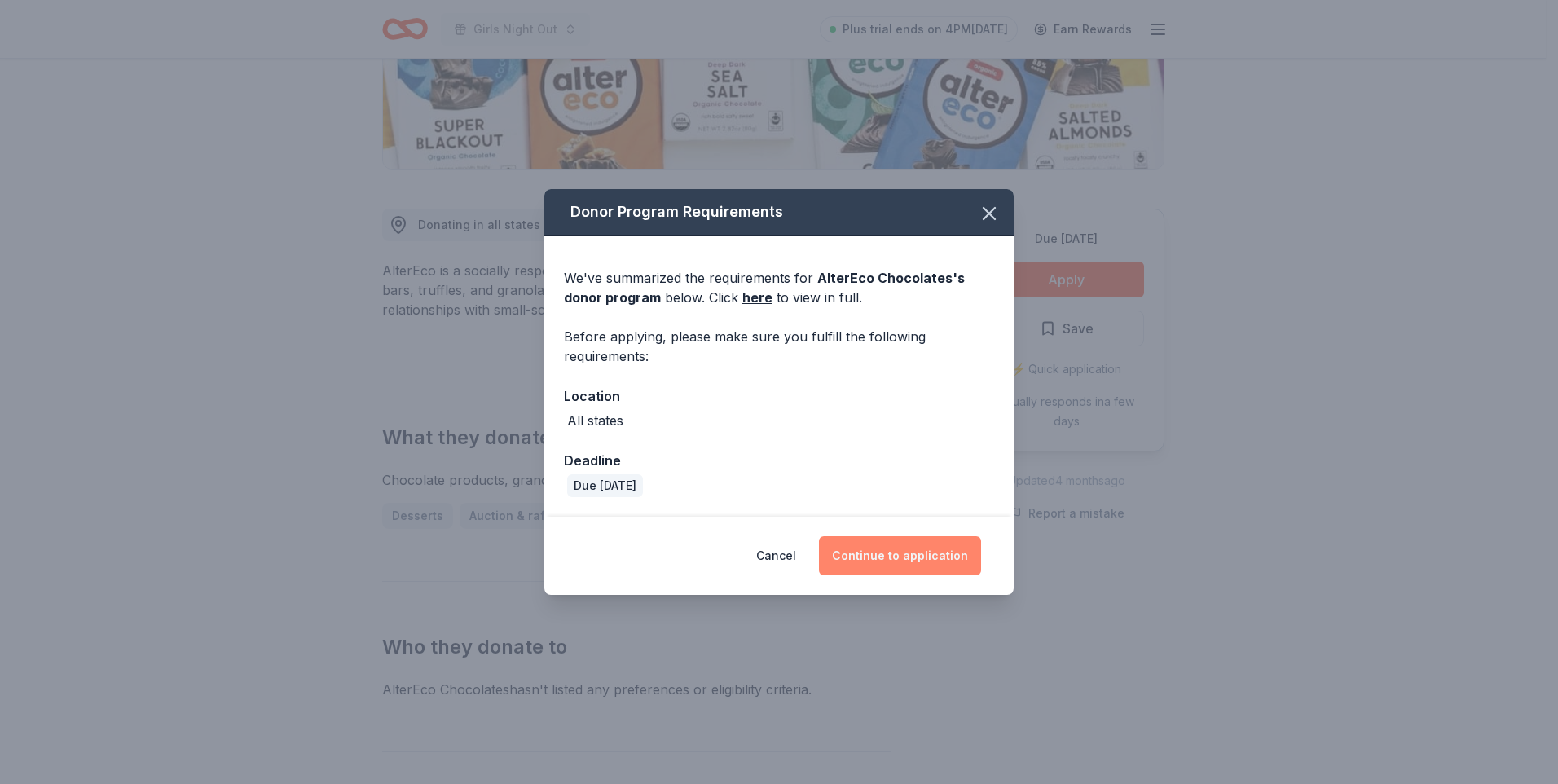
click at [894, 565] on button "Continue to application" at bounding box center [899, 555] width 162 height 39
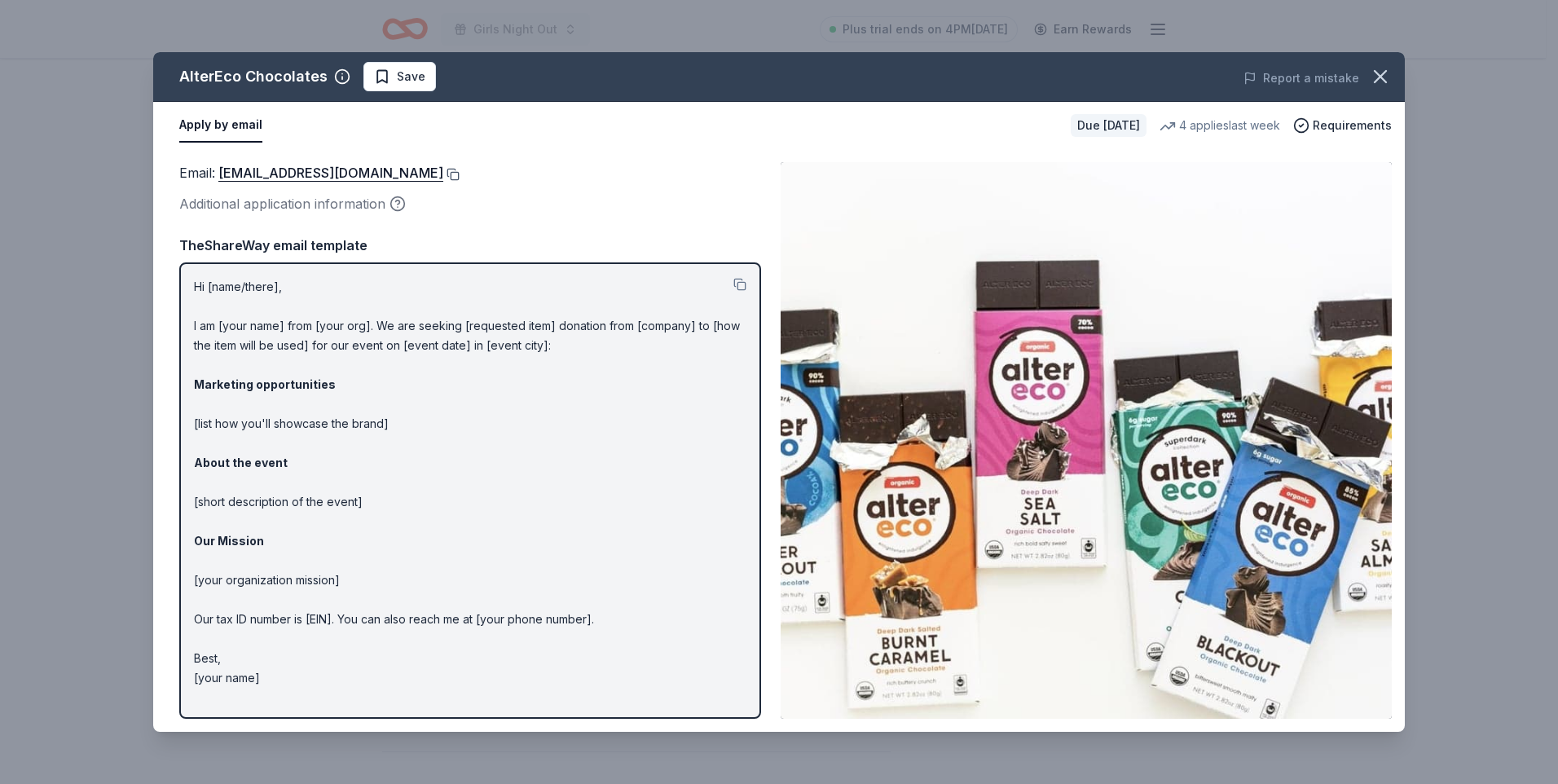
click at [443, 175] on button at bounding box center [451, 174] width 16 height 13
click at [1369, 80] on icon "button" at bounding box center [1380, 76] width 23 height 23
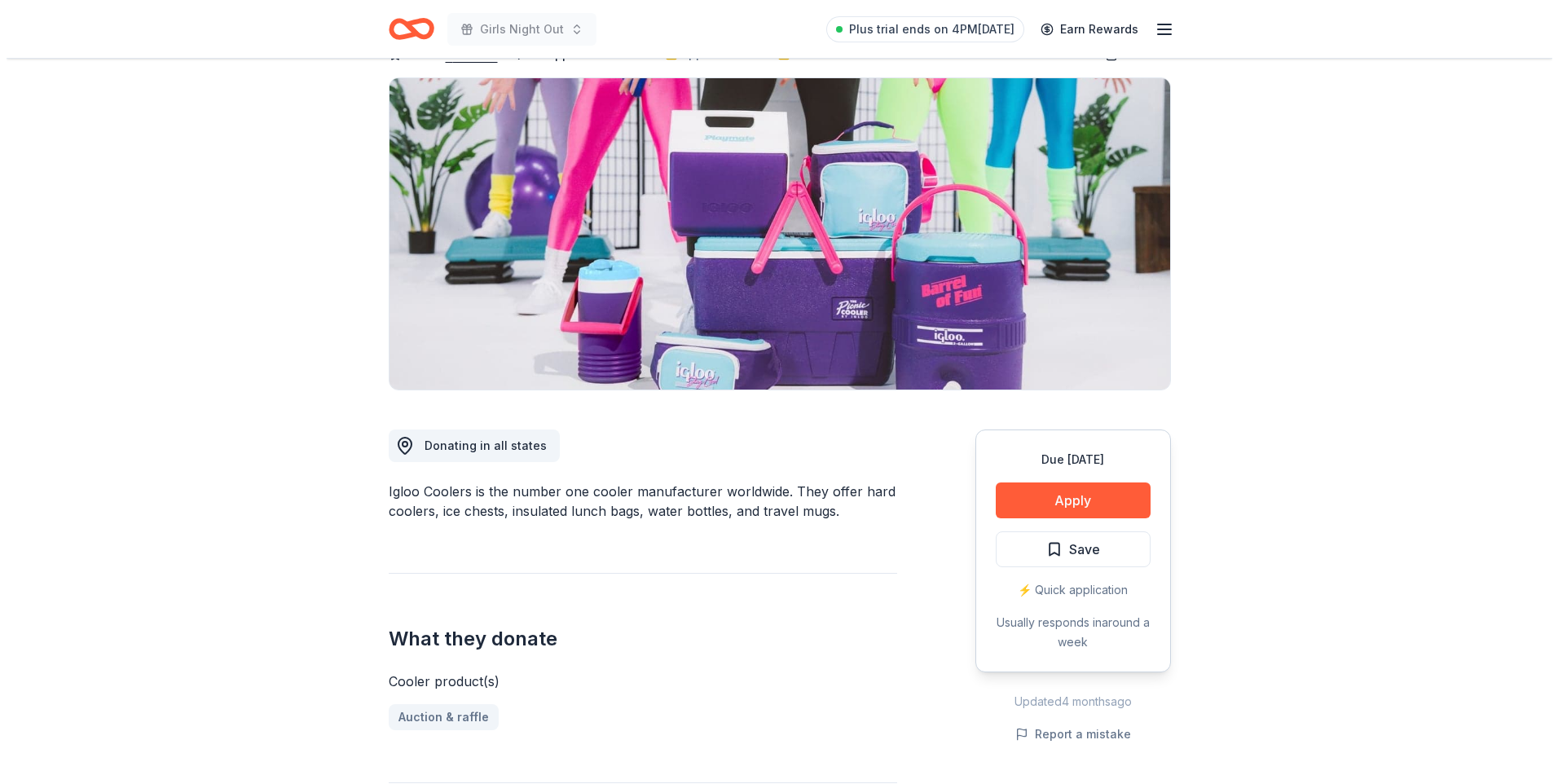
scroll to position [326, 0]
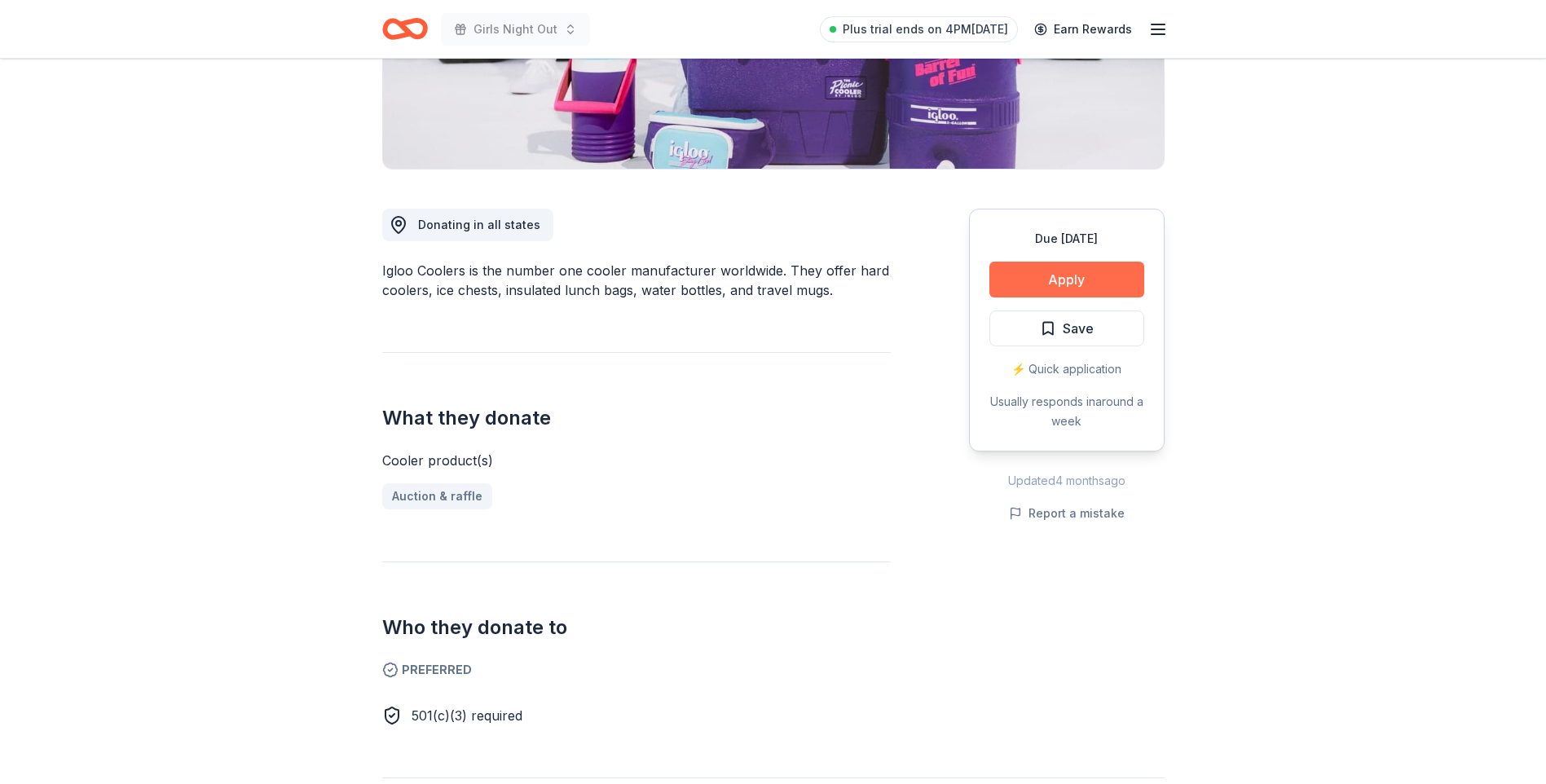
click at [1026, 281] on button "Apply" at bounding box center [1066, 279] width 155 height 36
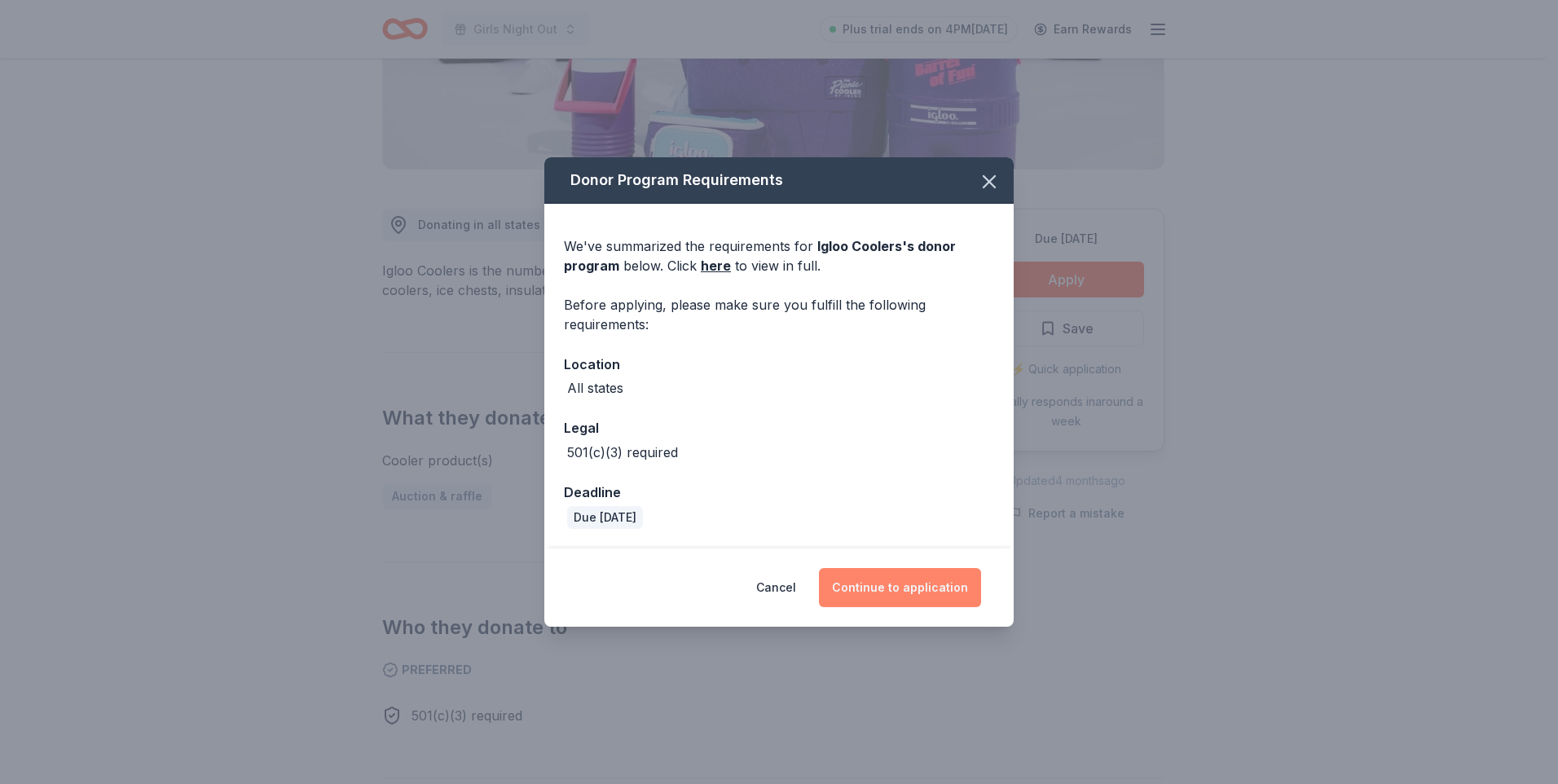
click at [908, 595] on button "Continue to application" at bounding box center [899, 587] width 162 height 39
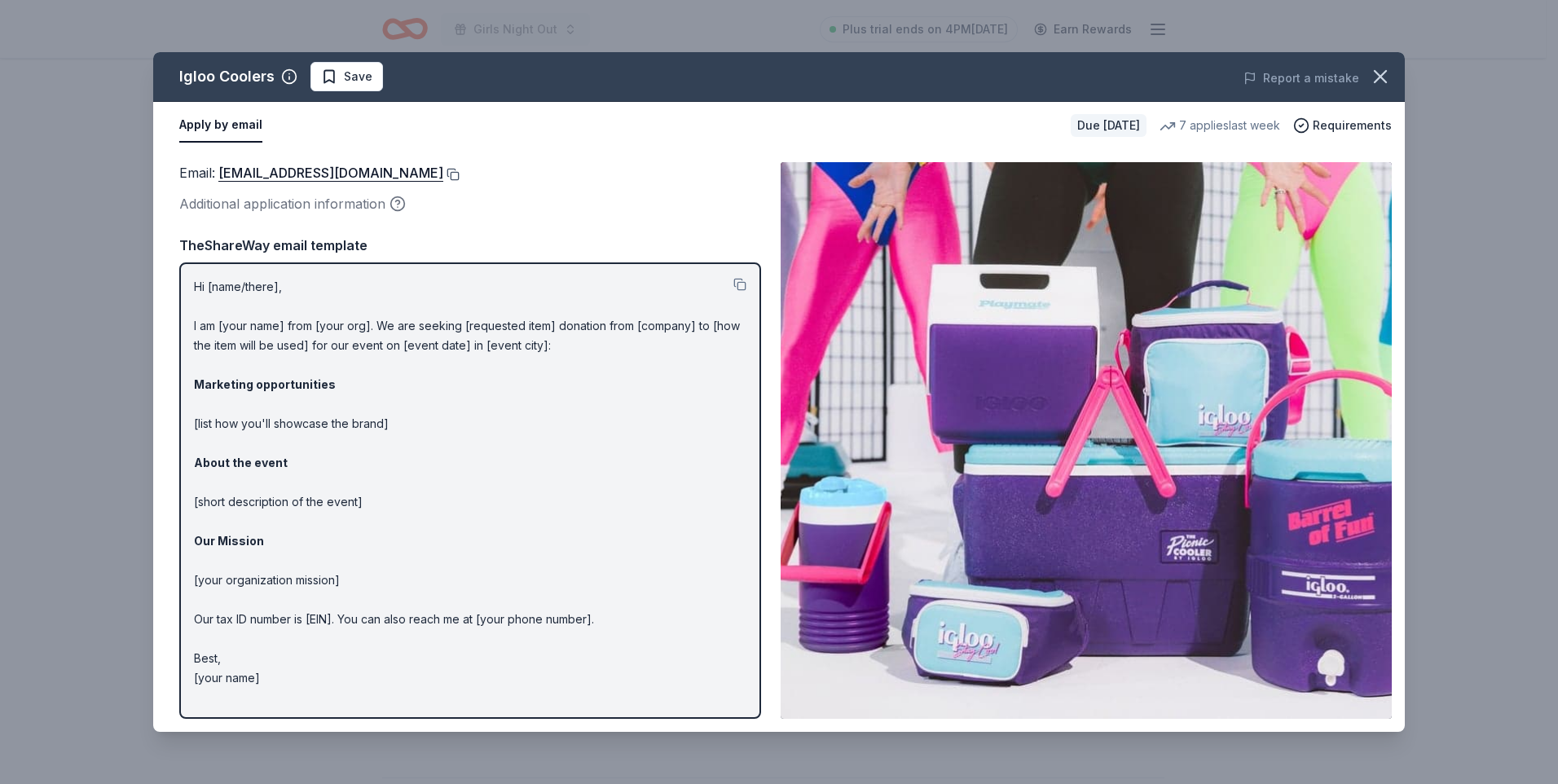
click at [443, 171] on button at bounding box center [451, 174] width 16 height 13
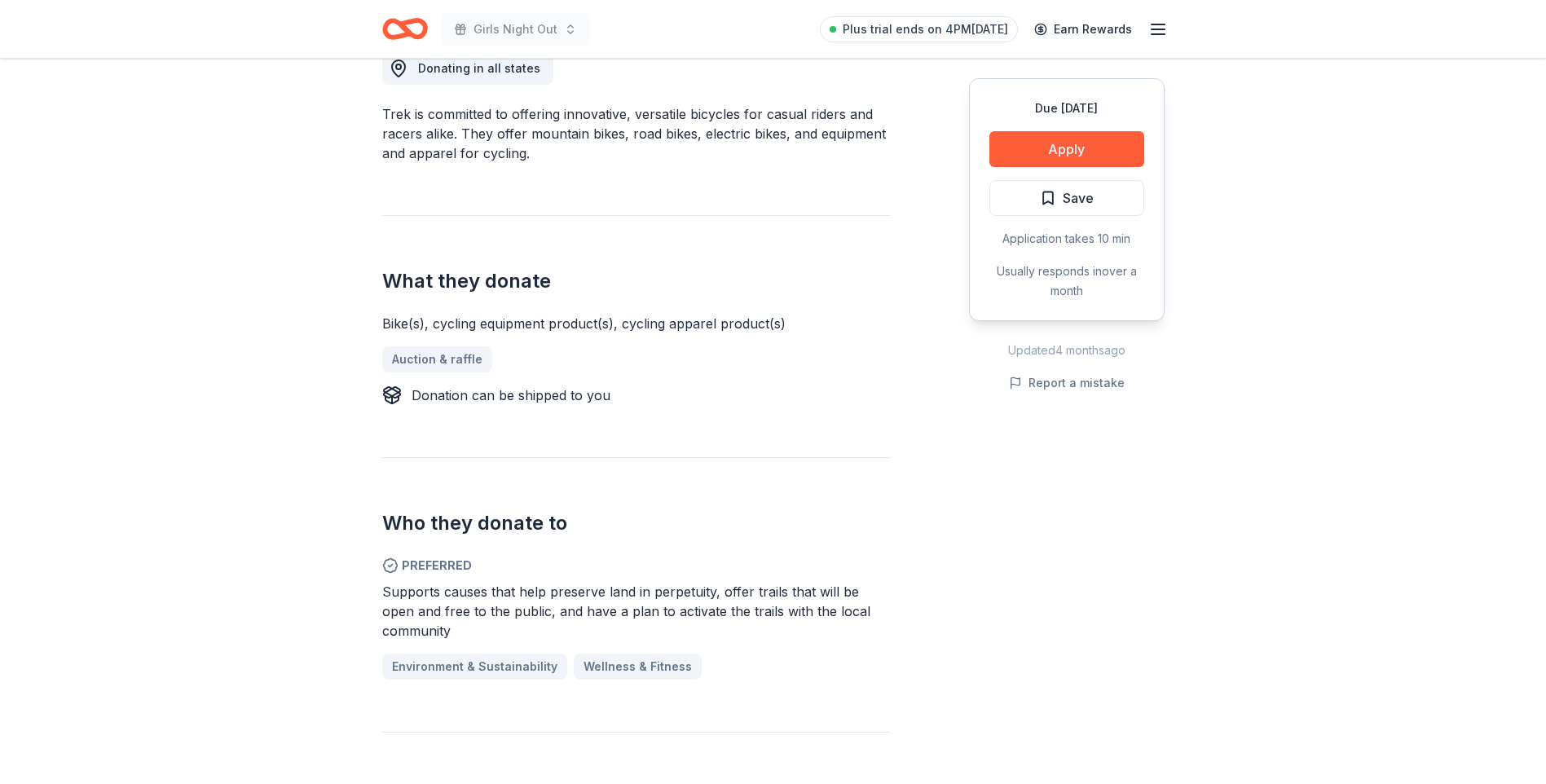
scroll to position [489, 0]
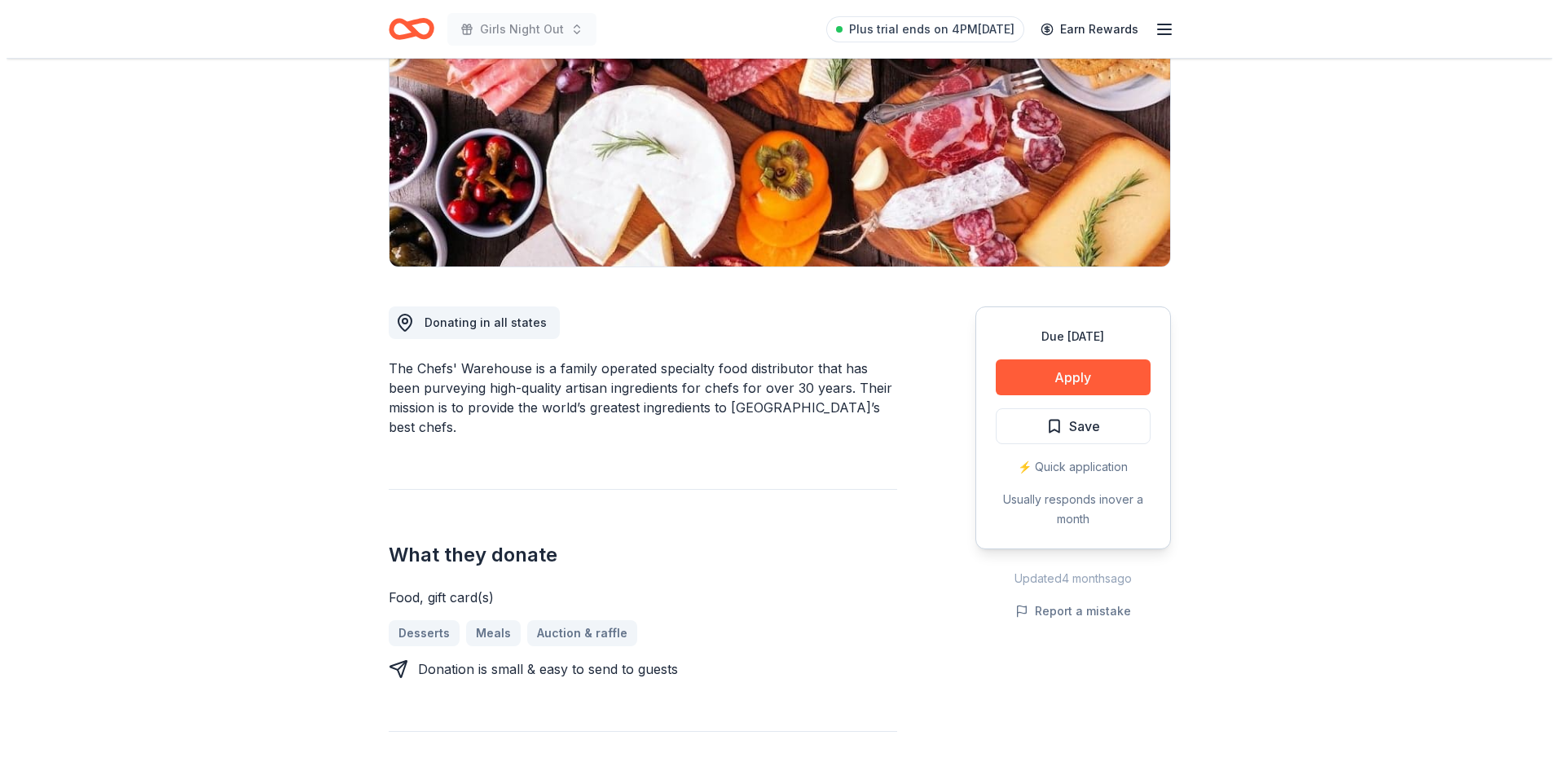
scroll to position [244, 0]
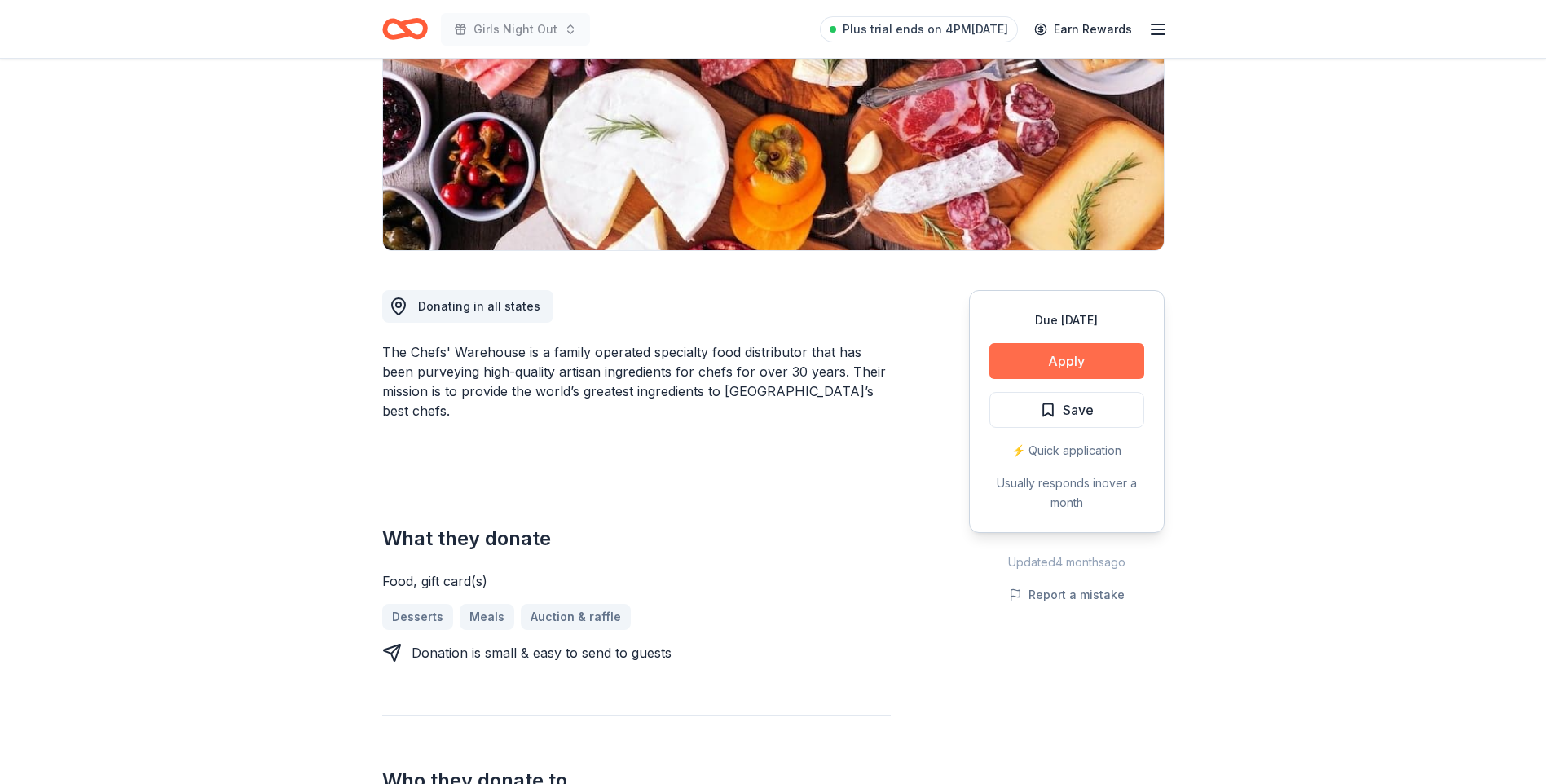
click at [1086, 354] on button "Apply" at bounding box center [1066, 360] width 155 height 36
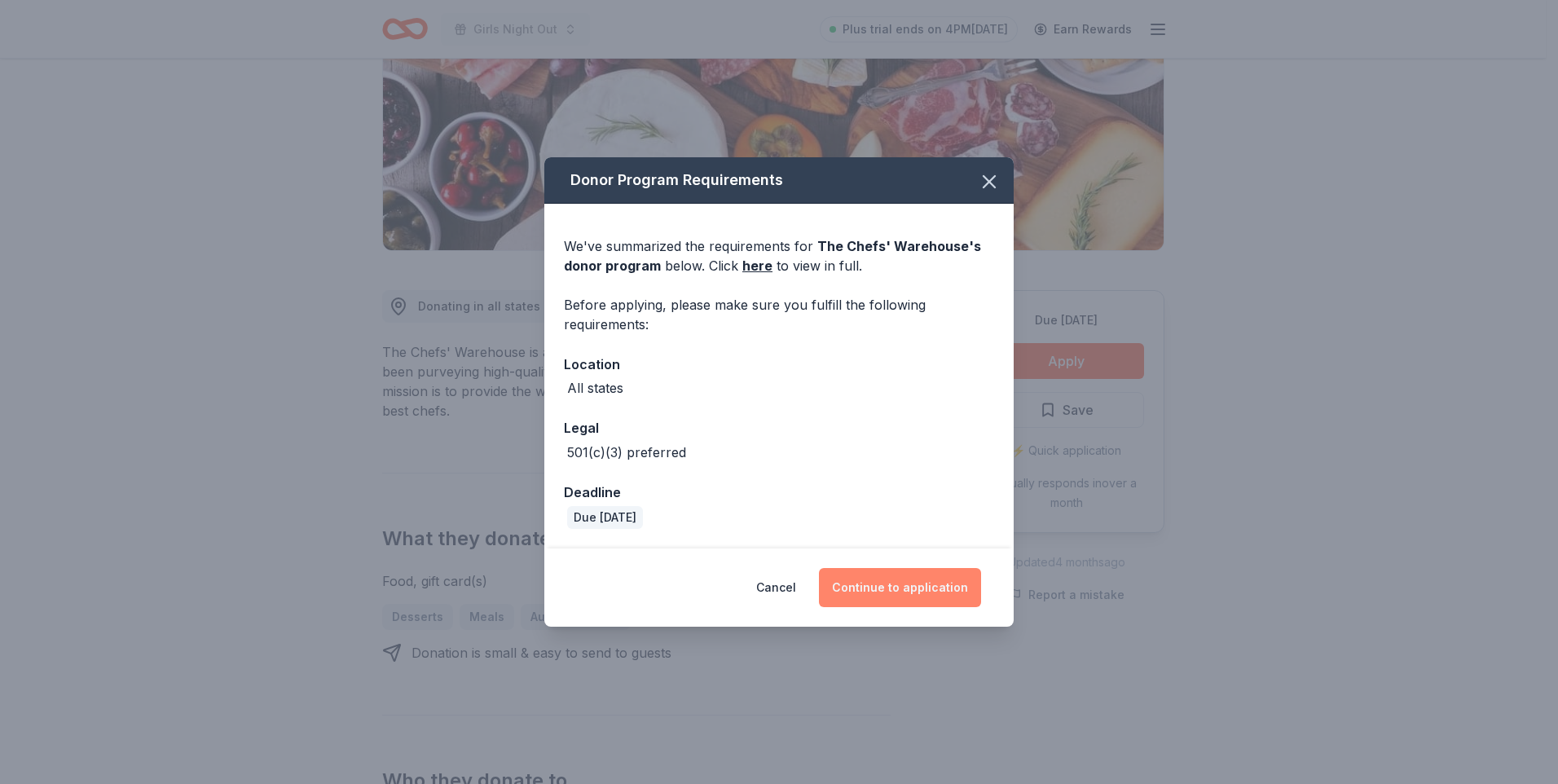
click at [938, 594] on button "Continue to application" at bounding box center [899, 587] width 162 height 39
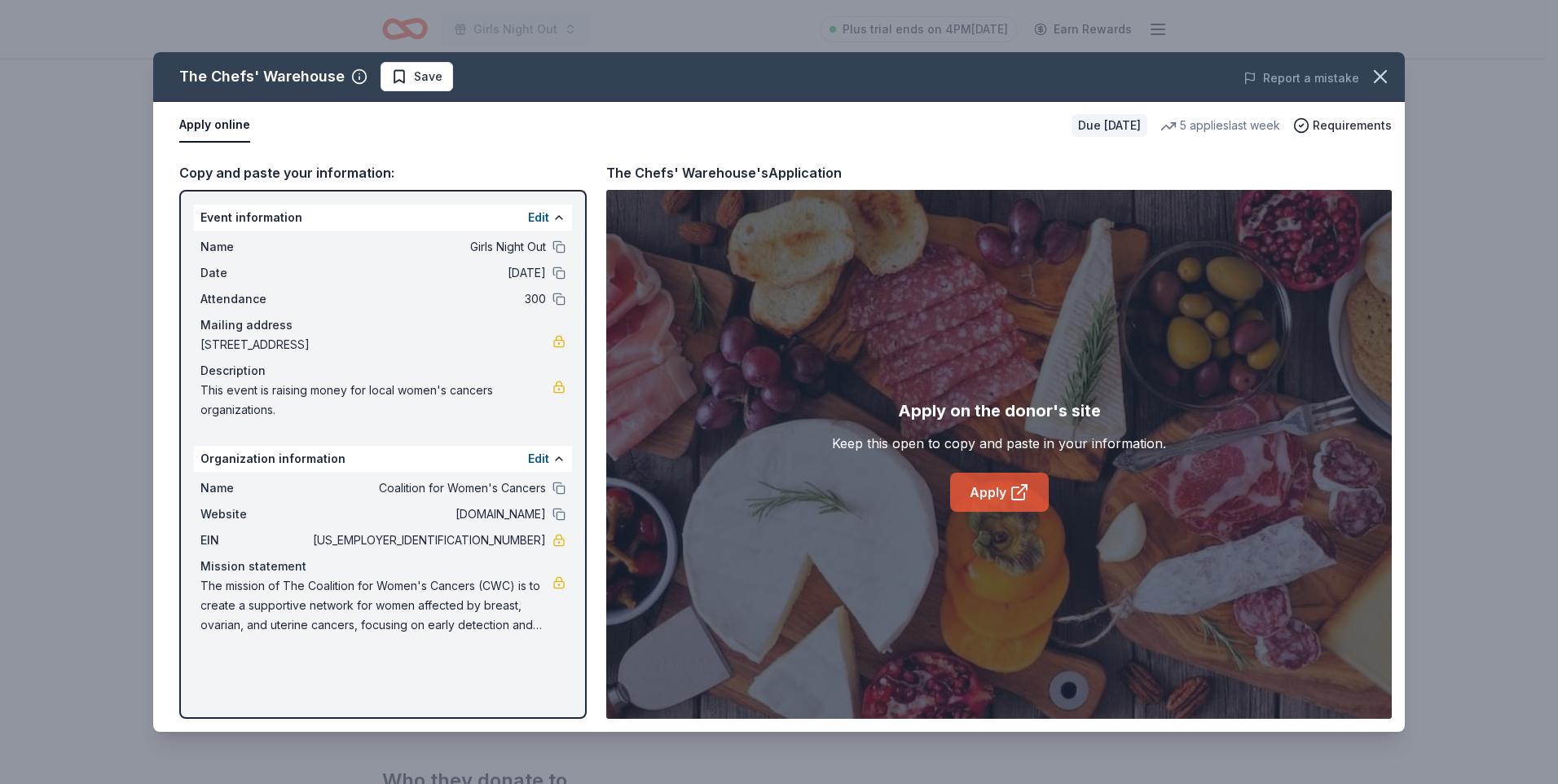
click at [984, 502] on link "Apply" at bounding box center [999, 492] width 99 height 39
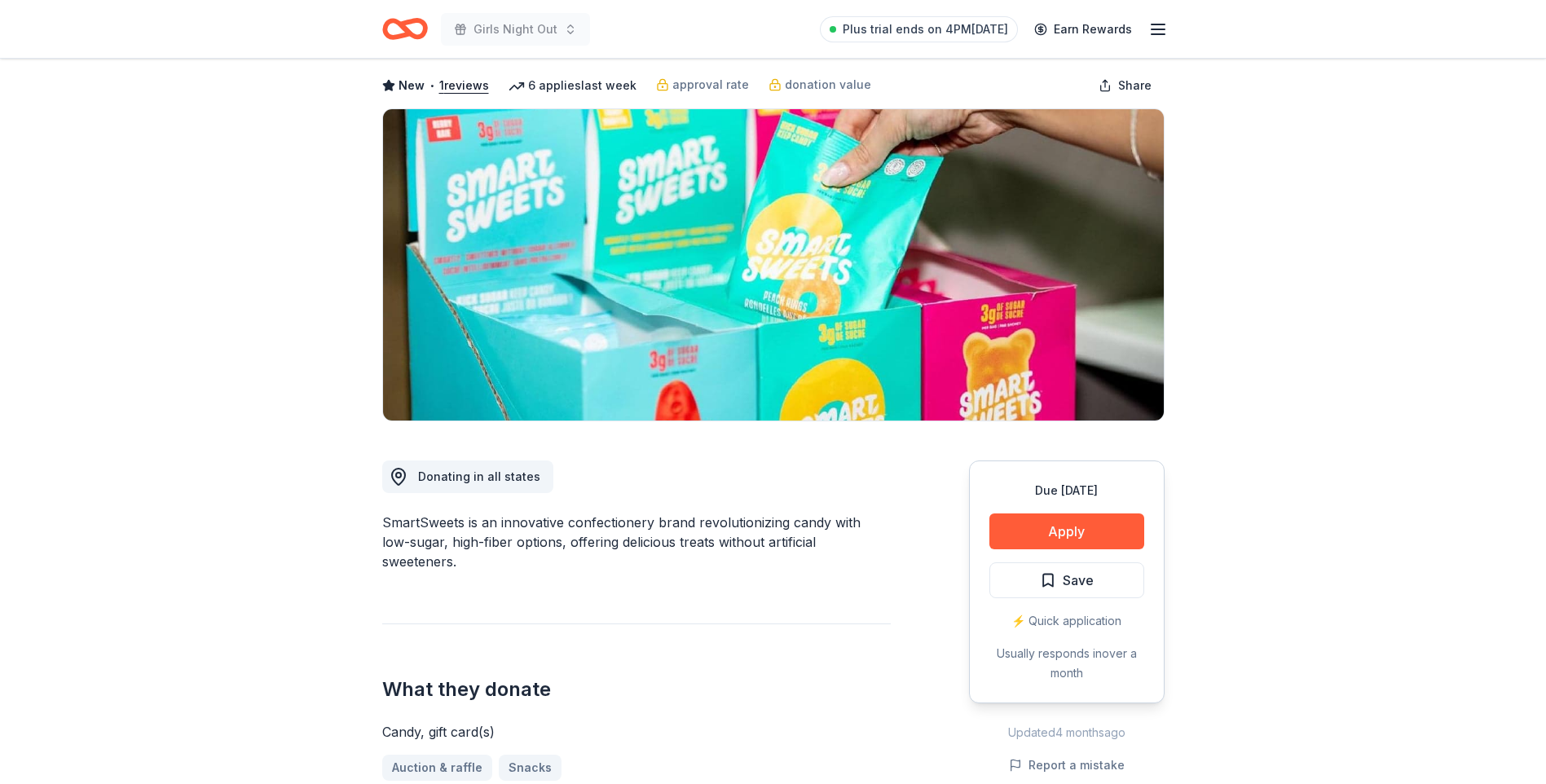
scroll to position [244, 0]
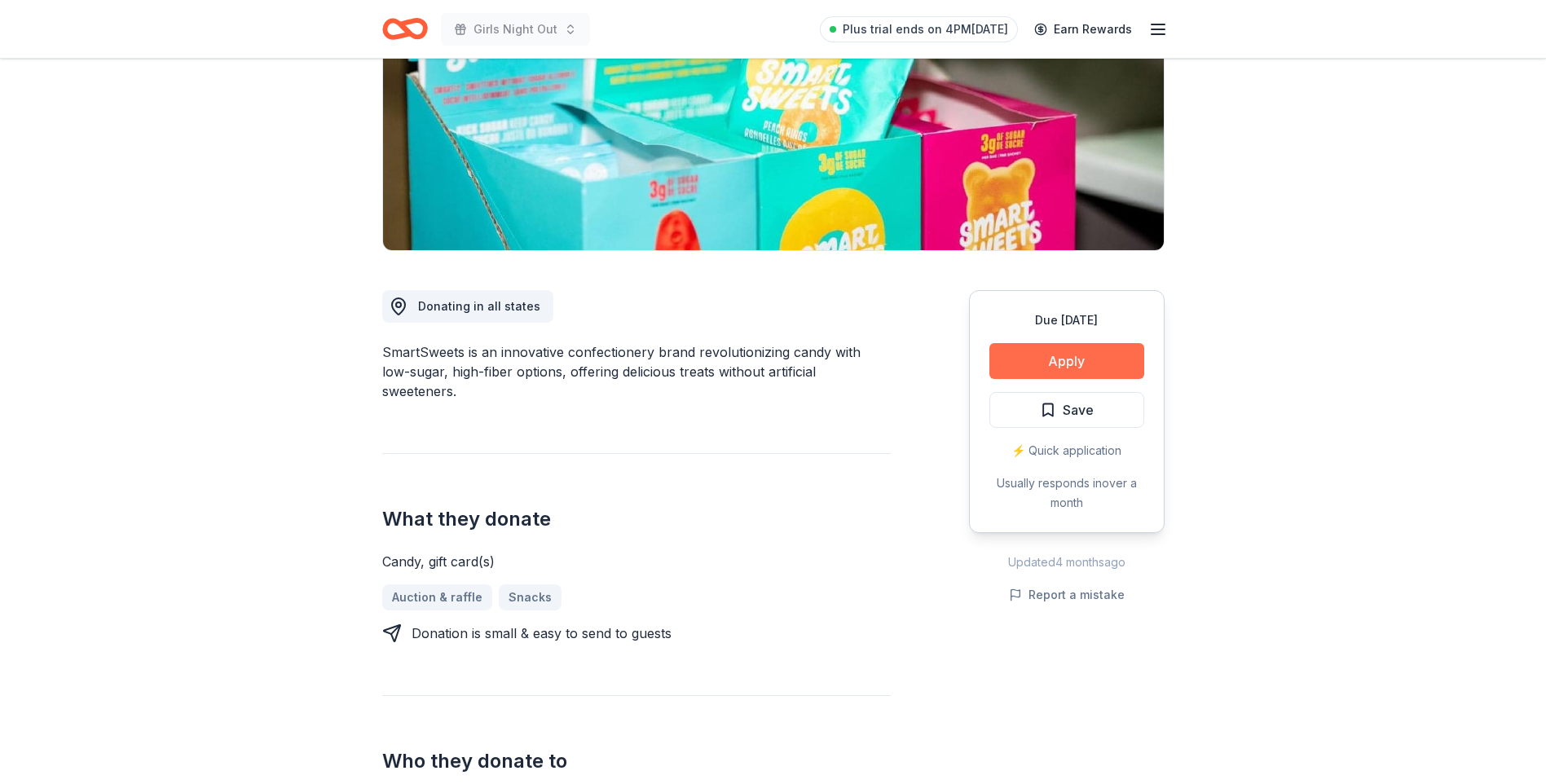
click at [1035, 365] on button "Apply" at bounding box center [1066, 360] width 155 height 36
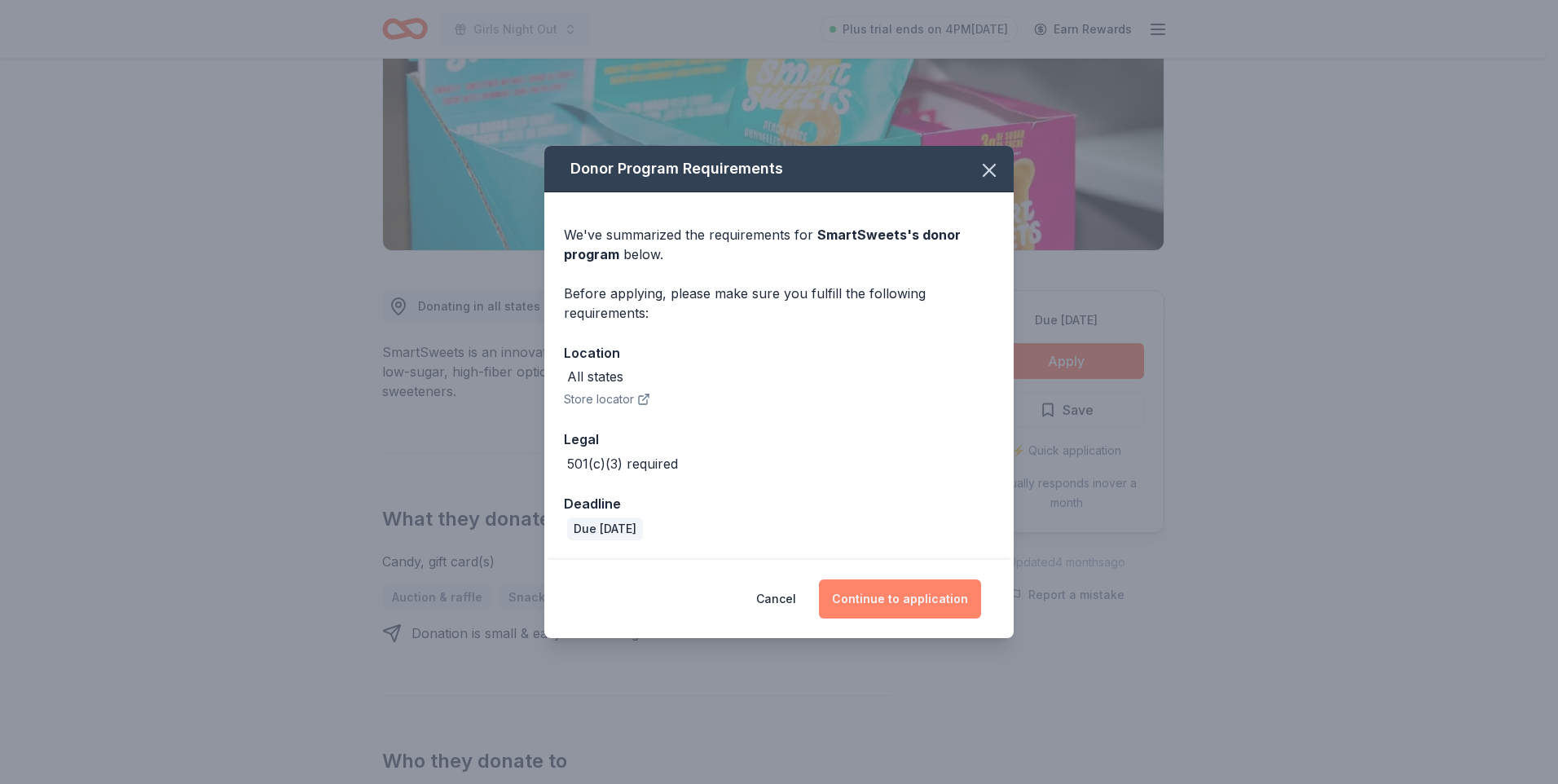
click at [900, 609] on button "Continue to application" at bounding box center [899, 598] width 162 height 39
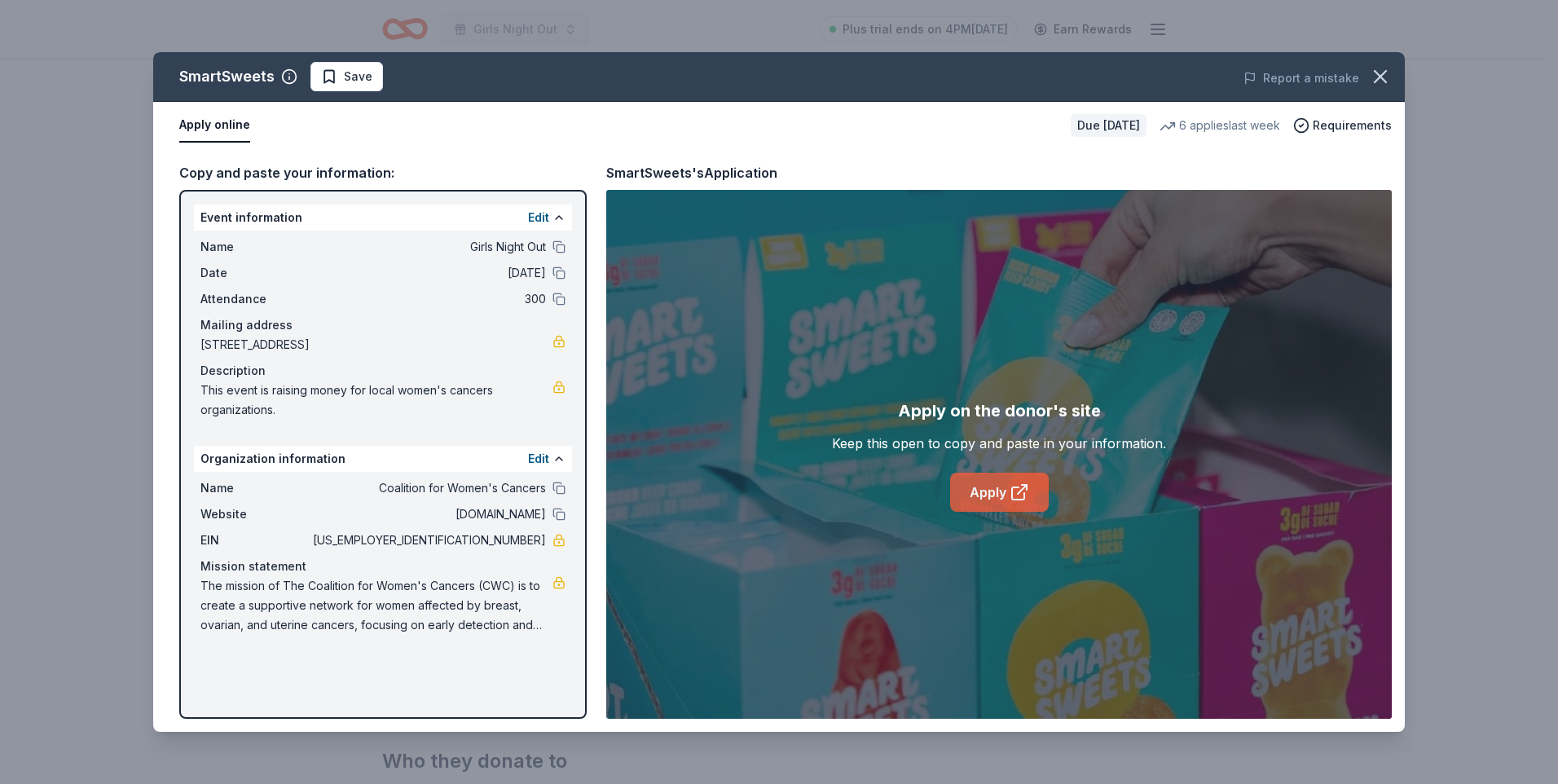
click at [997, 494] on link "Apply" at bounding box center [999, 492] width 99 height 39
click at [1387, 67] on icon "button" at bounding box center [1380, 76] width 23 height 23
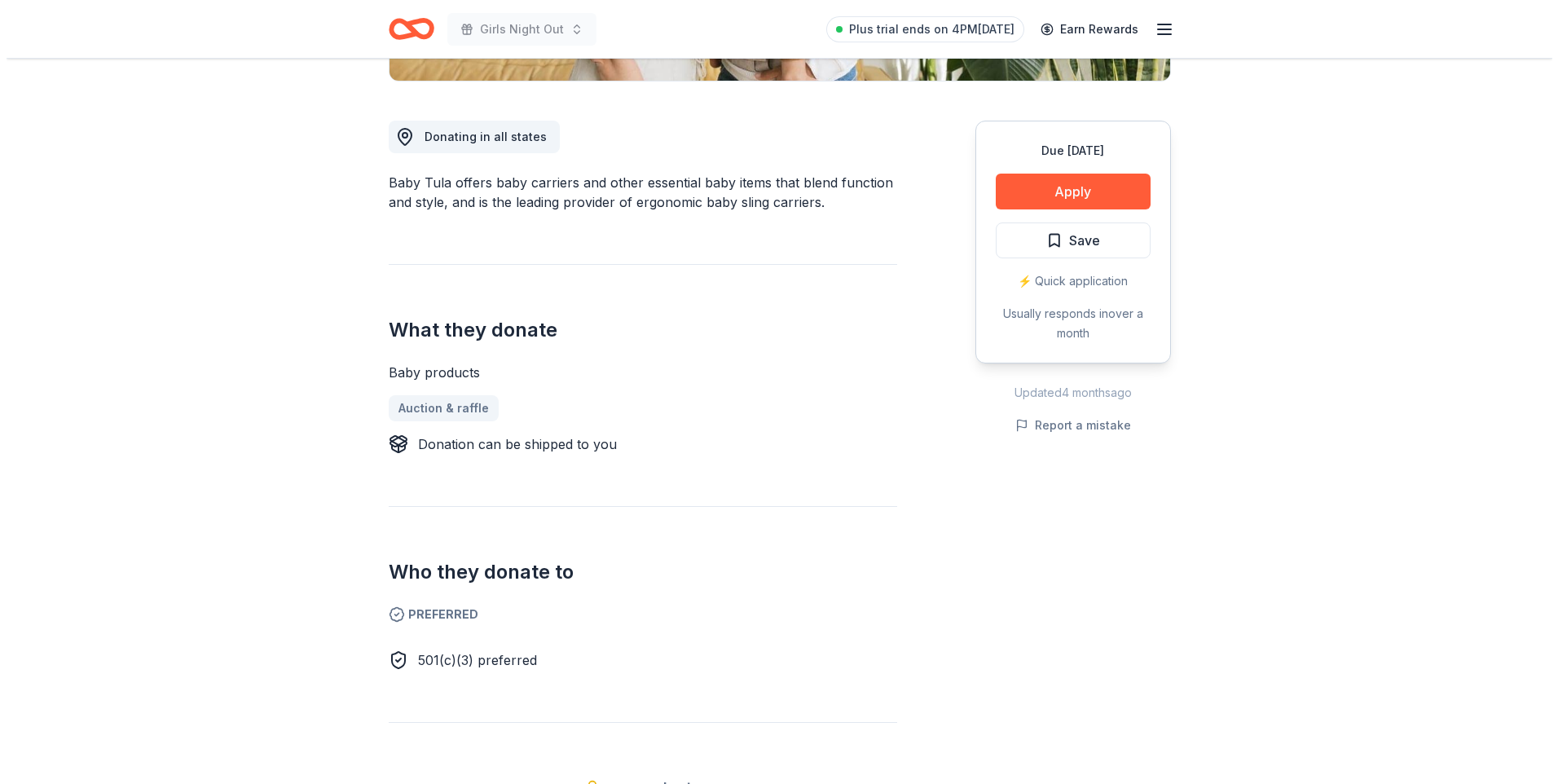
scroll to position [407, 0]
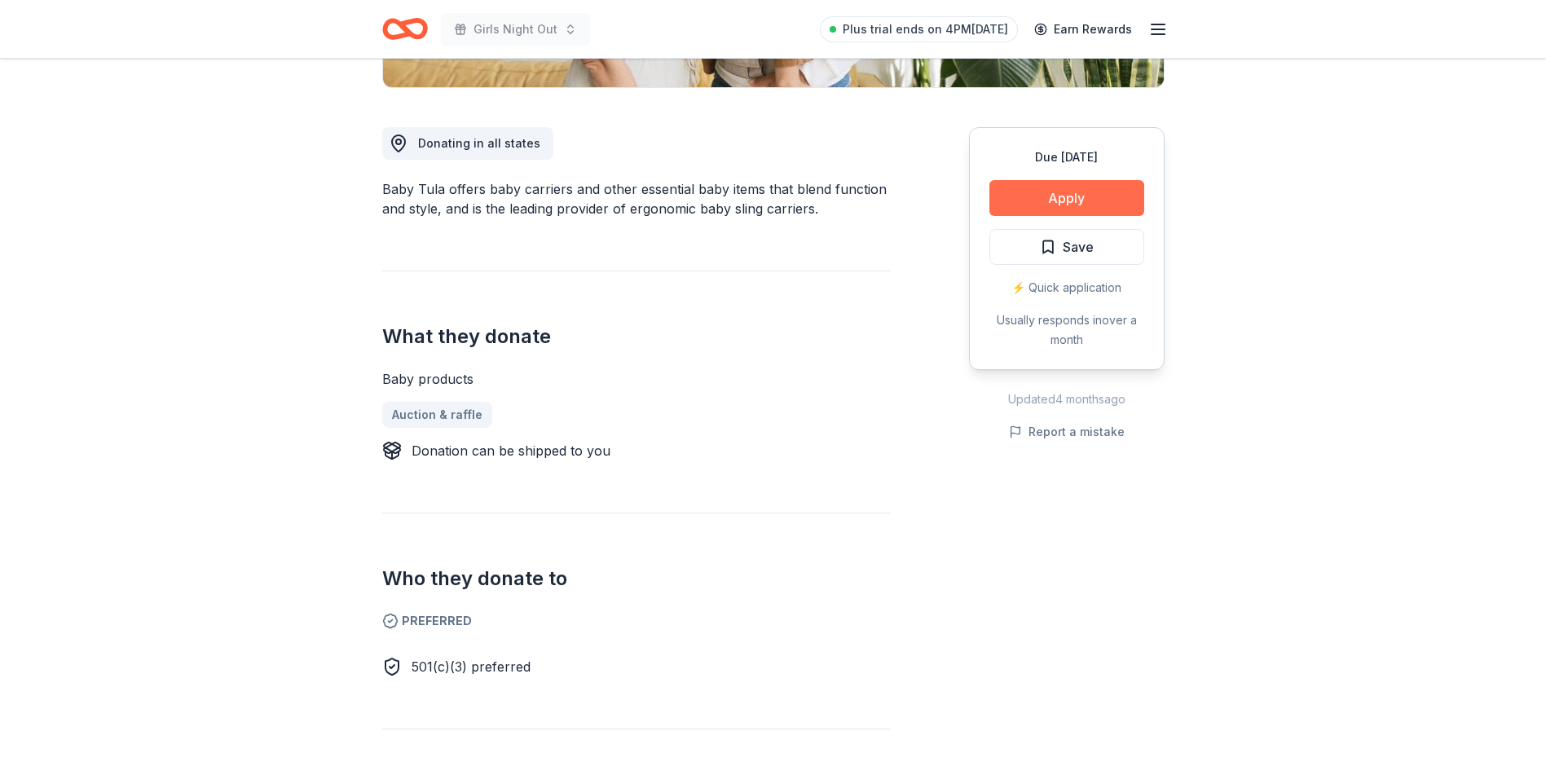
click at [1069, 202] on button "Apply" at bounding box center [1066, 198] width 155 height 36
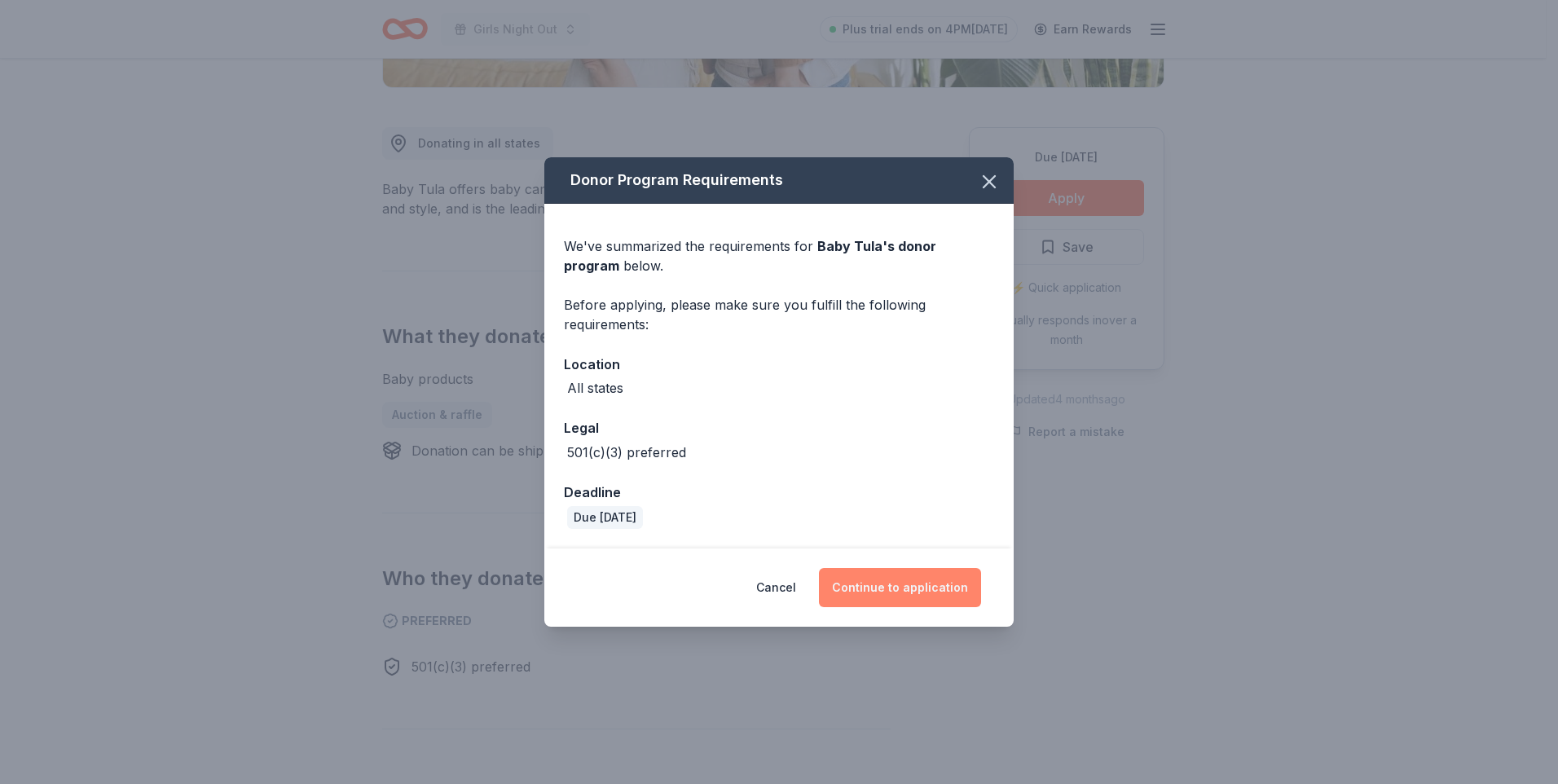
click at [956, 580] on button "Continue to application" at bounding box center [899, 587] width 162 height 39
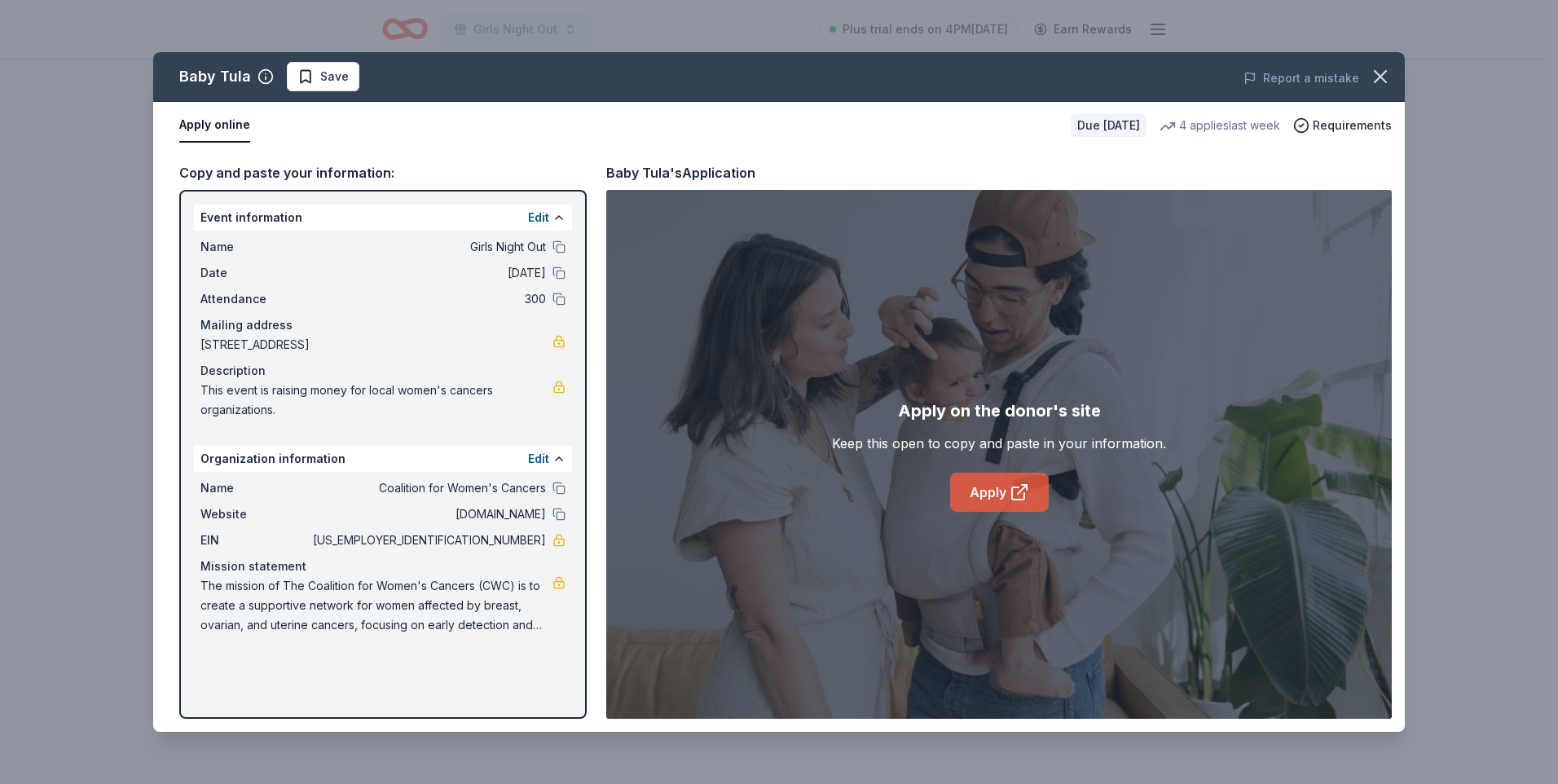
click at [1003, 494] on link "Apply" at bounding box center [999, 492] width 99 height 39
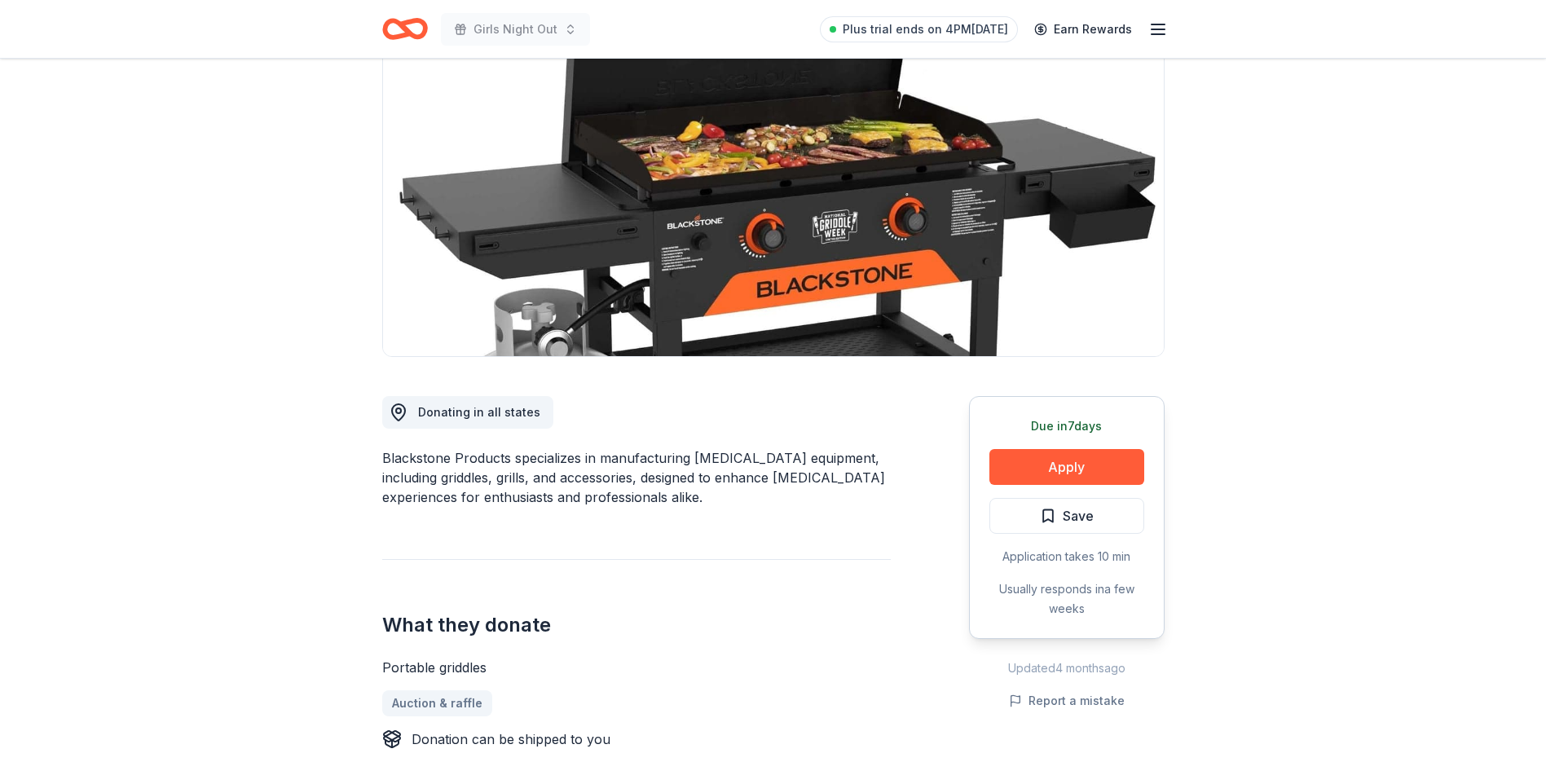
scroll to position [407, 0]
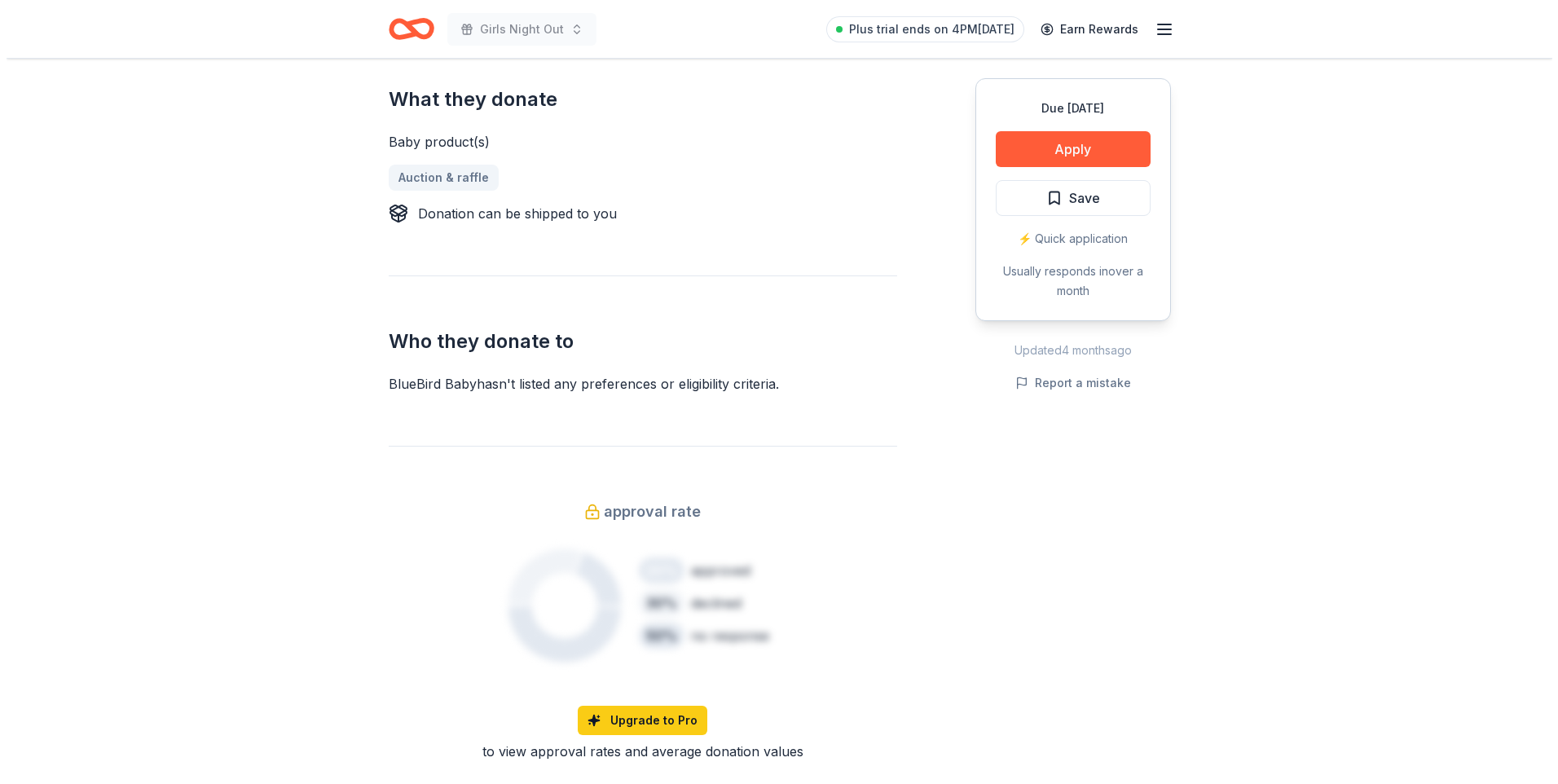
scroll to position [815, 0]
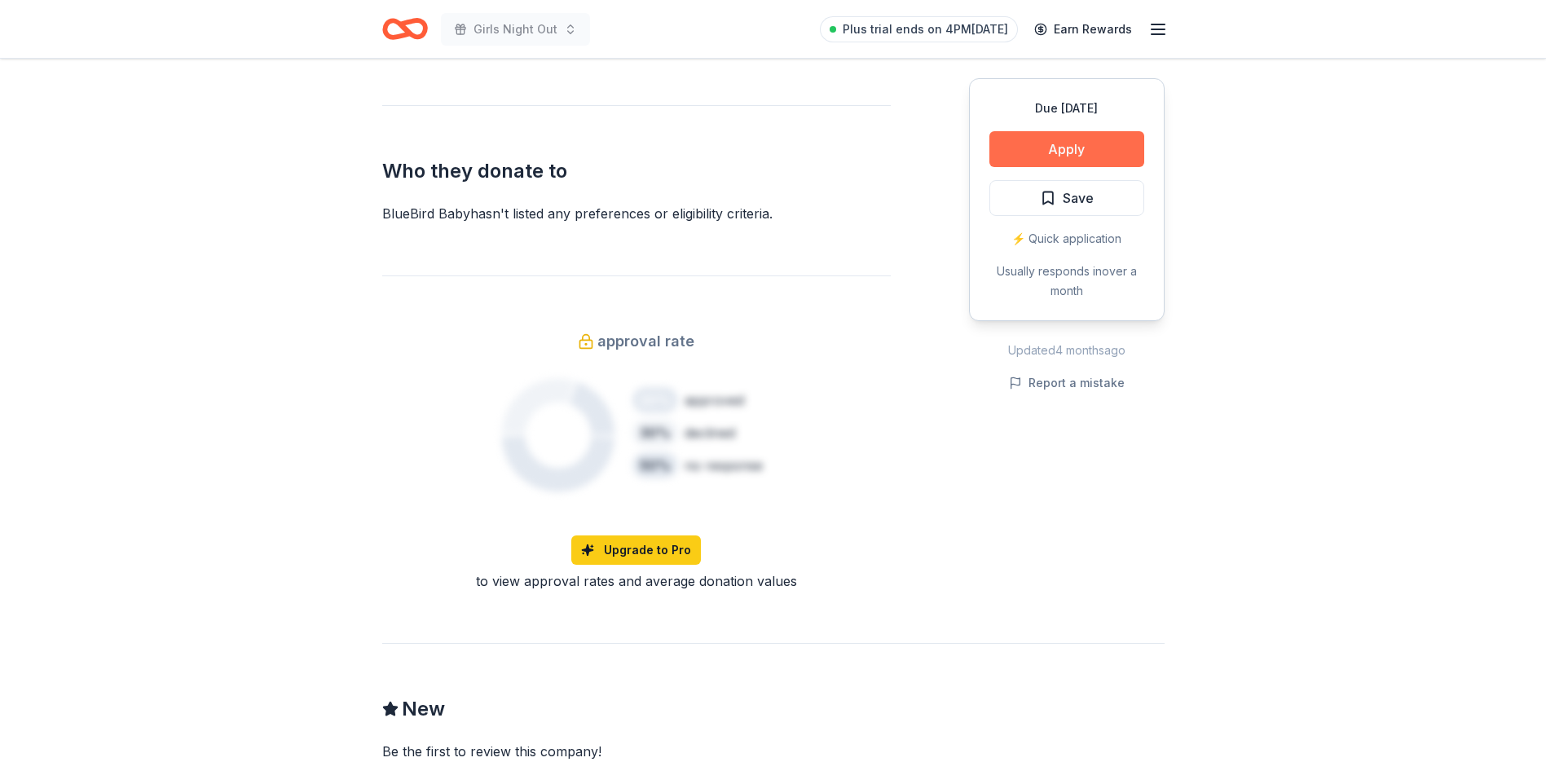
click at [1099, 160] on button "Apply" at bounding box center [1066, 148] width 155 height 36
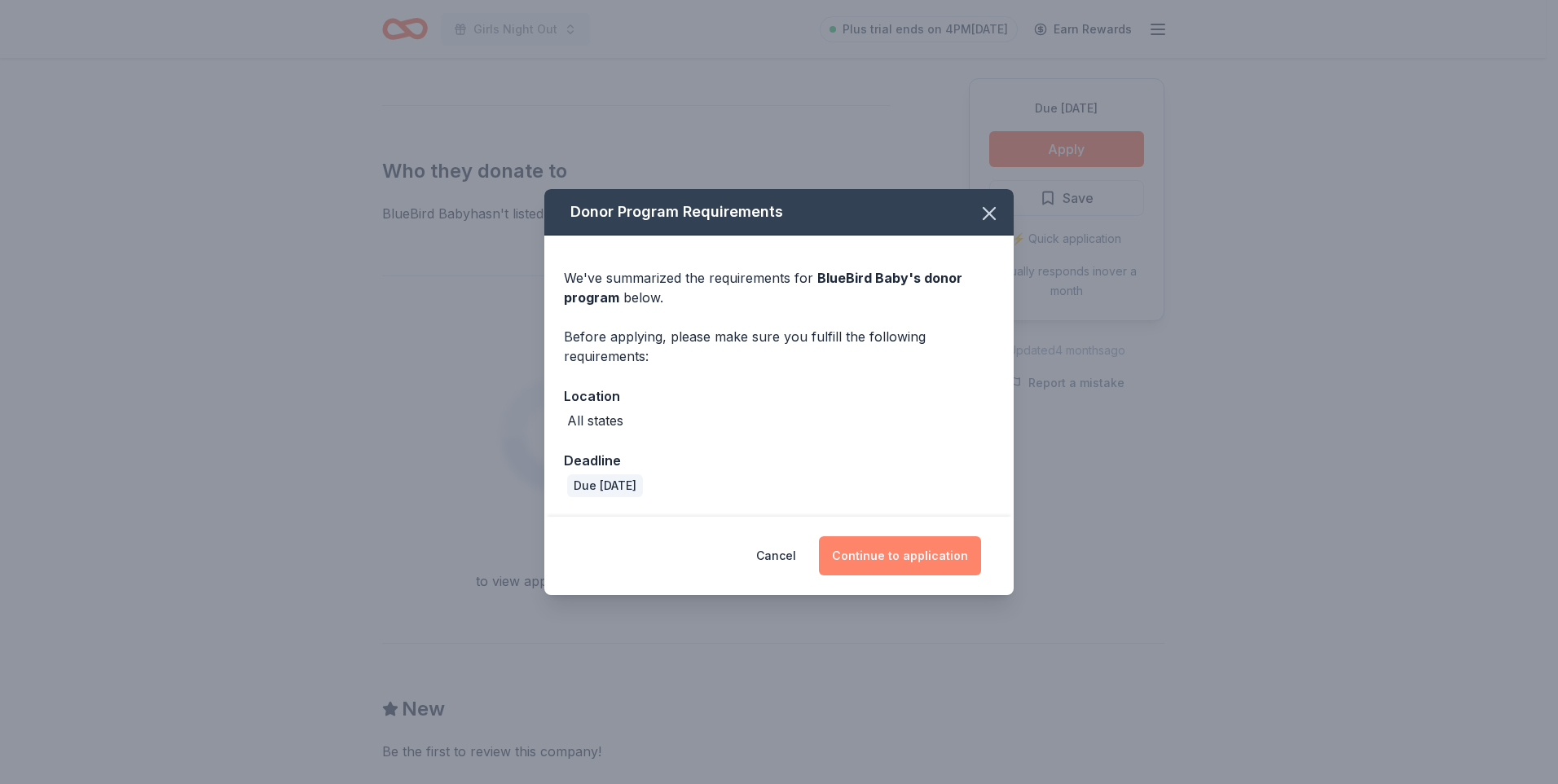
click at [923, 567] on button "Continue to application" at bounding box center [899, 555] width 162 height 39
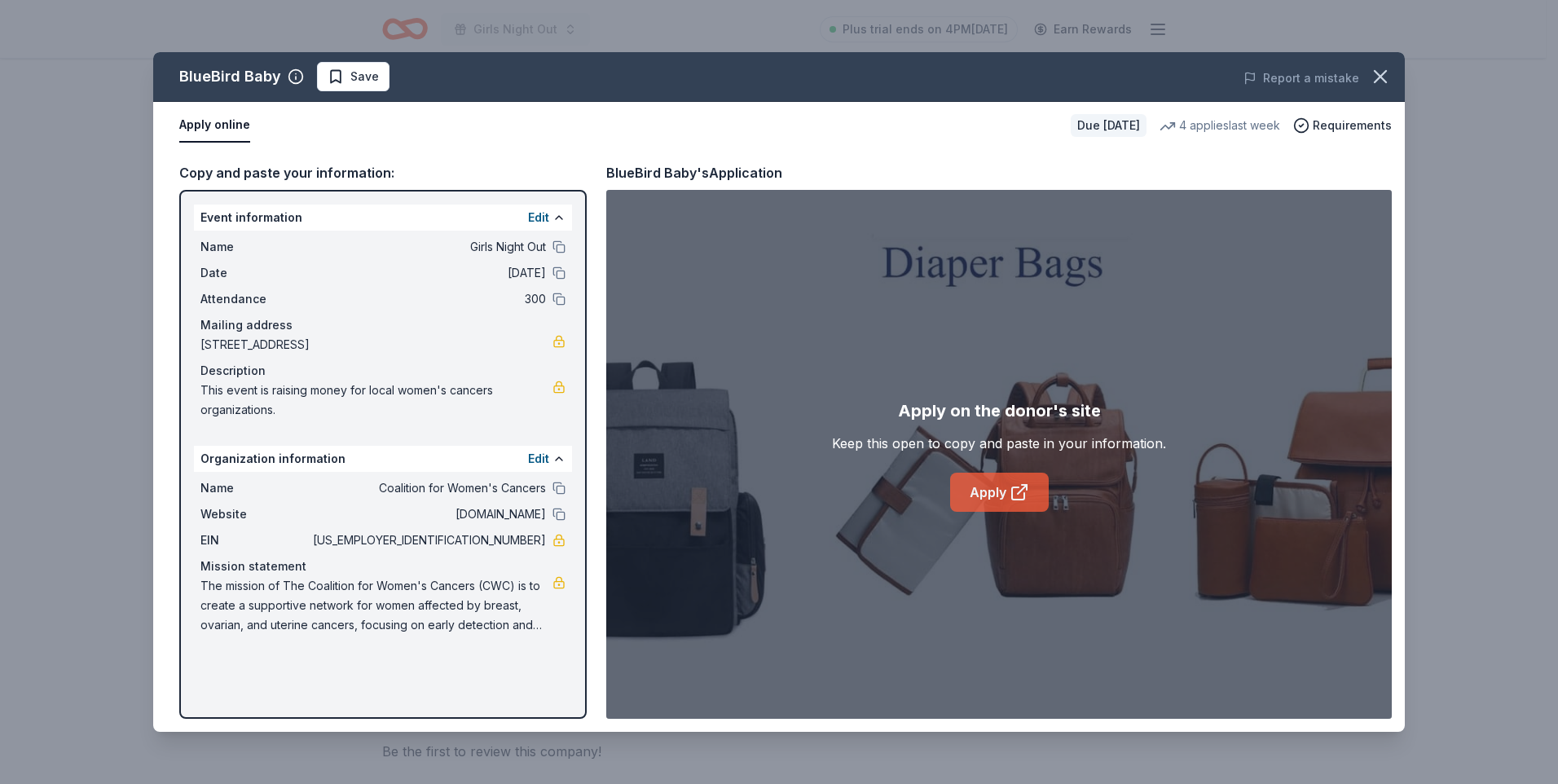
click at [978, 480] on link "Apply" at bounding box center [999, 492] width 99 height 39
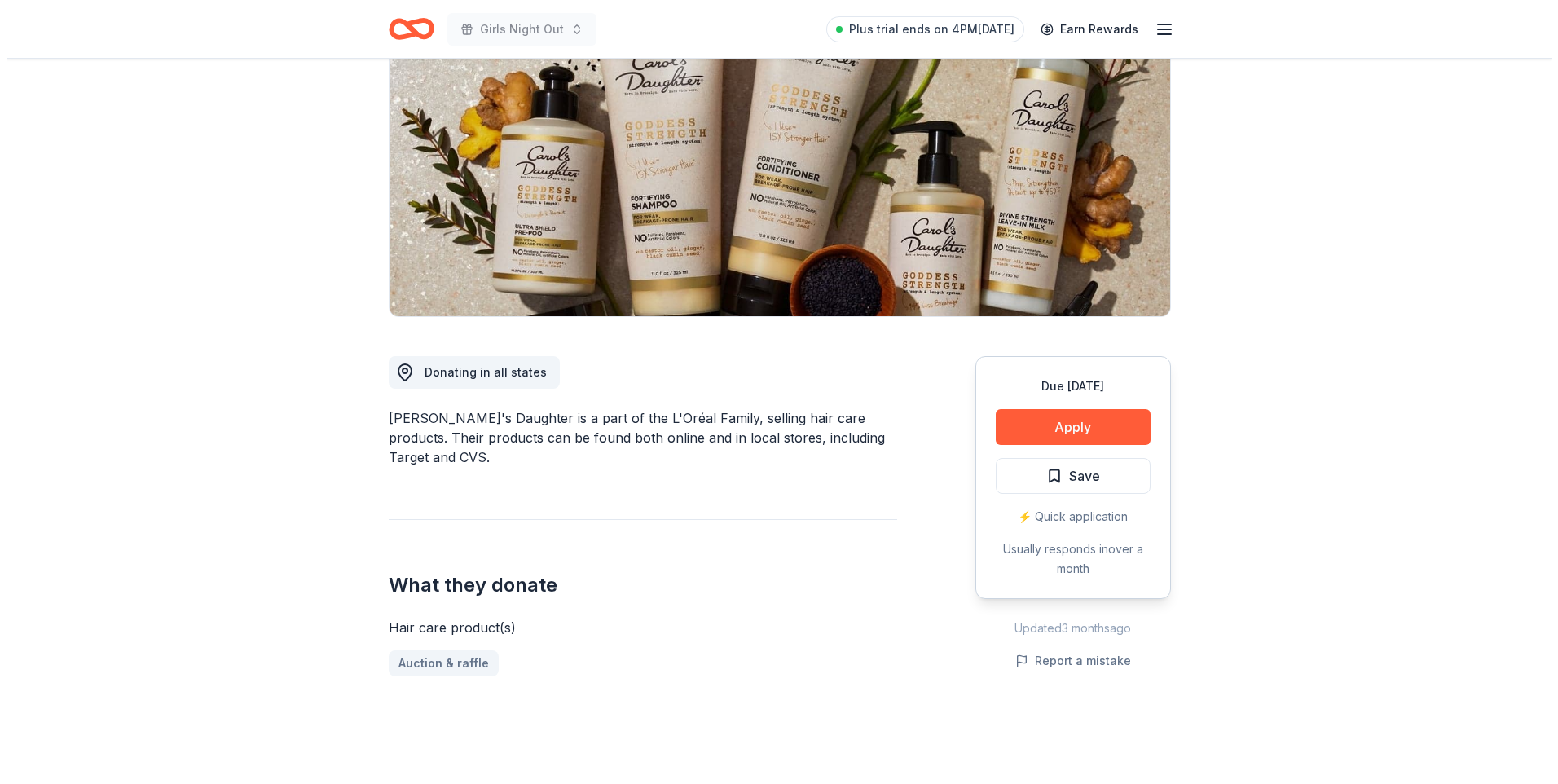
scroll to position [163, 0]
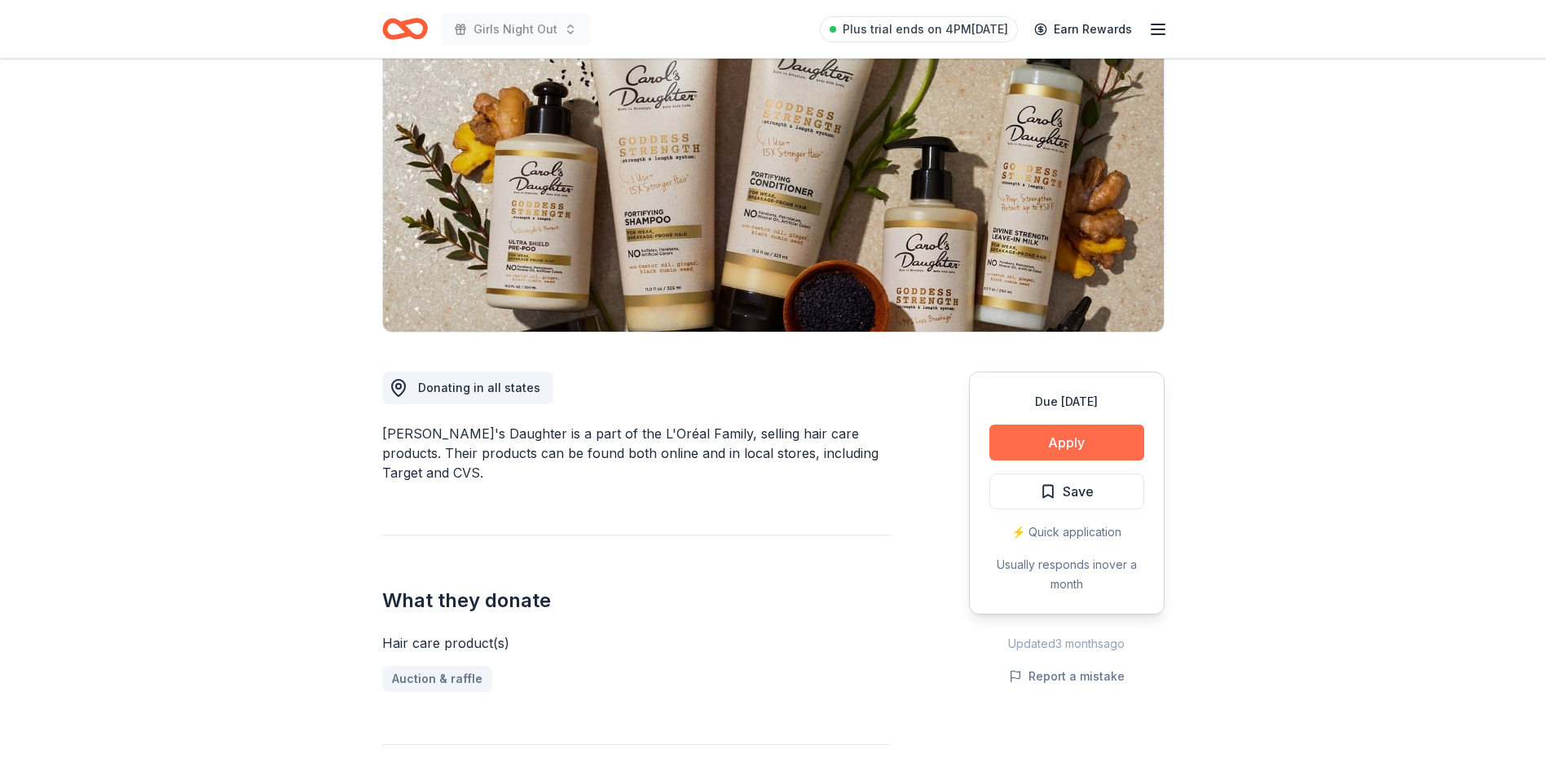
click at [1037, 437] on button "Apply" at bounding box center [1066, 442] width 155 height 36
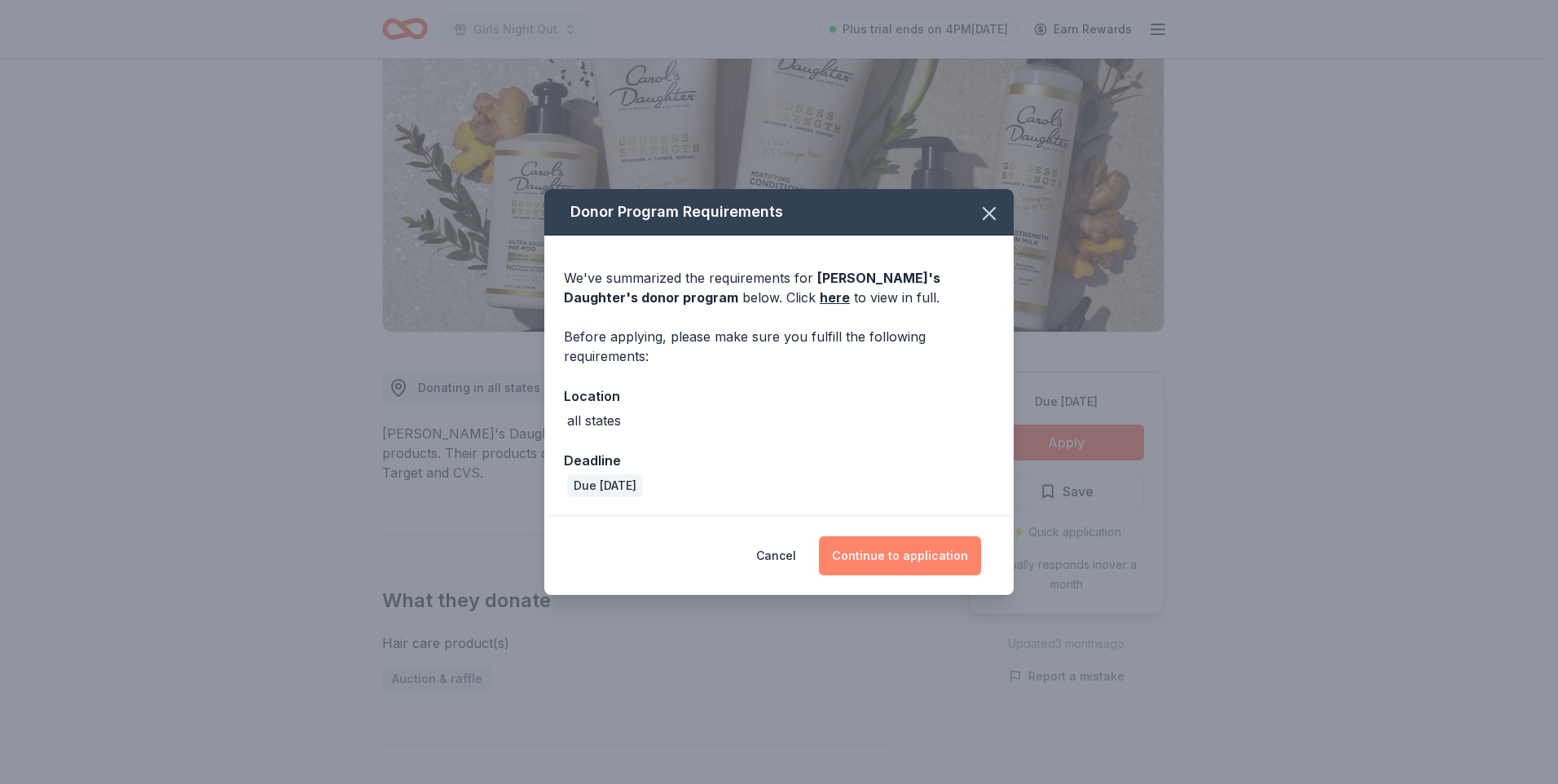
click at [912, 571] on button "Continue to application" at bounding box center [899, 555] width 162 height 39
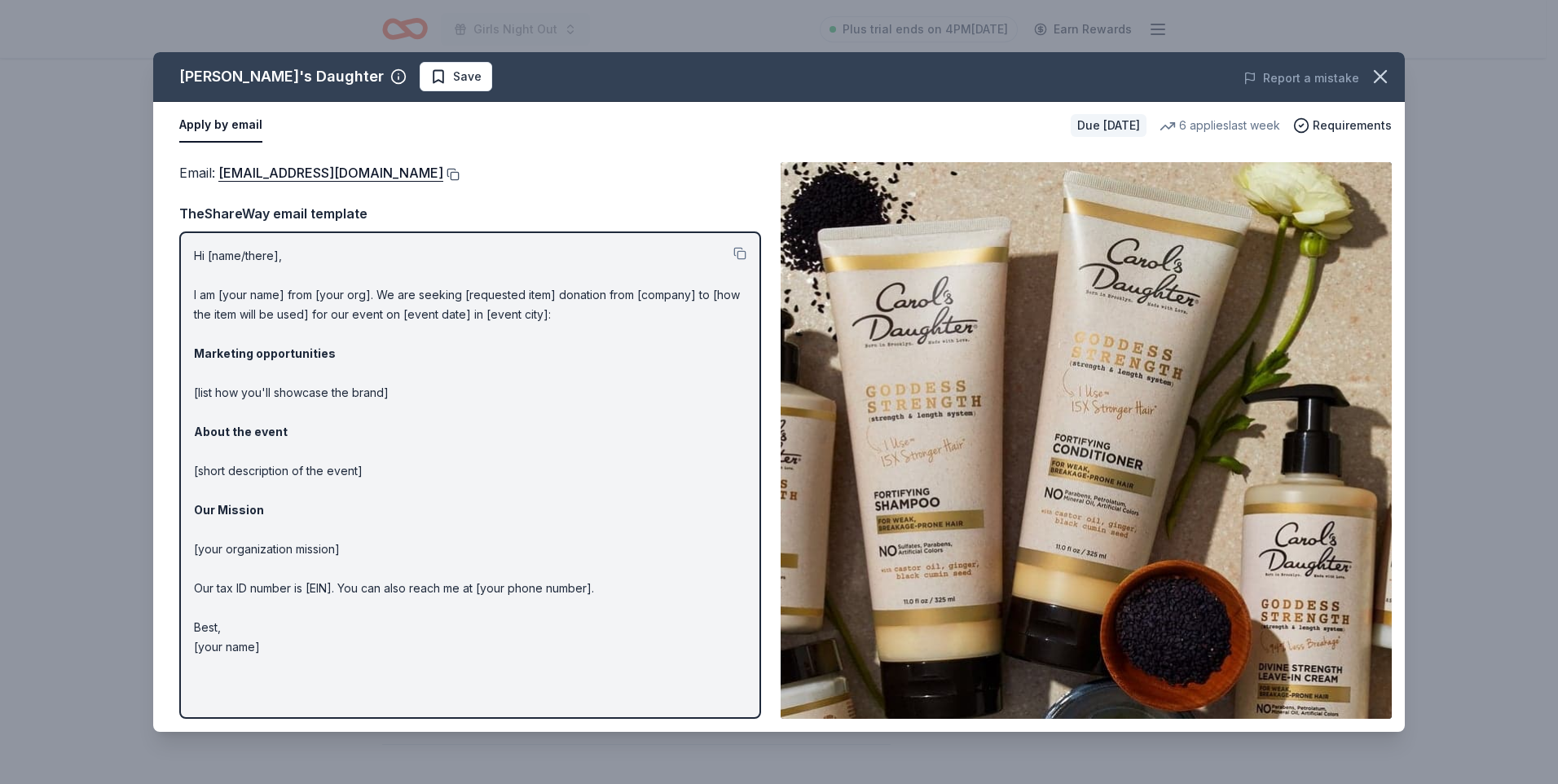
click at [458, 175] on button at bounding box center [451, 174] width 16 height 13
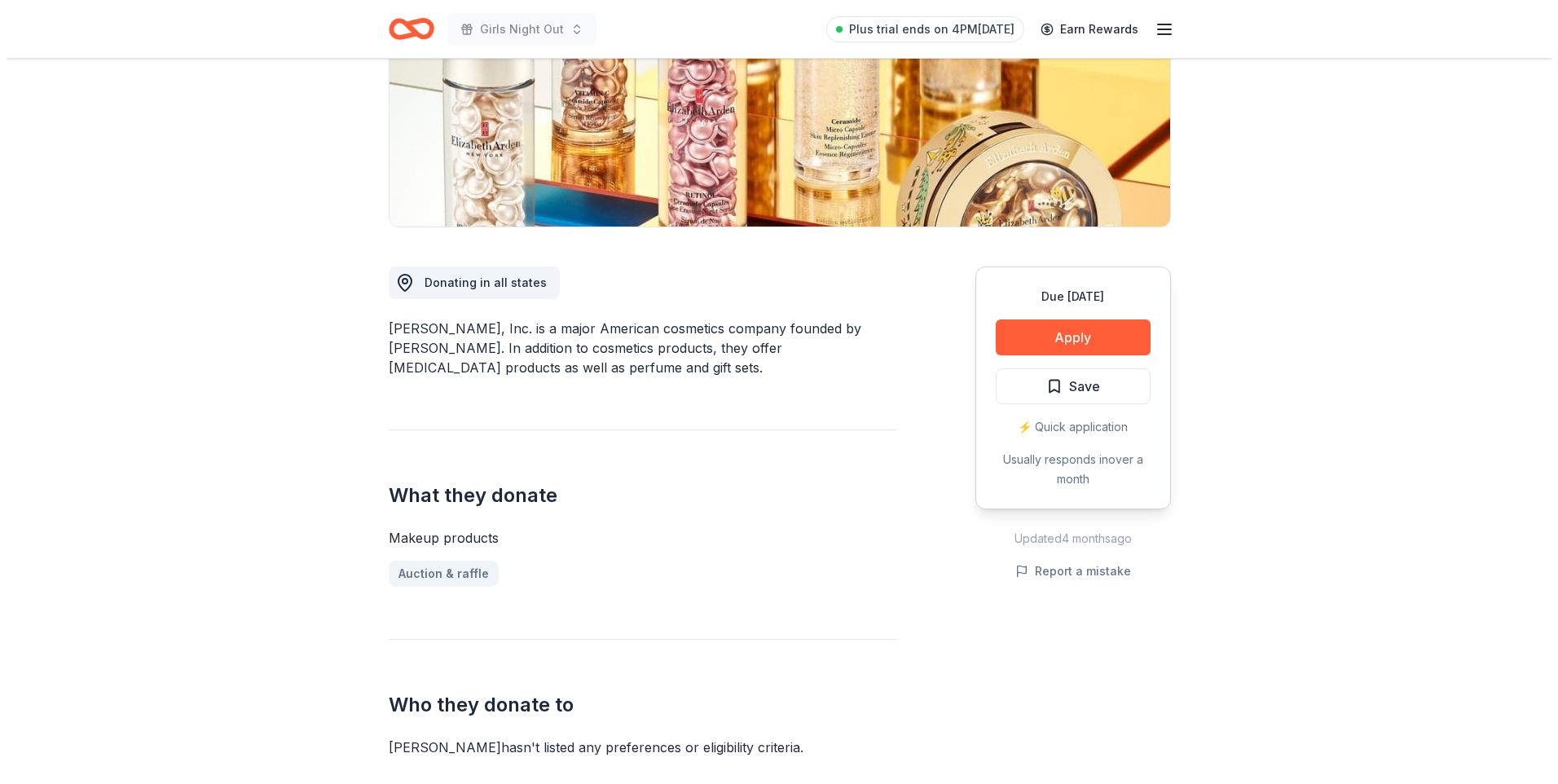
scroll to position [326, 0]
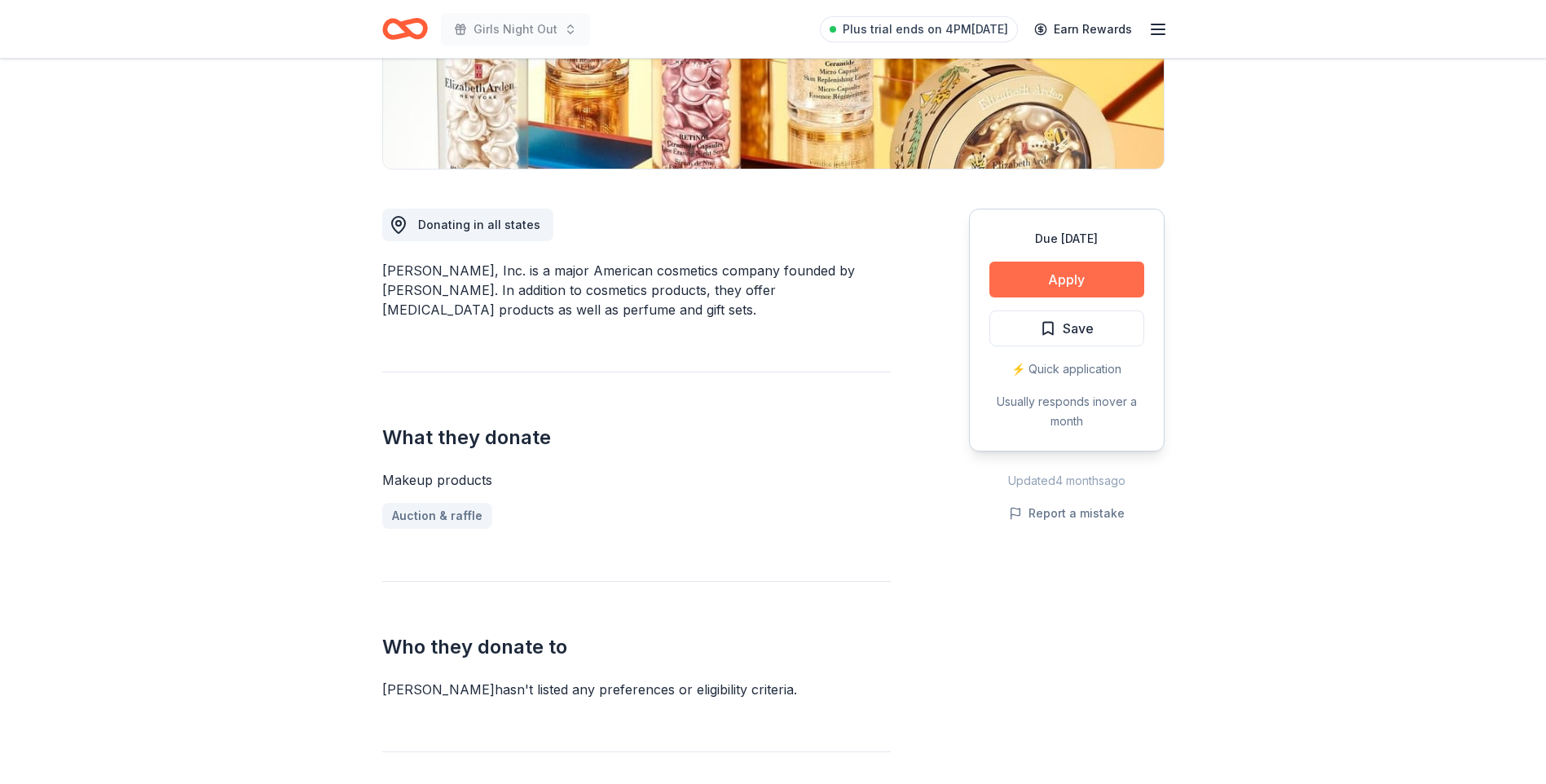
click at [1059, 270] on button "Apply" at bounding box center [1066, 279] width 155 height 36
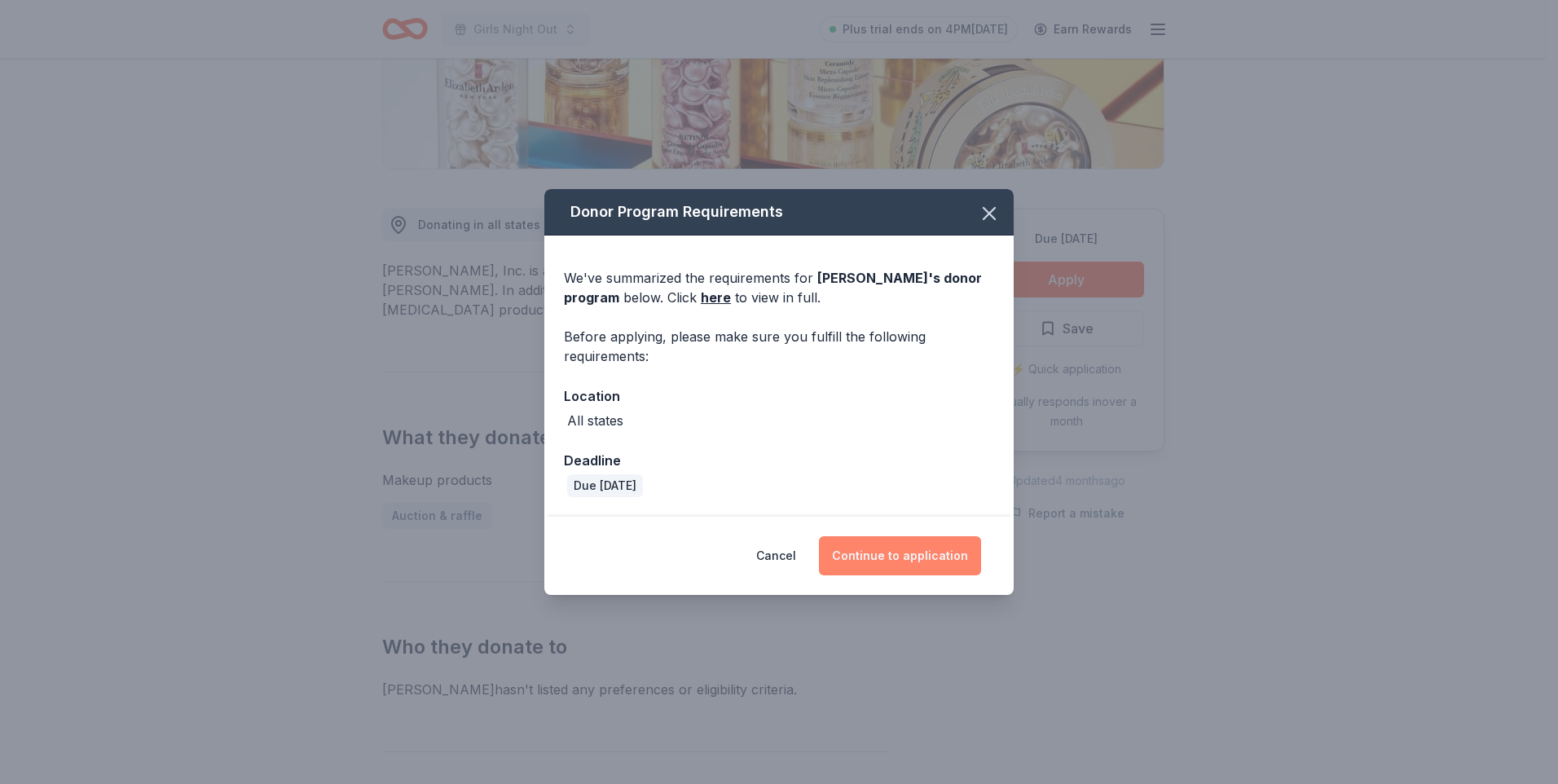
click at [962, 554] on button "Continue to application" at bounding box center [899, 555] width 162 height 39
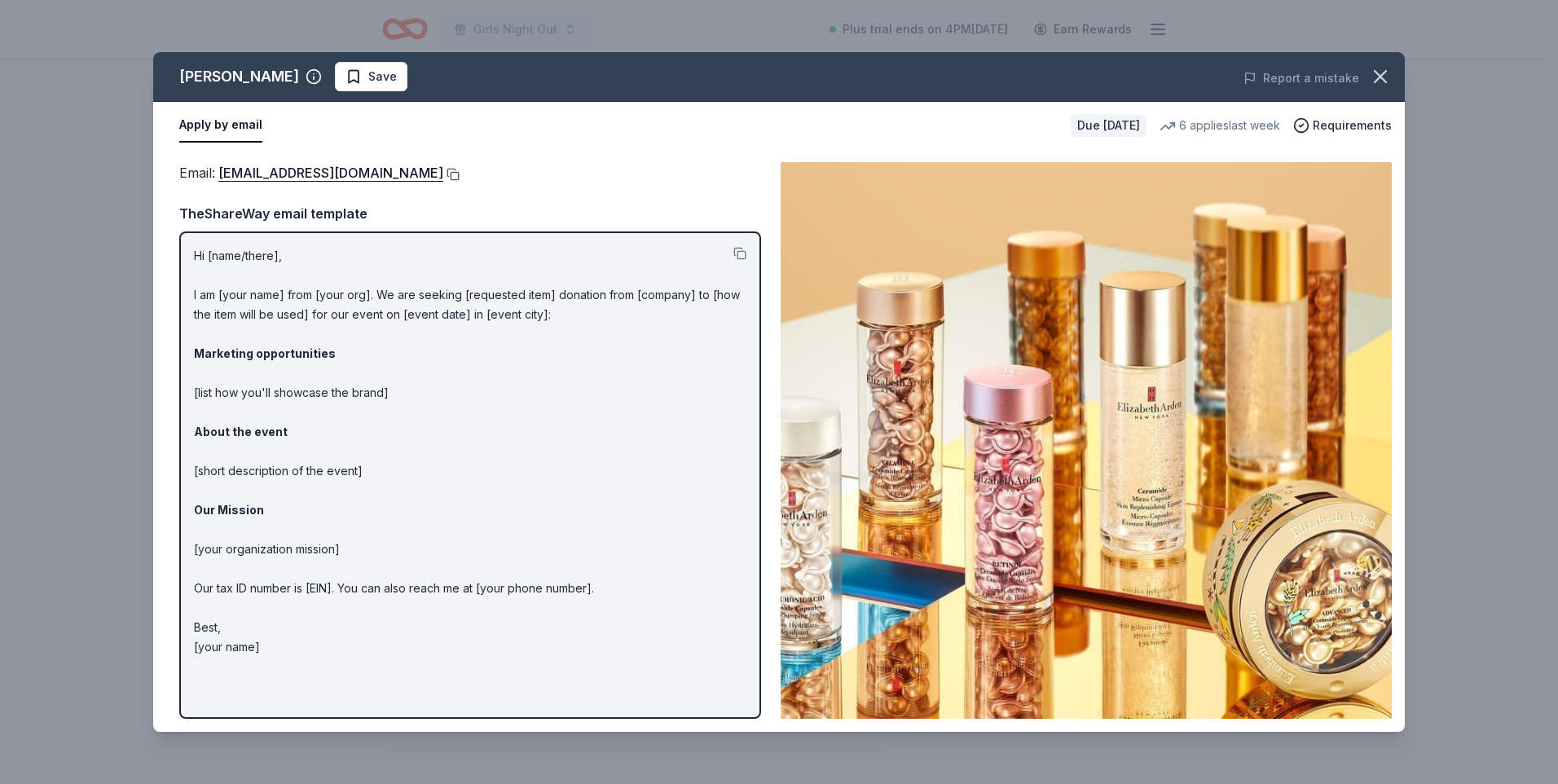
click at [457, 175] on button at bounding box center [451, 174] width 16 height 13
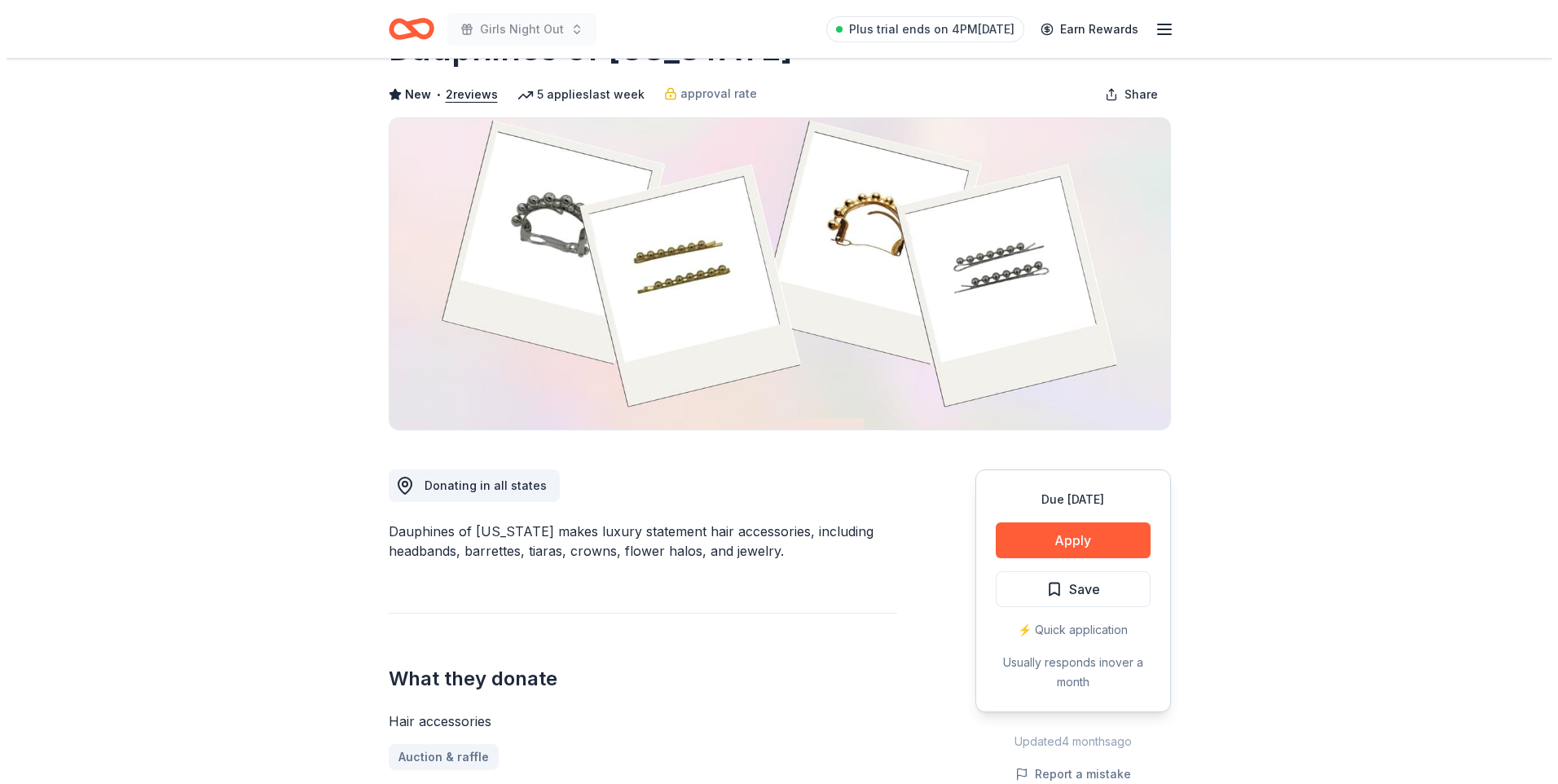
scroll to position [163, 0]
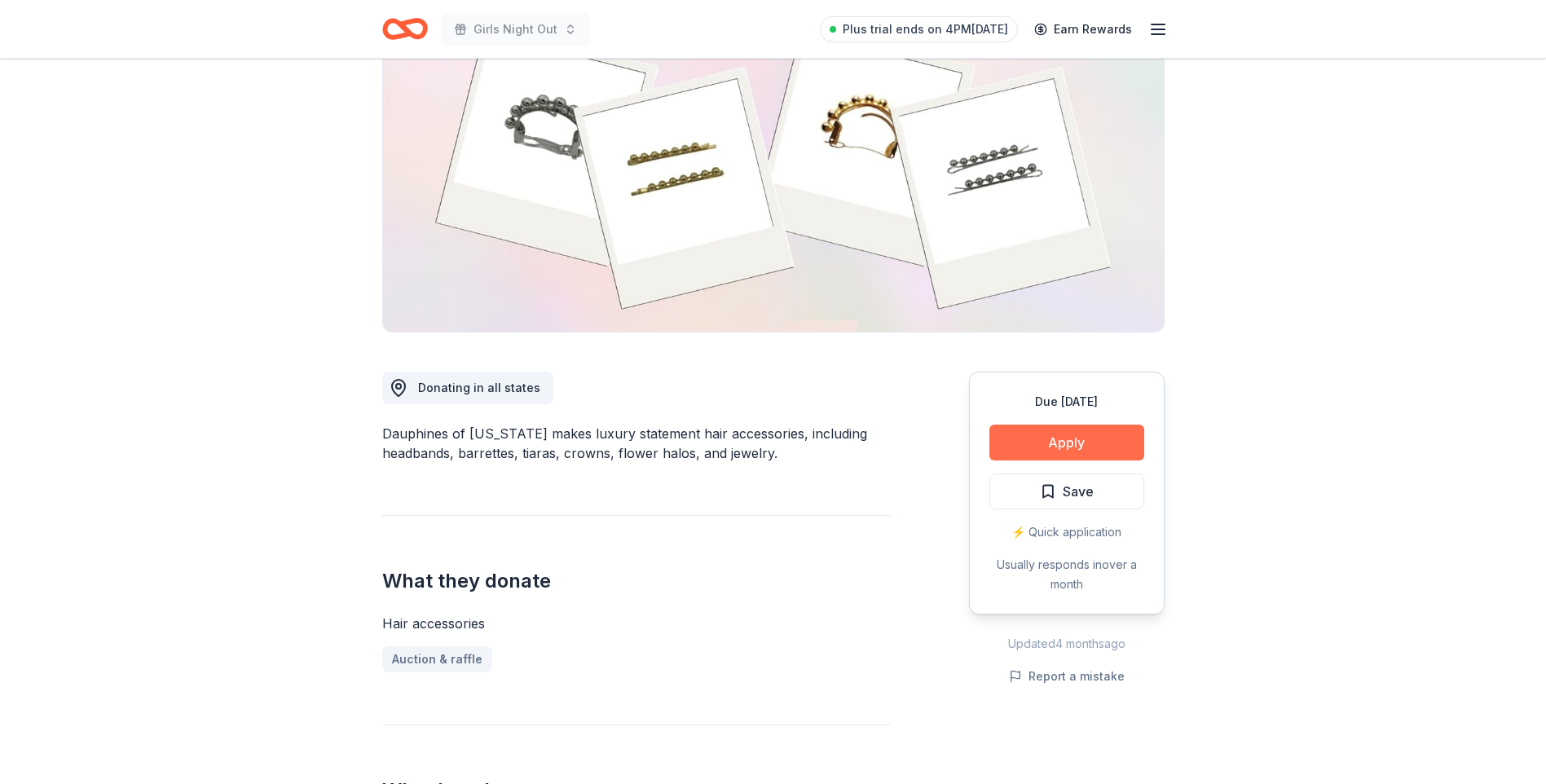
click at [1009, 446] on button "Apply" at bounding box center [1066, 442] width 155 height 36
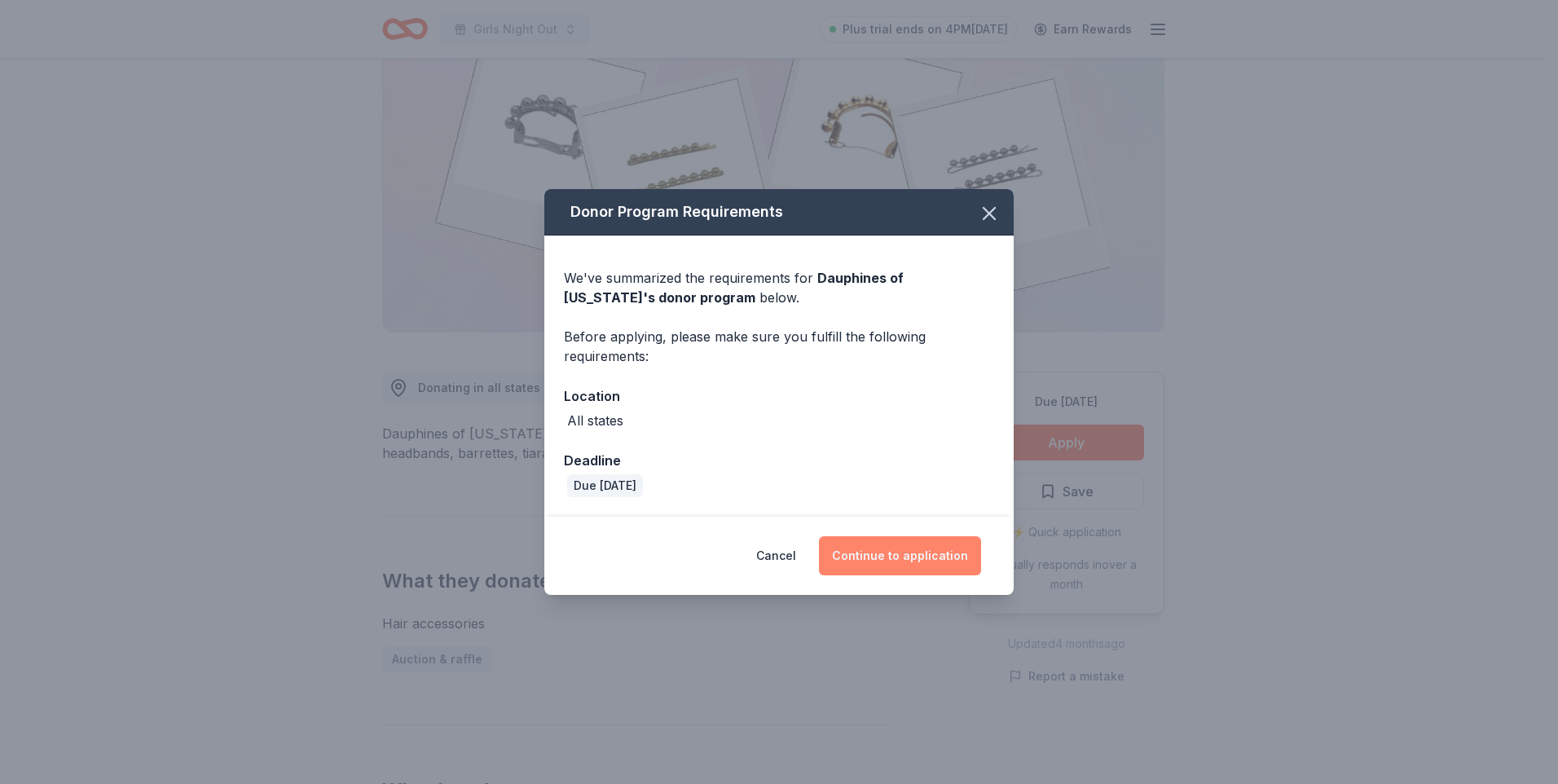
click at [908, 560] on button "Continue to application" at bounding box center [899, 555] width 162 height 39
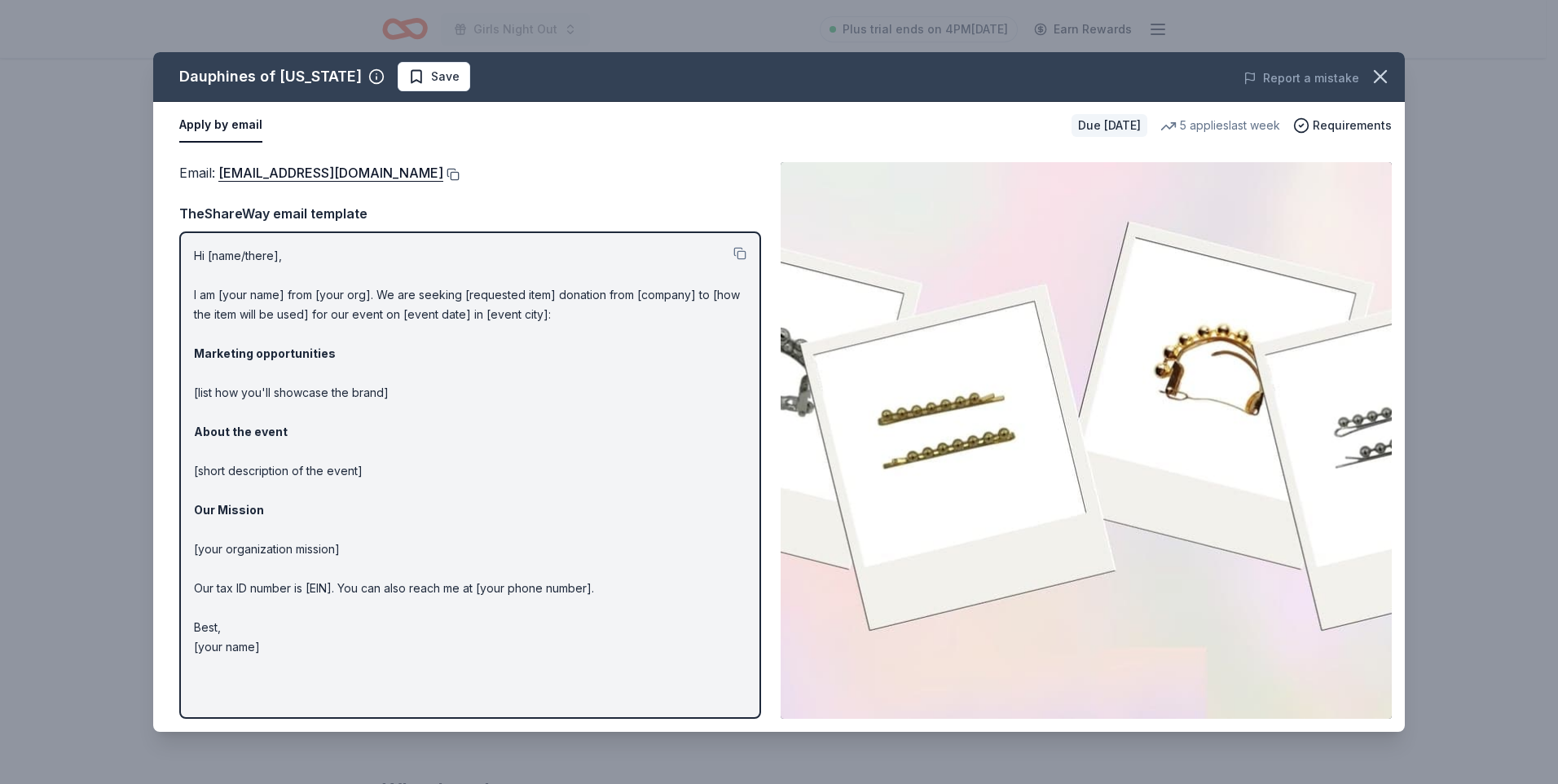
click at [459, 176] on button at bounding box center [451, 174] width 16 height 13
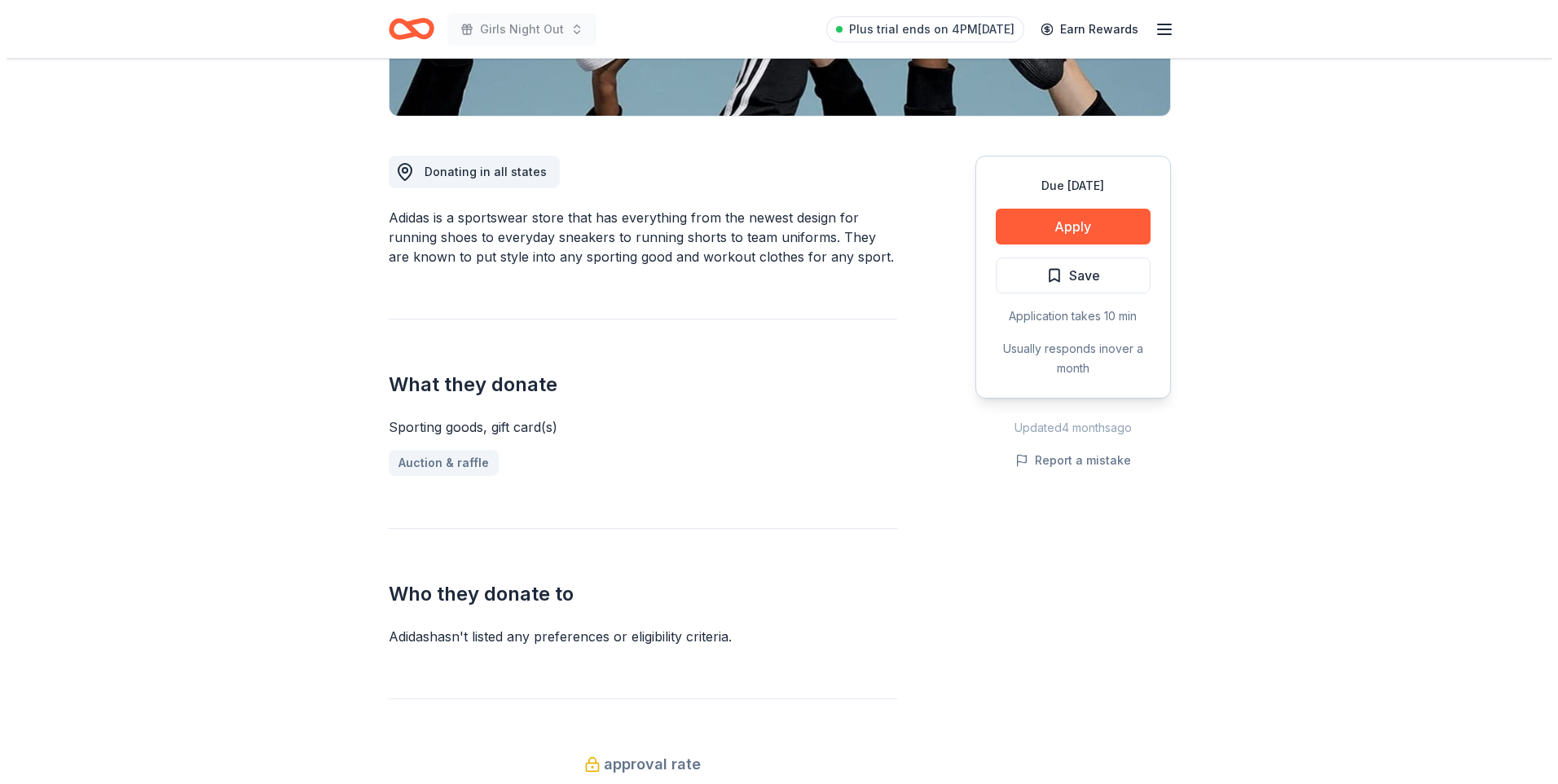
scroll to position [407, 0]
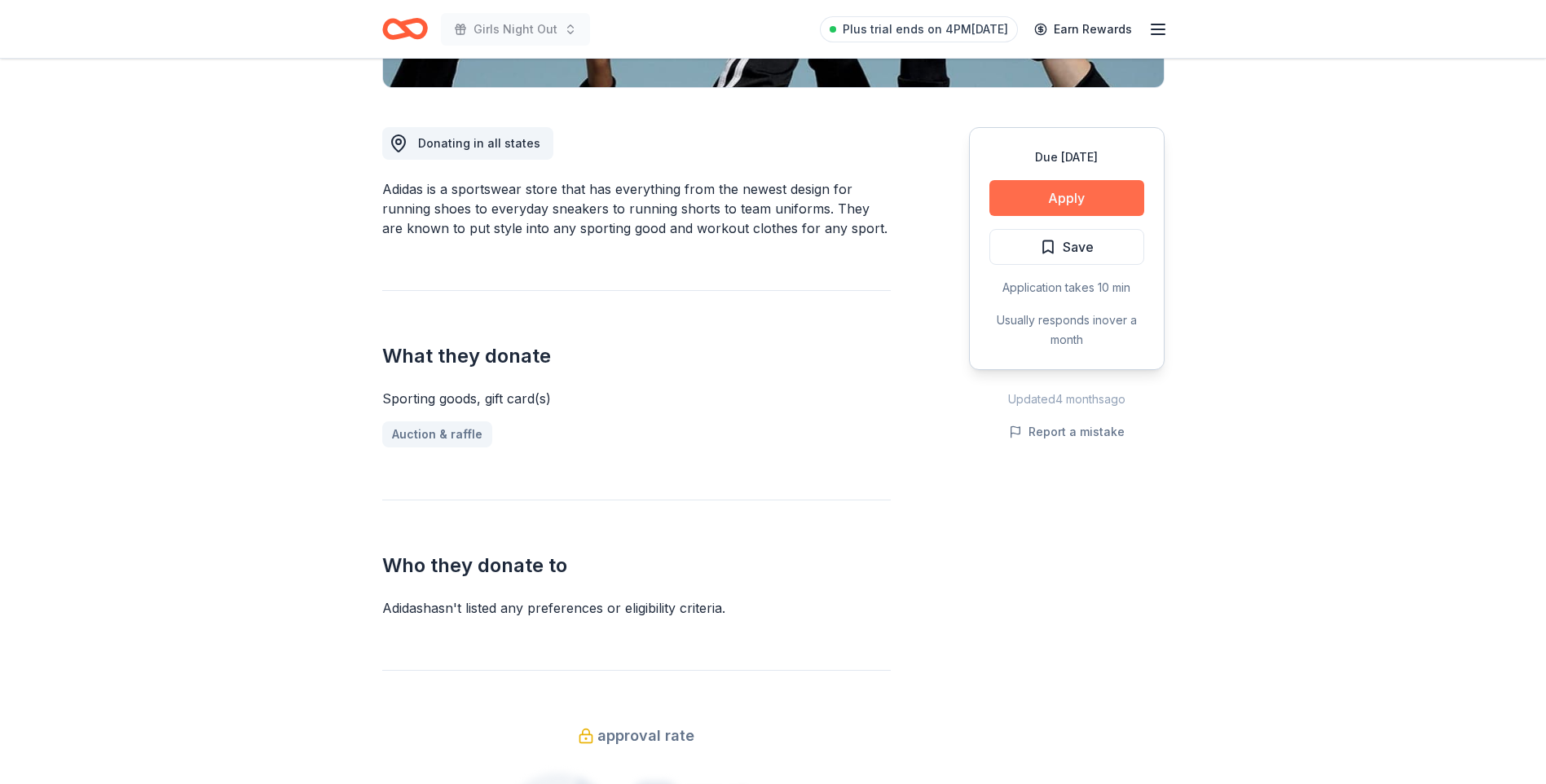
click at [1111, 205] on button "Apply" at bounding box center [1066, 198] width 155 height 36
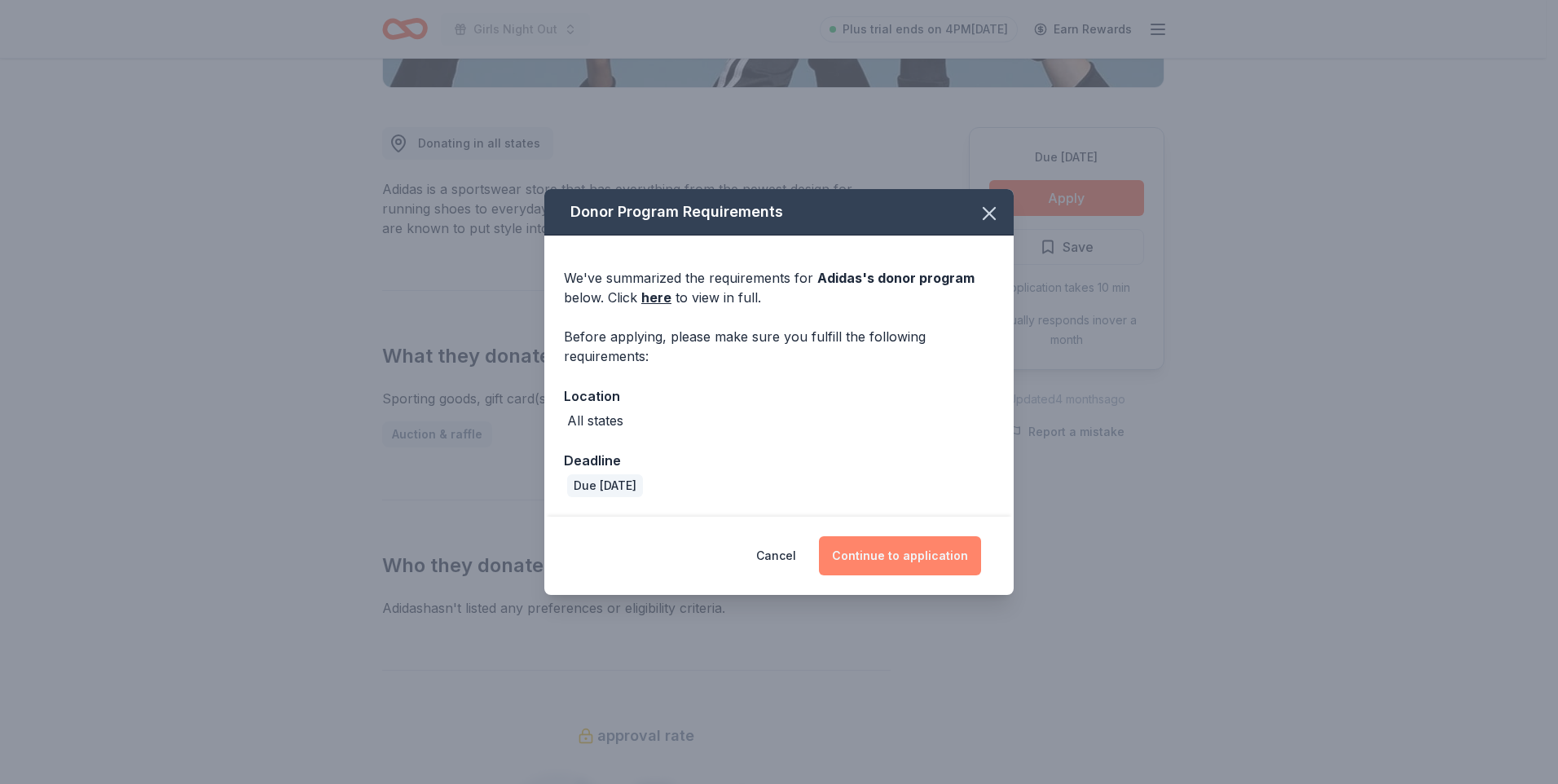
click at [937, 569] on button "Continue to application" at bounding box center [899, 555] width 162 height 39
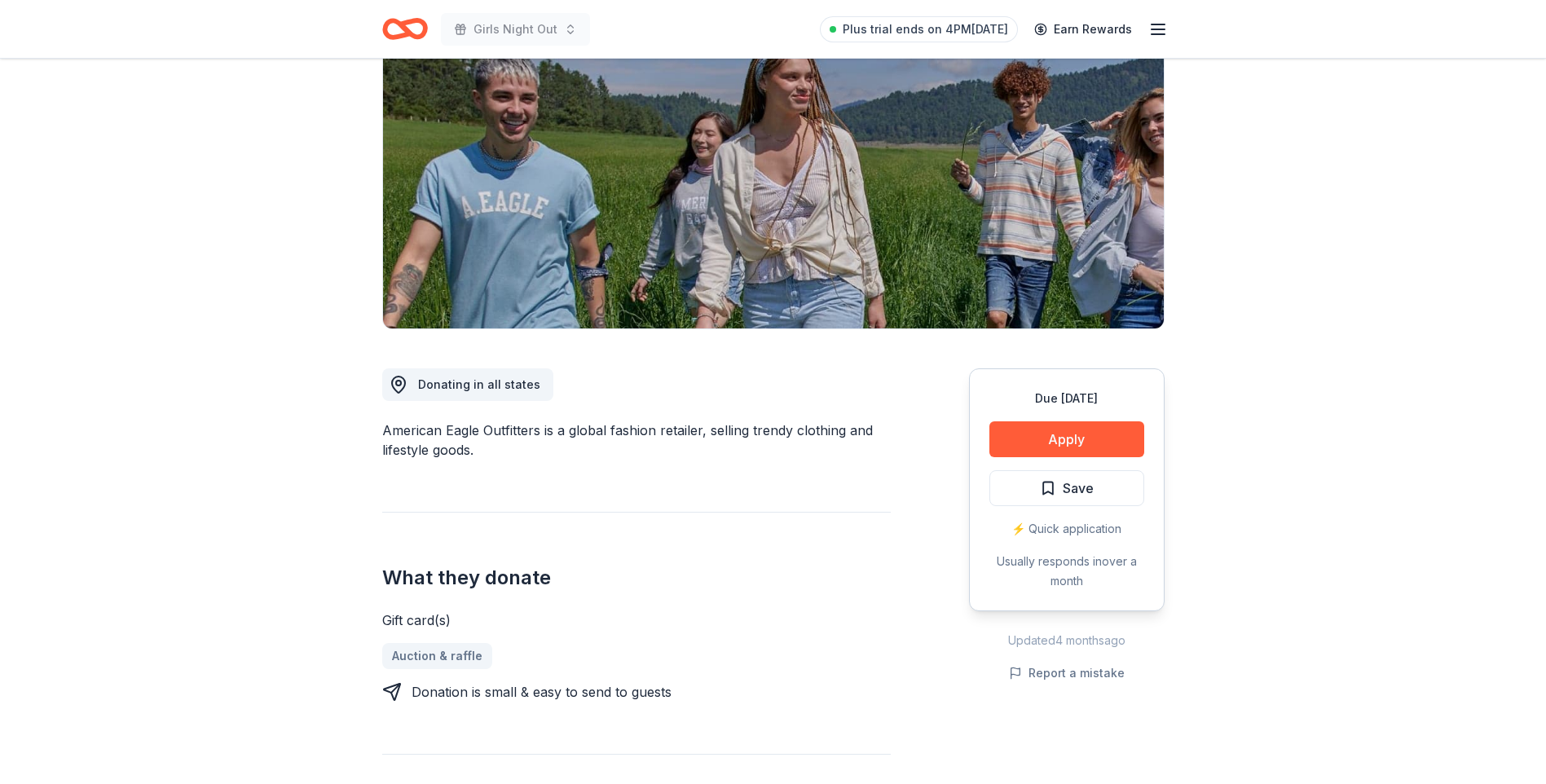
scroll to position [163, 0]
